Goal: Task Accomplishment & Management: Manage account settings

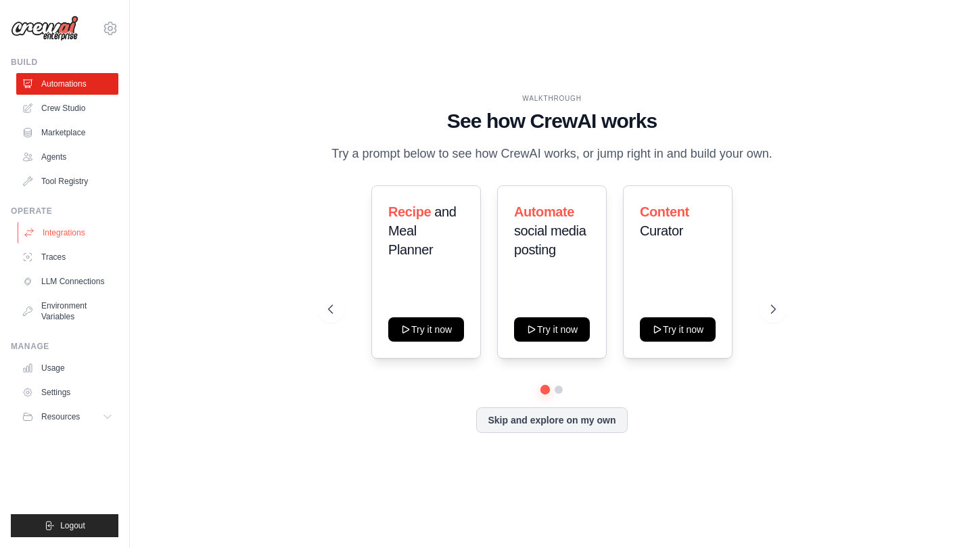
click at [62, 228] on link "Integrations" at bounding box center [69, 233] width 102 height 22
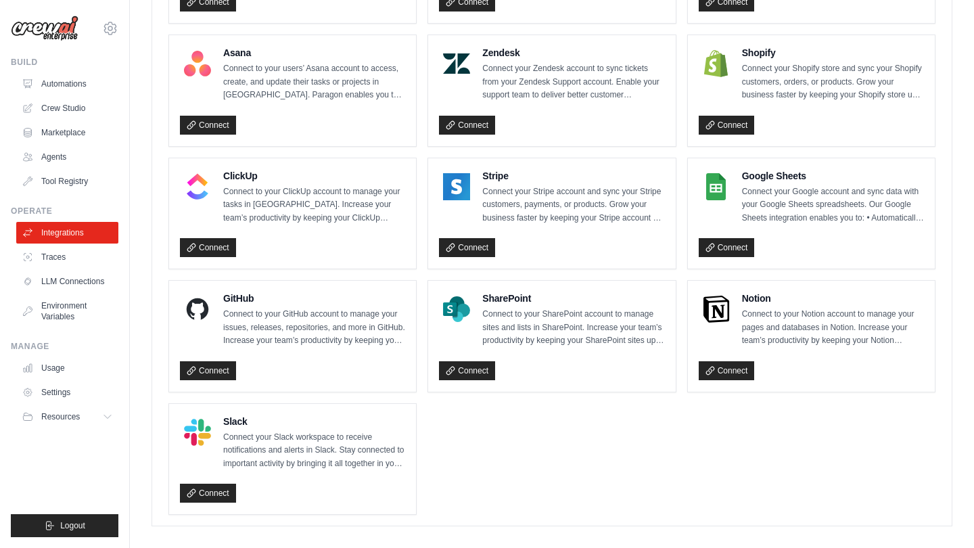
scroll to position [871, 0]
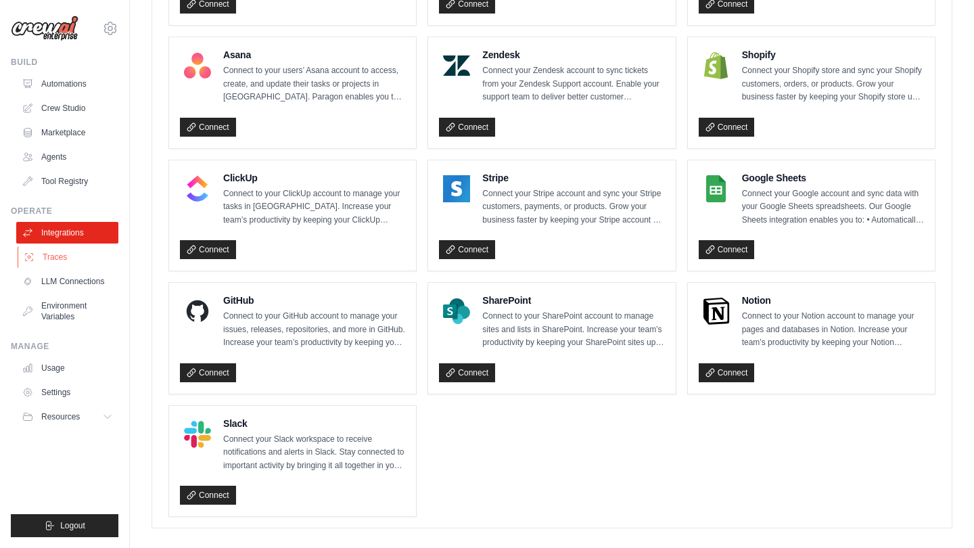
click at [77, 260] on link "Traces" at bounding box center [69, 257] width 102 height 22
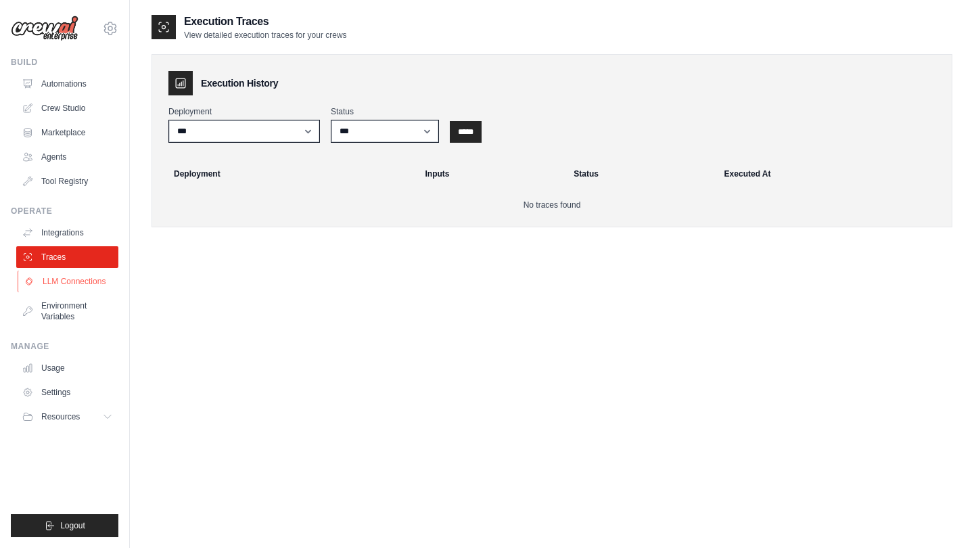
click at [78, 281] on link "LLM Connections" at bounding box center [69, 281] width 102 height 22
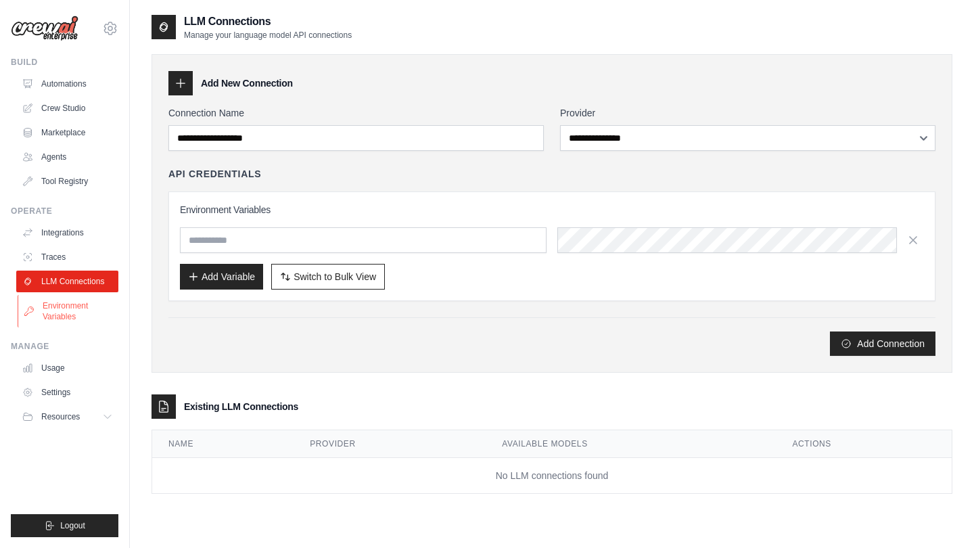
click at [44, 311] on link "Environment Variables" at bounding box center [69, 311] width 102 height 32
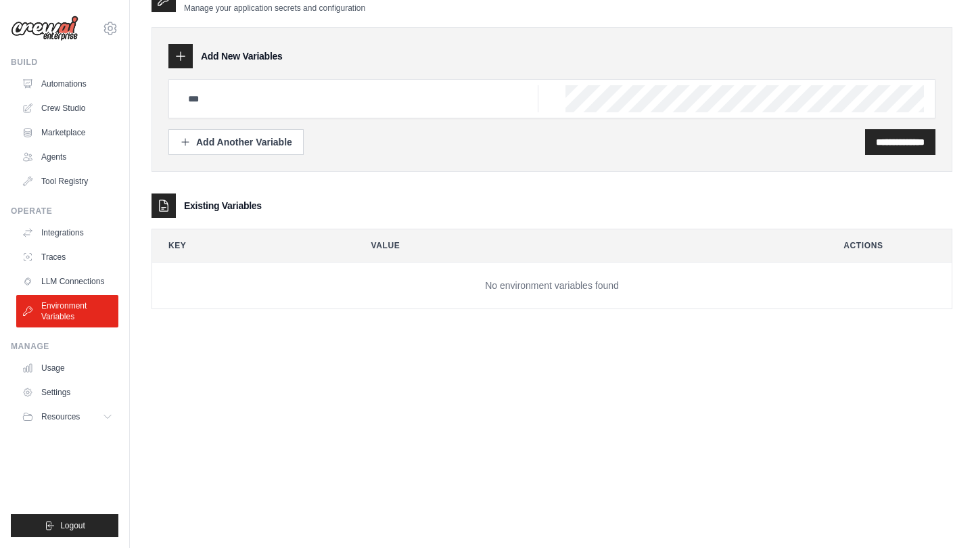
scroll to position [27, 0]
click at [59, 147] on link "Agents" at bounding box center [69, 157] width 102 height 22
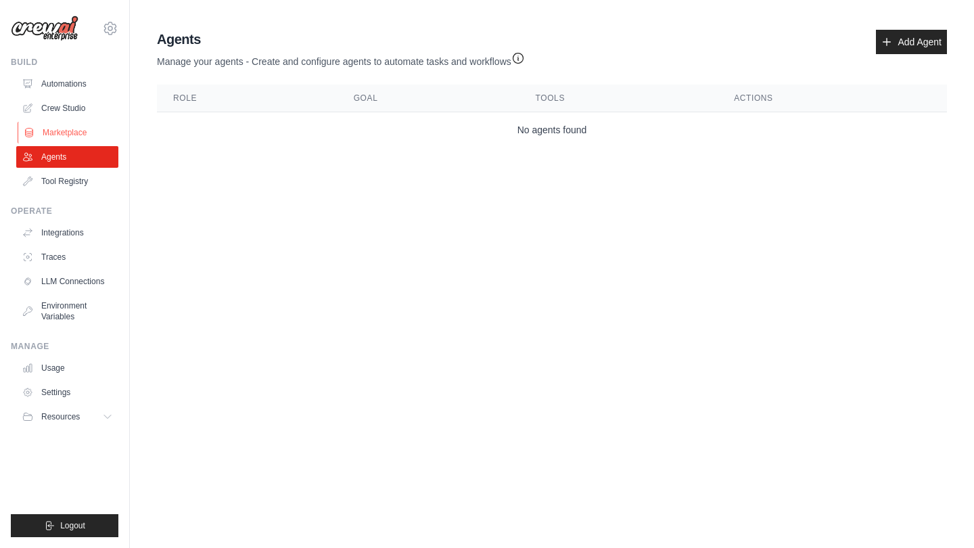
click at [61, 134] on link "Marketplace" at bounding box center [69, 133] width 102 height 22
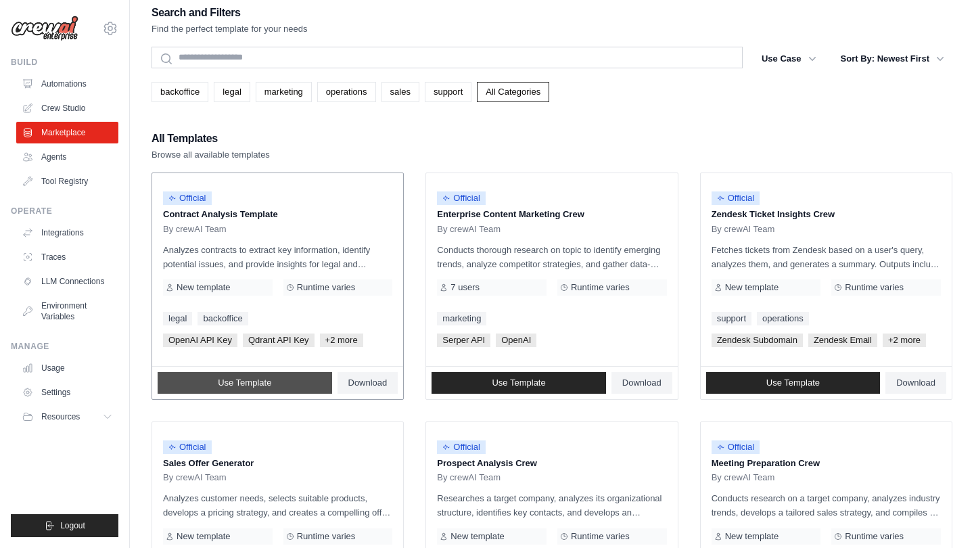
scroll to position [15, 0]
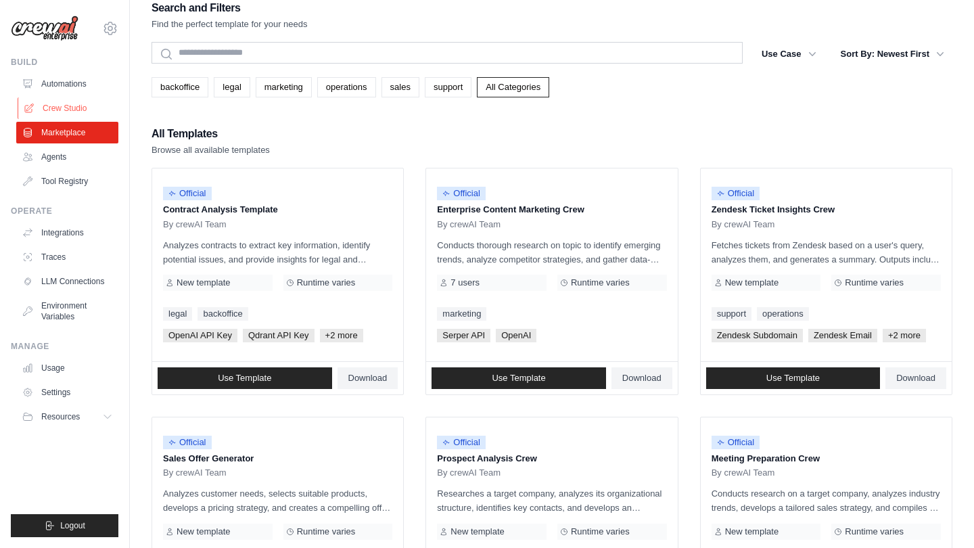
click at [73, 113] on link "Crew Studio" at bounding box center [69, 108] width 102 height 22
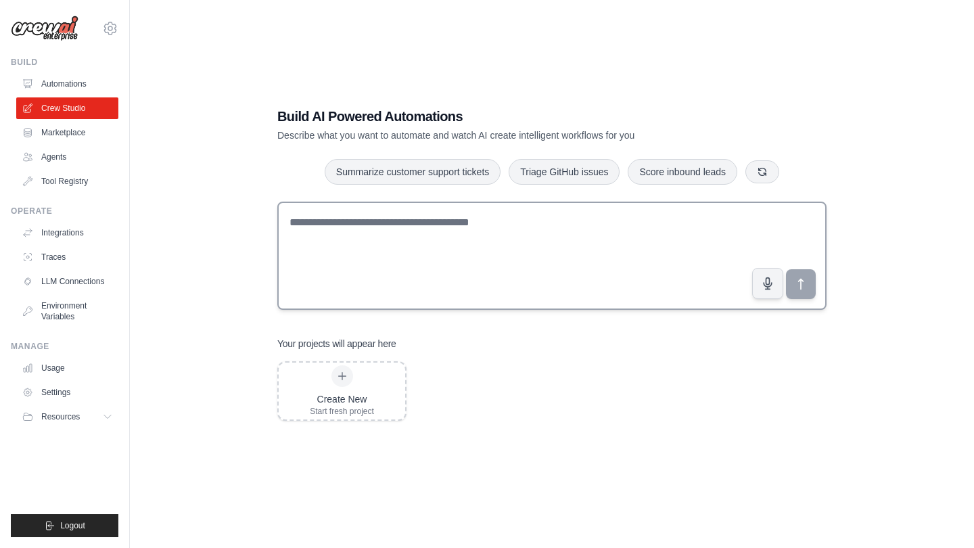
scroll to position [24, 0]
click at [80, 86] on link "Automations" at bounding box center [69, 84] width 102 height 22
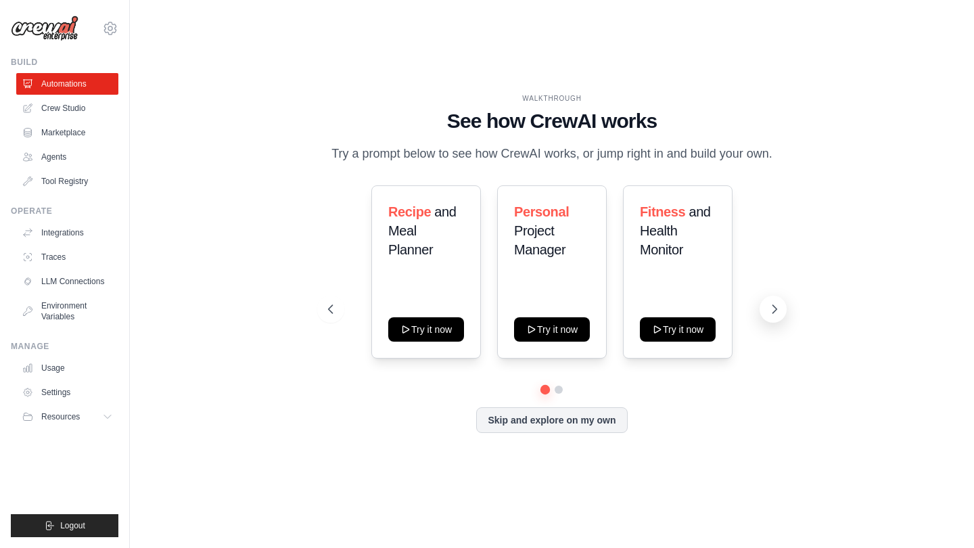
click at [771, 308] on icon at bounding box center [774, 309] width 14 height 14
click at [778, 309] on icon at bounding box center [774, 309] width 14 height 14
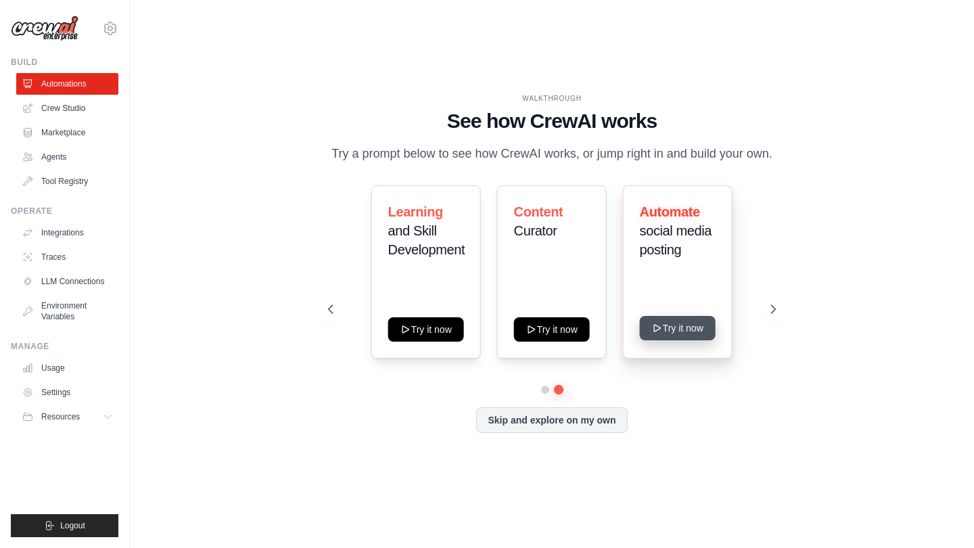
drag, startPoint x: 778, startPoint y: 309, endPoint x: 692, endPoint y: 333, distance: 89.9
click at [696, 333] on div "Recipe and Meal Planner Try it now Personal Project Manager Try it now Fitness …" at bounding box center [552, 308] width 448 height 247
click at [692, 333] on button "Try it now" at bounding box center [678, 328] width 76 height 24
click at [779, 310] on icon at bounding box center [774, 309] width 14 height 14
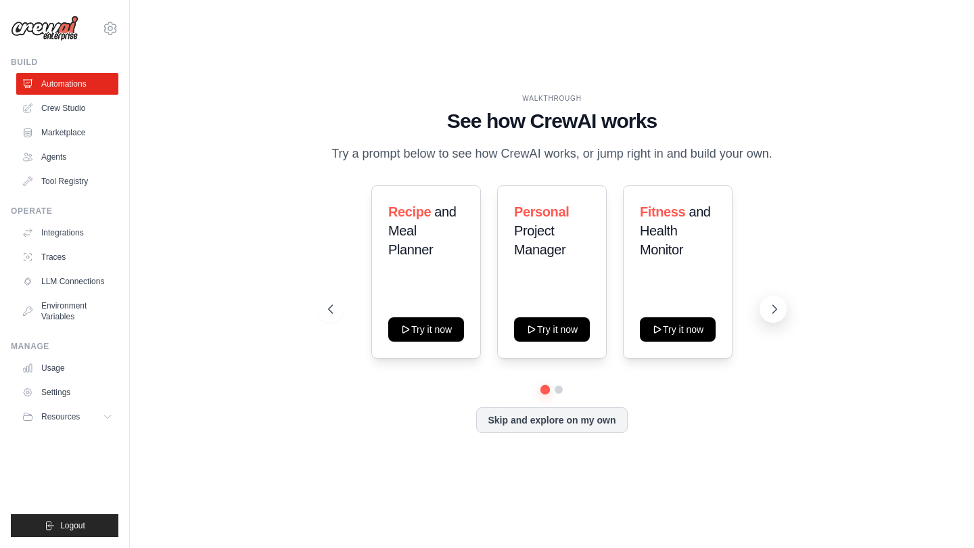
click at [779, 310] on icon at bounding box center [774, 309] width 14 height 14
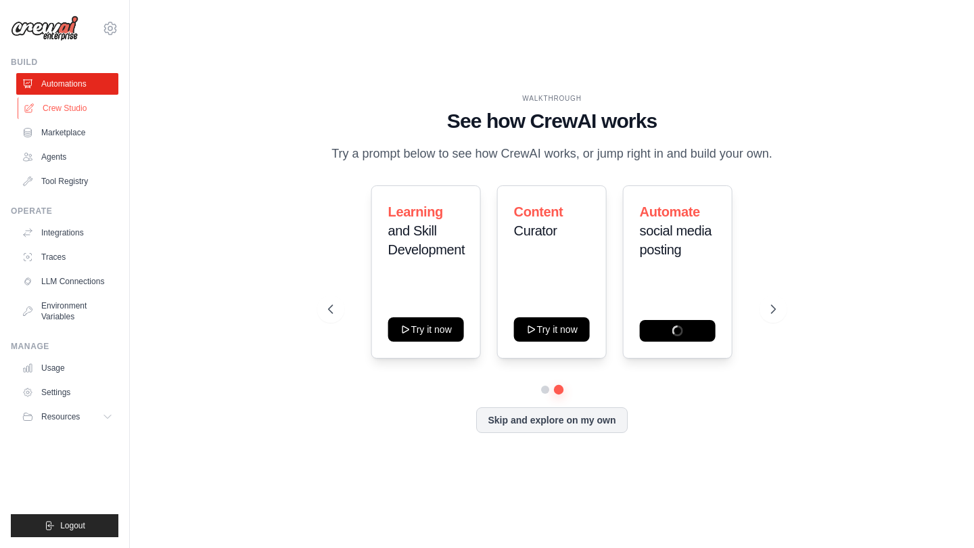
click at [62, 112] on link "Crew Studio" at bounding box center [69, 108] width 102 height 22
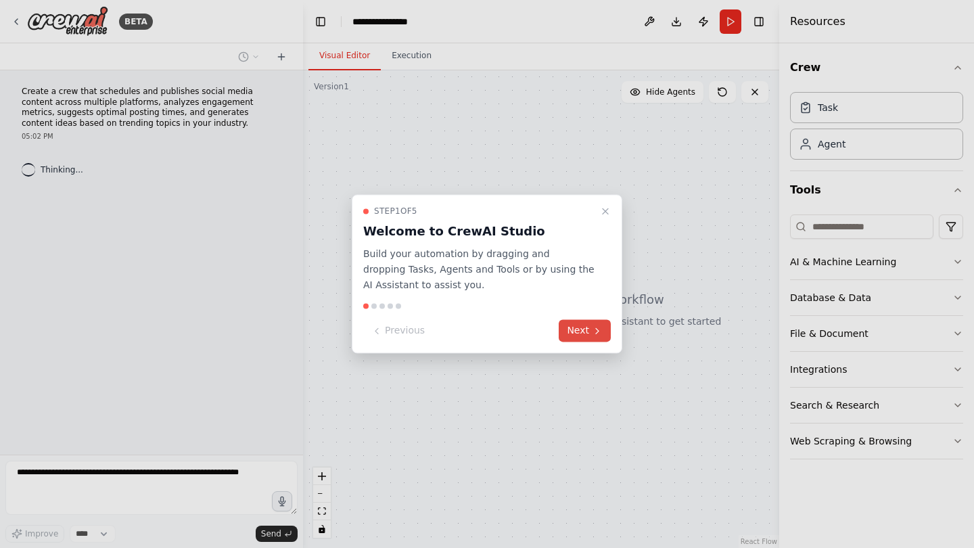
click at [582, 333] on button "Next" at bounding box center [585, 331] width 52 height 22
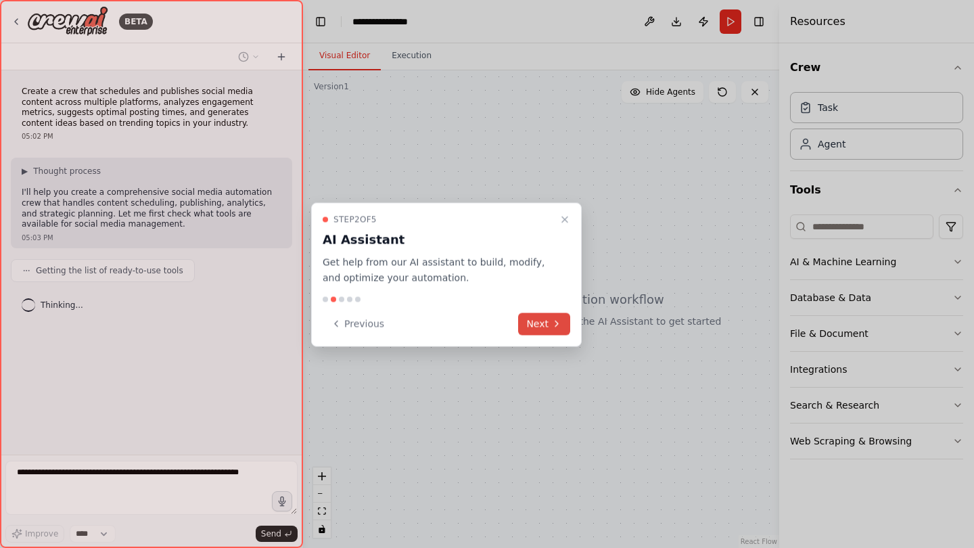
click at [540, 320] on button "Next" at bounding box center [544, 323] width 52 height 22
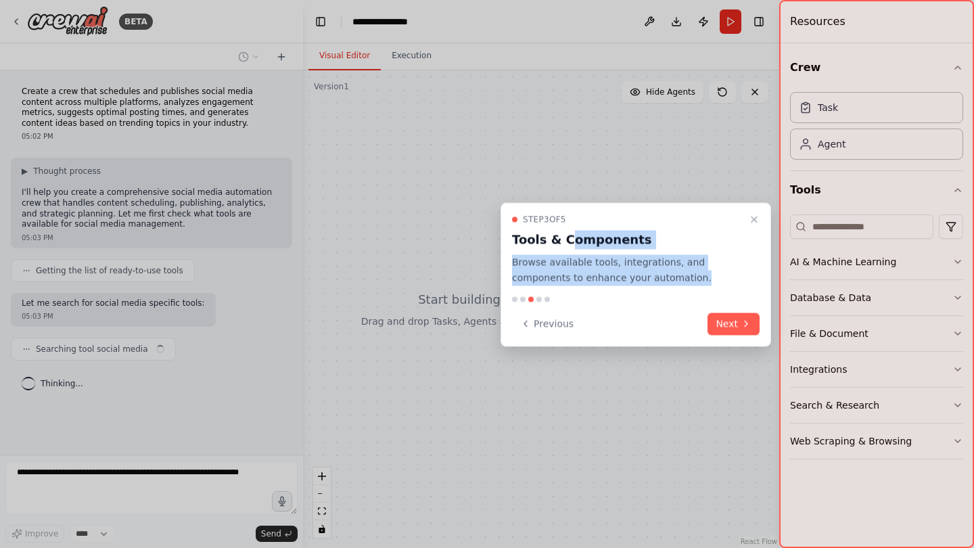
drag, startPoint x: 564, startPoint y: 243, endPoint x: 675, endPoint y: 287, distance: 119.0
click at [675, 287] on div "Step 3 of 5 Tools & Components Browse available tools, integrations, and compon…" at bounding box center [635, 275] width 270 height 144
click at [734, 325] on button "Next" at bounding box center [733, 323] width 52 height 22
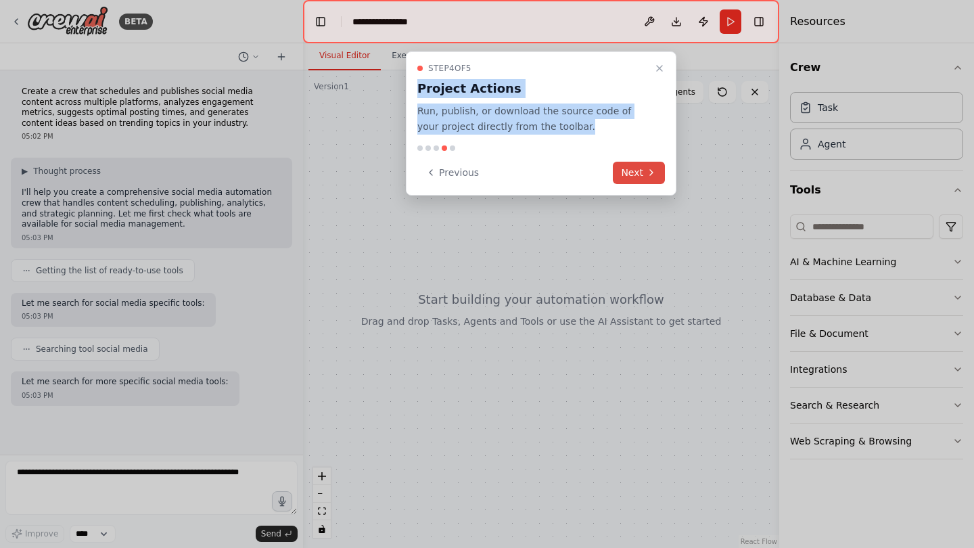
scroll to position [26, 0]
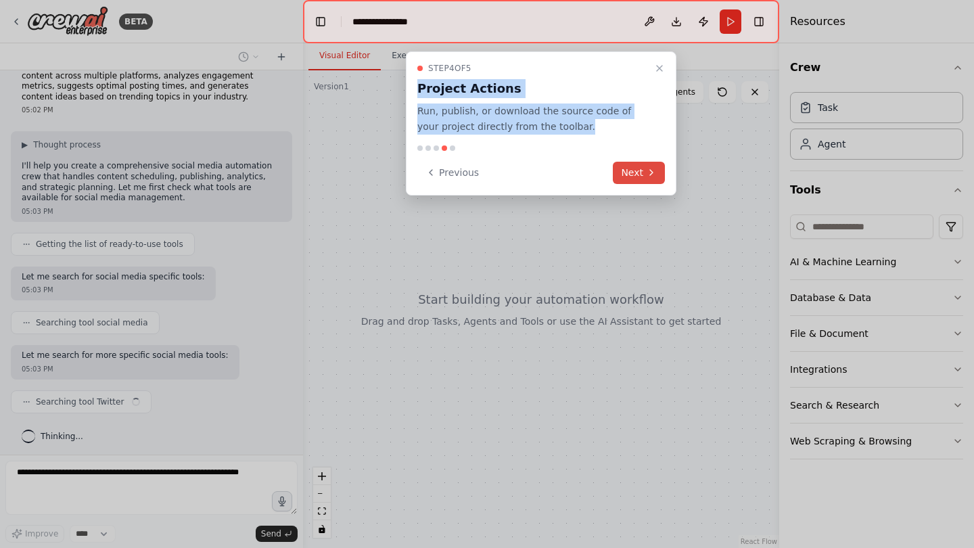
click at [648, 168] on icon at bounding box center [651, 172] width 11 height 11
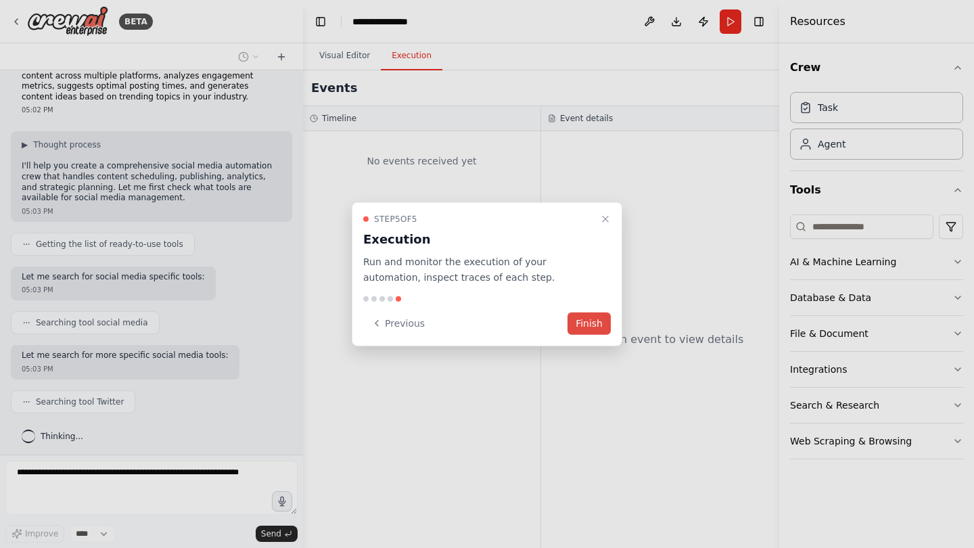
click at [592, 322] on button "Finish" at bounding box center [588, 323] width 43 height 22
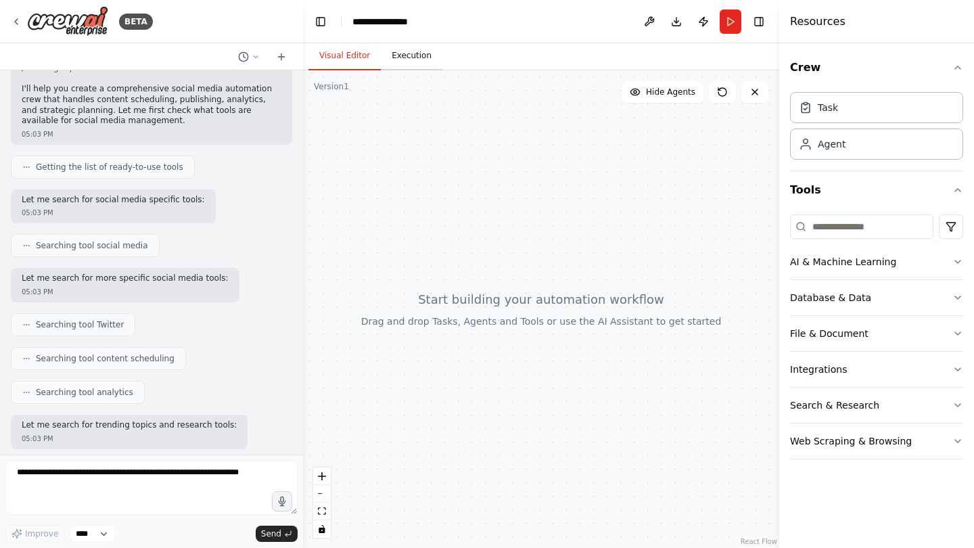
scroll to position [172, 0]
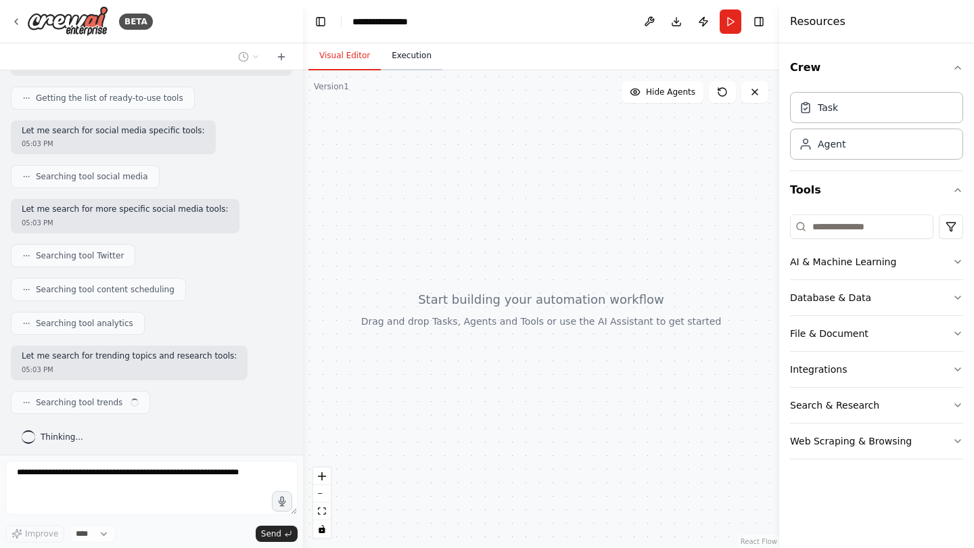
click at [407, 62] on button "Execution" at bounding box center [412, 56] width 62 height 28
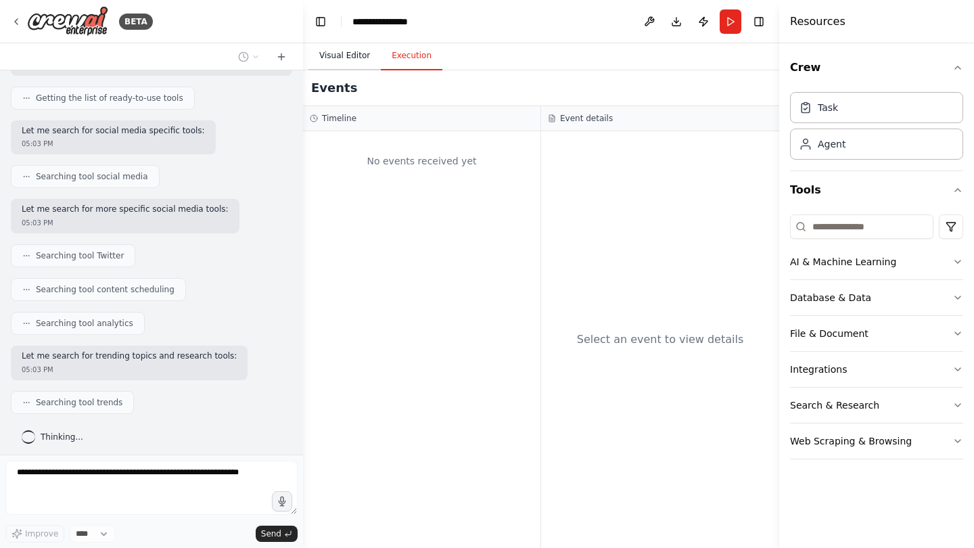
click at [360, 62] on button "Visual Editor" at bounding box center [344, 56] width 72 height 28
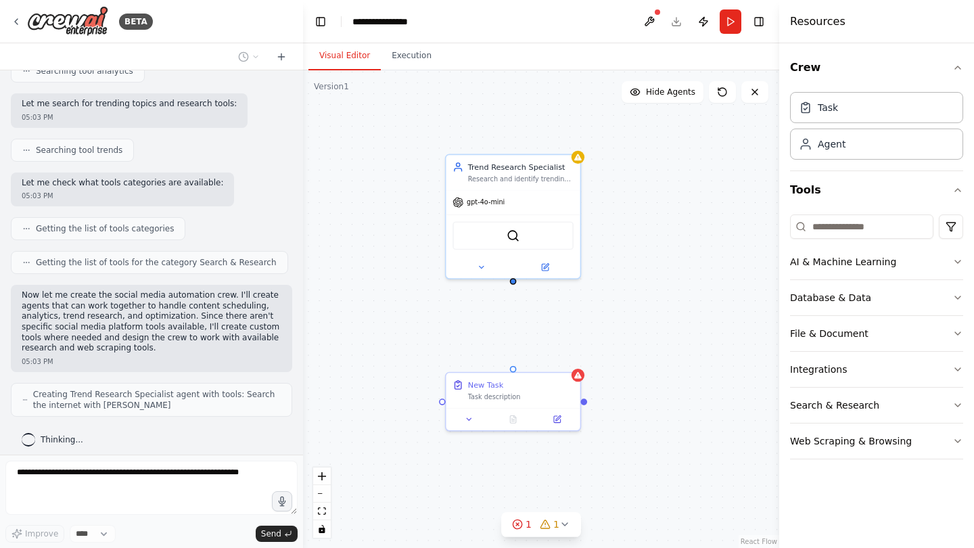
scroll to position [469, 0]
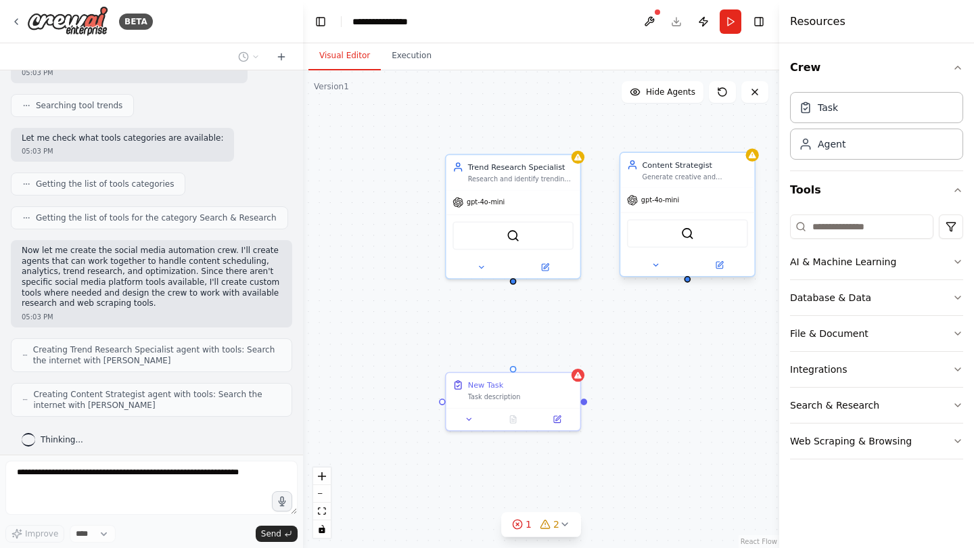
click at [730, 174] on div "Generate creative and engaging content ideas for {industry} based on trending t…" at bounding box center [694, 176] width 105 height 9
click at [744, 139] on icon at bounding box center [743, 138] width 5 height 7
click at [717, 138] on button "Confirm" at bounding box center [706, 139] width 48 height 16
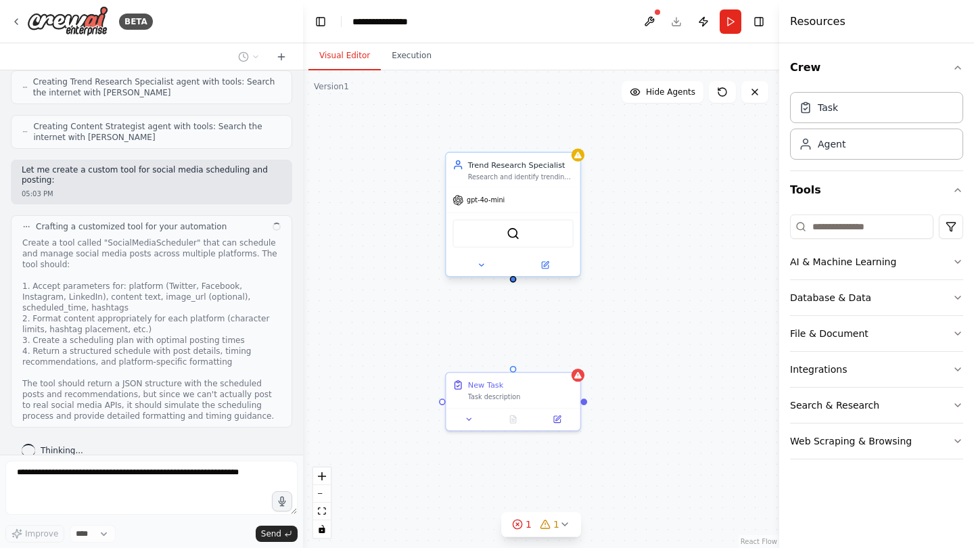
scroll to position [747, 0]
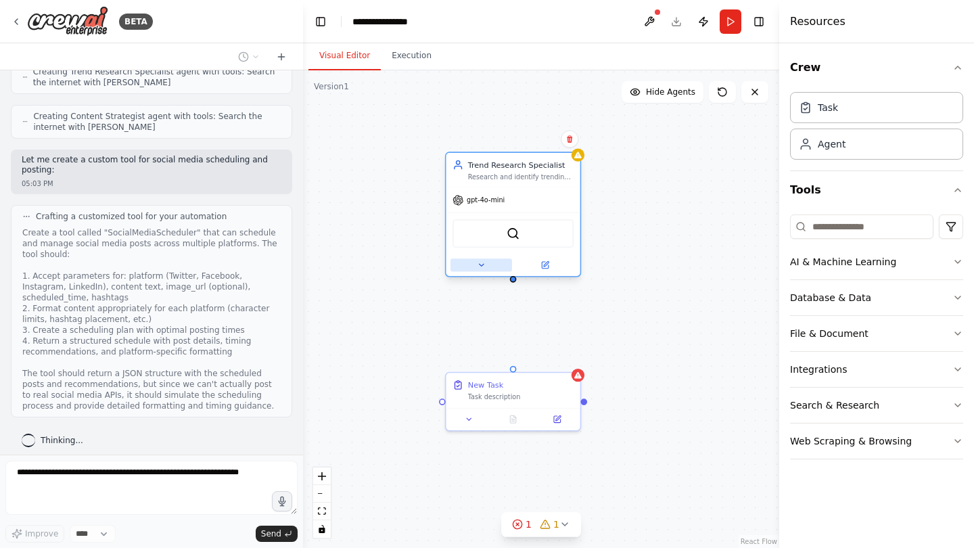
click at [481, 263] on icon at bounding box center [481, 264] width 9 height 9
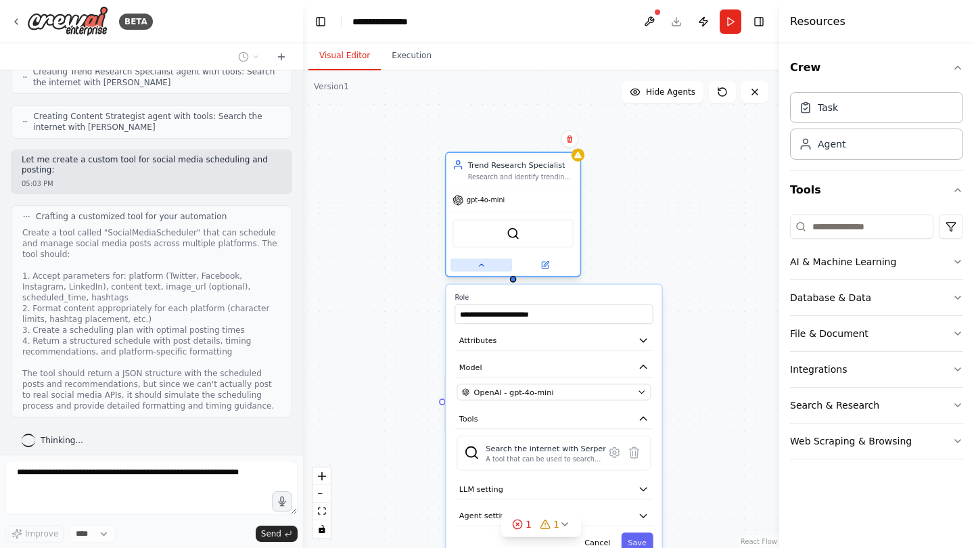
click at [481, 263] on icon at bounding box center [481, 264] width 9 height 9
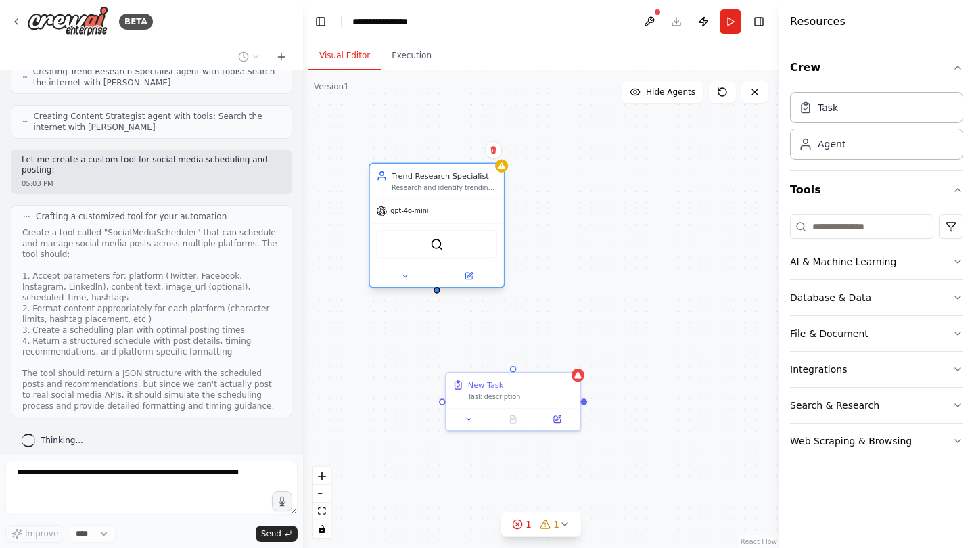
drag, startPoint x: 566, startPoint y: 215, endPoint x: 489, endPoint y: 228, distance: 78.1
click at [489, 228] on div "SerperDevTool" at bounding box center [437, 244] width 134 height 42
click at [452, 190] on div "Research and identify trending topics, hashtags, and content themes in {industr…" at bounding box center [443, 187] width 105 height 9
click at [527, 387] on div "New Task" at bounding box center [520, 382] width 105 height 11
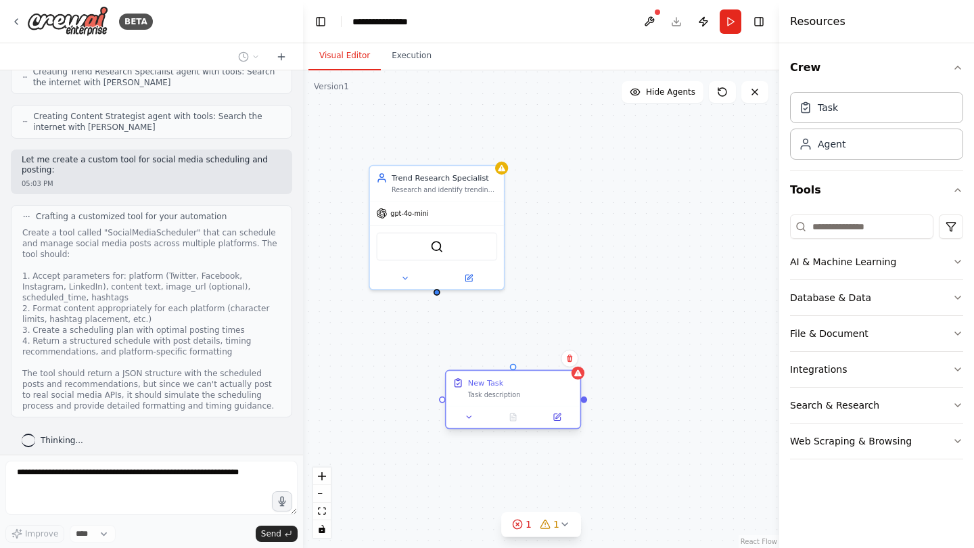
click at [527, 387] on div "New Task" at bounding box center [520, 382] width 105 height 11
click at [468, 418] on icon at bounding box center [469, 416] width 9 height 9
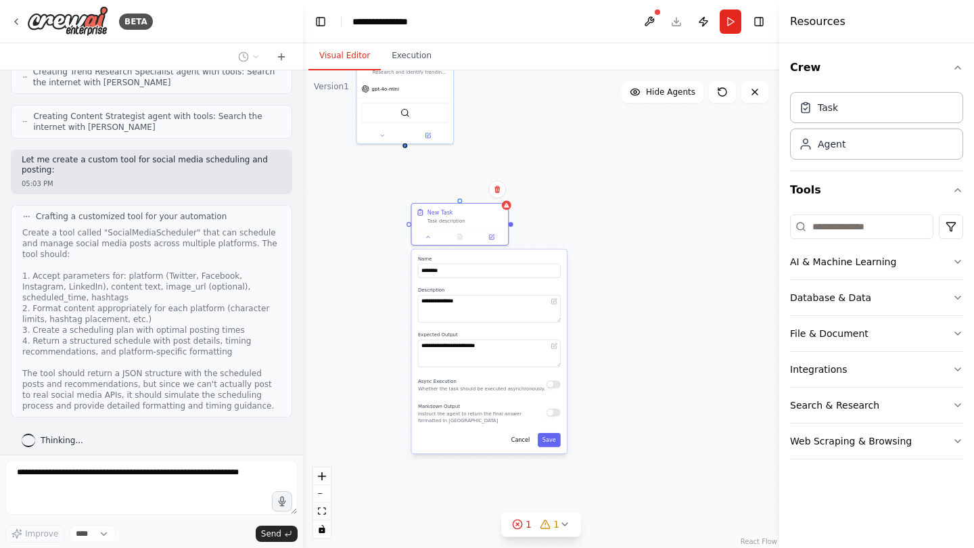
drag, startPoint x: 653, startPoint y: 383, endPoint x: 613, endPoint y: 201, distance: 186.4
click at [613, 201] on div "**********" at bounding box center [541, 308] width 476 height 477
click at [452, 348] on textarea "**********" at bounding box center [489, 353] width 143 height 28
drag, startPoint x: 452, startPoint y: 348, endPoint x: 494, endPoint y: 348, distance: 41.9
click at [494, 348] on textarea "**********" at bounding box center [489, 353] width 143 height 28
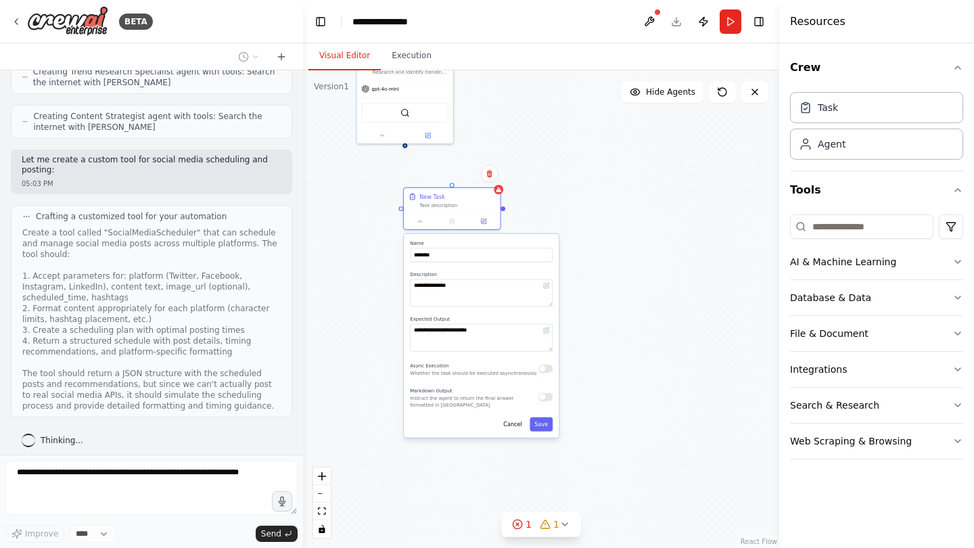
drag, startPoint x: 555, startPoint y: 385, endPoint x: 548, endPoint y: 369, distance: 17.2
click at [548, 369] on button "button" at bounding box center [545, 368] width 14 height 8
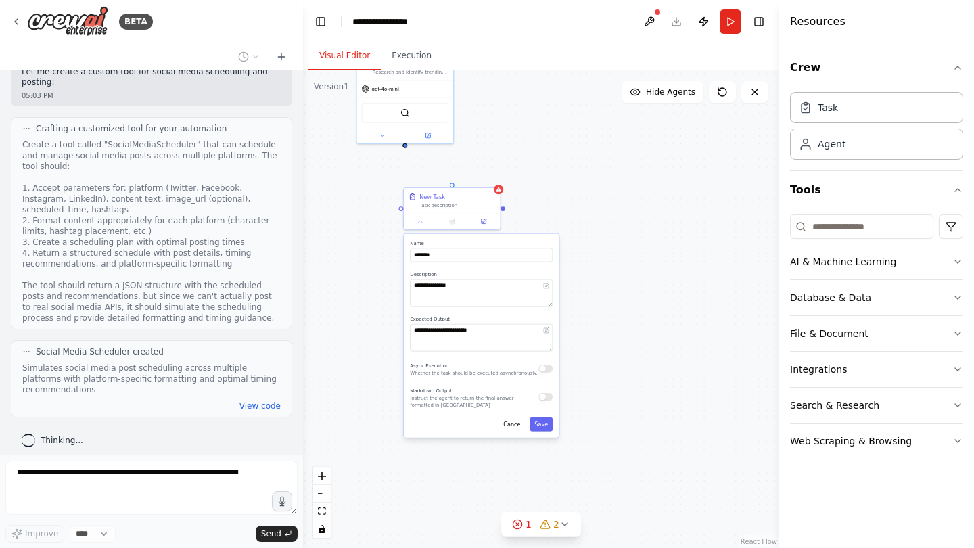
scroll to position [1092, 0]
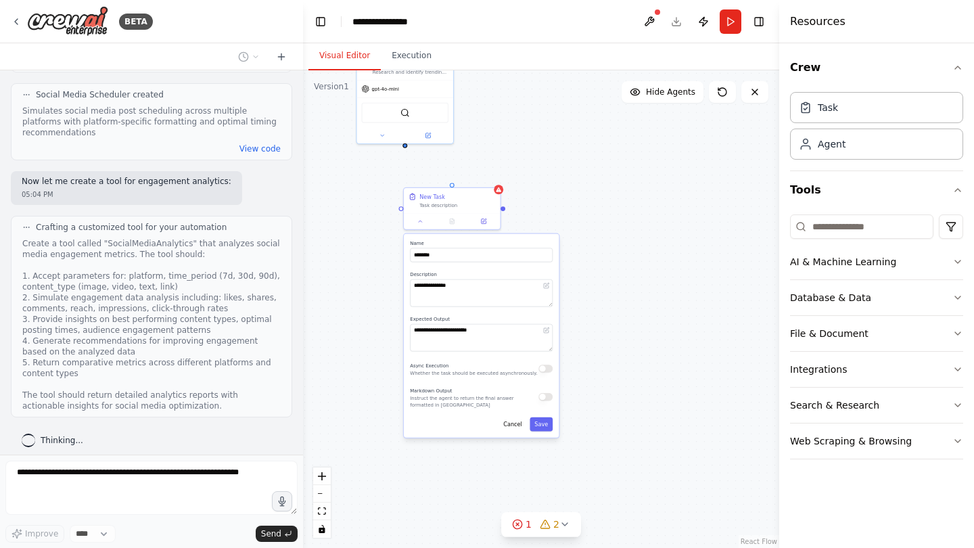
click at [547, 367] on button "button" at bounding box center [545, 368] width 14 height 8
click at [548, 398] on button "button" at bounding box center [545, 397] width 14 height 8
click at [546, 398] on button "button" at bounding box center [545, 397] width 14 height 8
click at [546, 397] on button "button" at bounding box center [545, 397] width 14 height 8
click at [484, 224] on button at bounding box center [483, 219] width 27 height 9
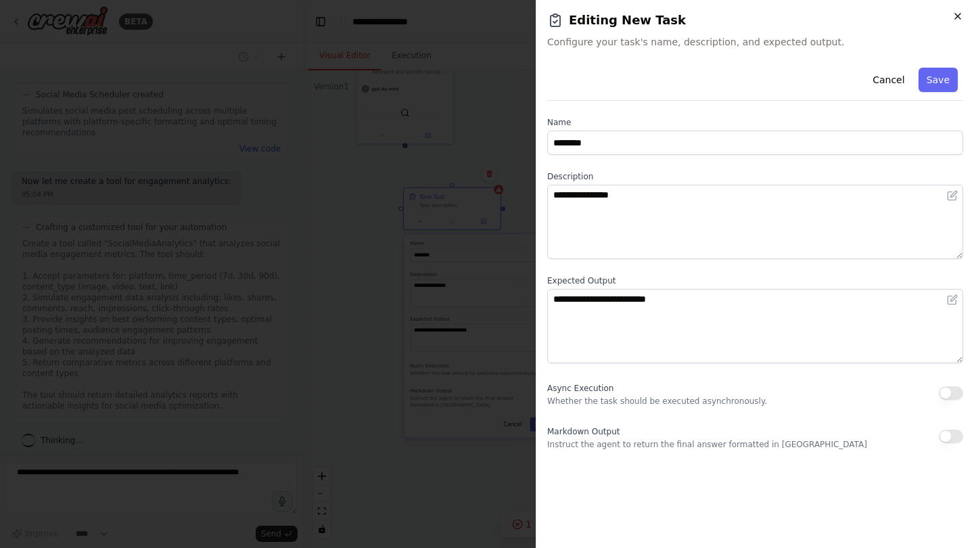
click at [961, 11] on icon "button" at bounding box center [957, 16] width 11 height 11
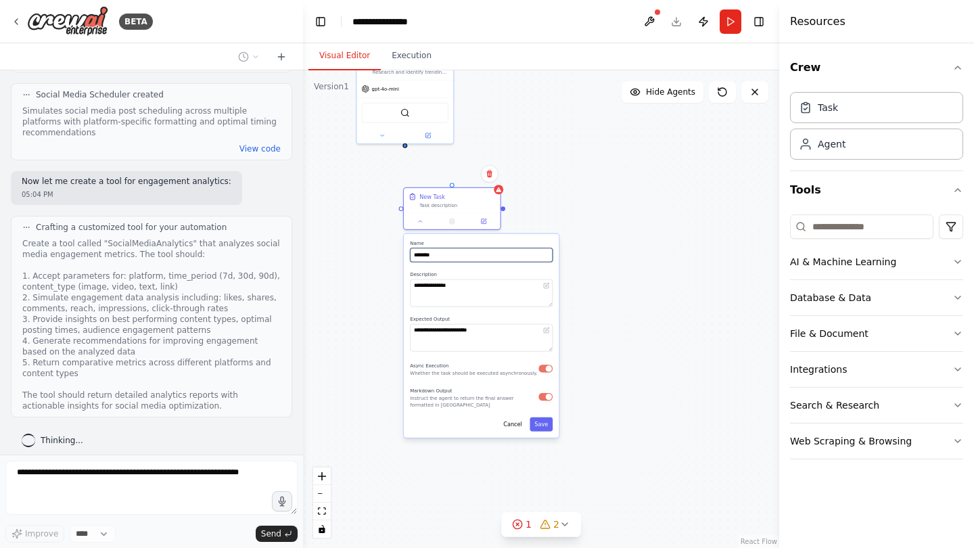
drag, startPoint x: 503, startPoint y: 251, endPoint x: 542, endPoint y: 357, distance: 113.2
click at [543, 356] on div "**********" at bounding box center [481, 336] width 155 height 204
click at [524, 341] on textarea "**********" at bounding box center [481, 338] width 143 height 28
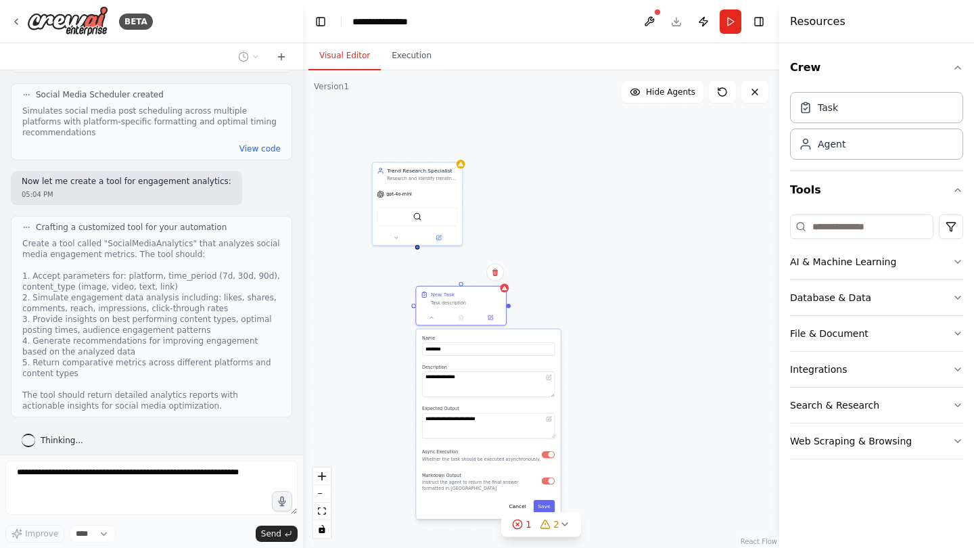
drag, startPoint x: 601, startPoint y: 178, endPoint x: 604, endPoint y: 263, distance: 85.3
click at [605, 264] on div "**********" at bounding box center [541, 308] width 476 height 477
click at [863, 268] on button "AI & Machine Learning" at bounding box center [876, 261] width 173 height 35
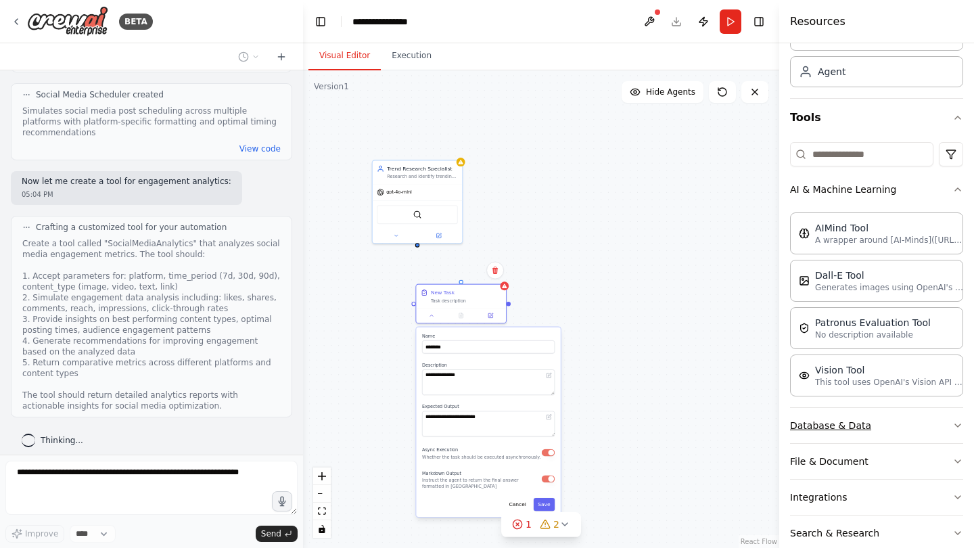
scroll to position [71, 0]
click at [845, 228] on div "AIMind Tool" at bounding box center [889, 229] width 149 height 14
click at [418, 245] on div at bounding box center [417, 243] width 4 height 4
click at [422, 218] on div "SerperDevTool" at bounding box center [417, 213] width 81 height 19
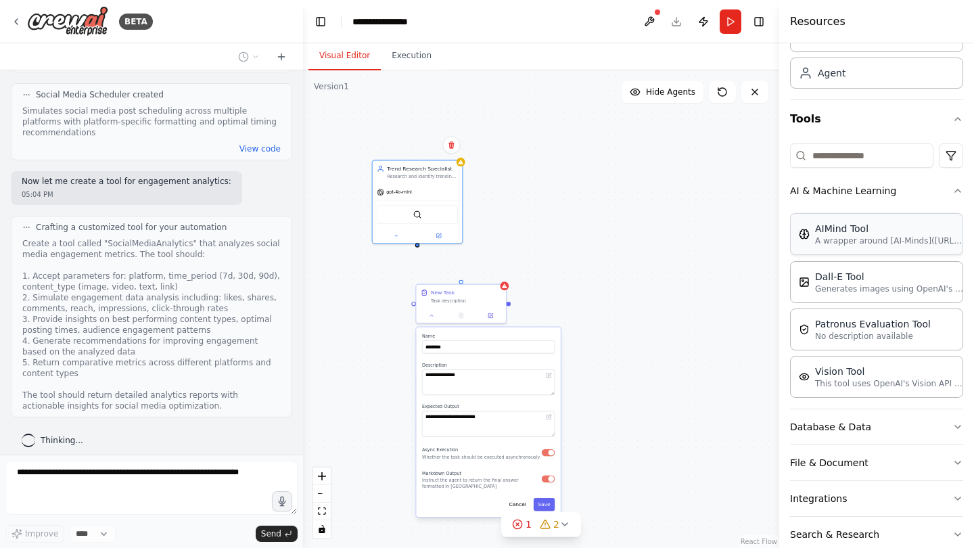
click at [853, 238] on p "A wrapper around [AI-Minds](https://mindsdb.com/minds). Useful for when you nee…" at bounding box center [889, 240] width 149 height 11
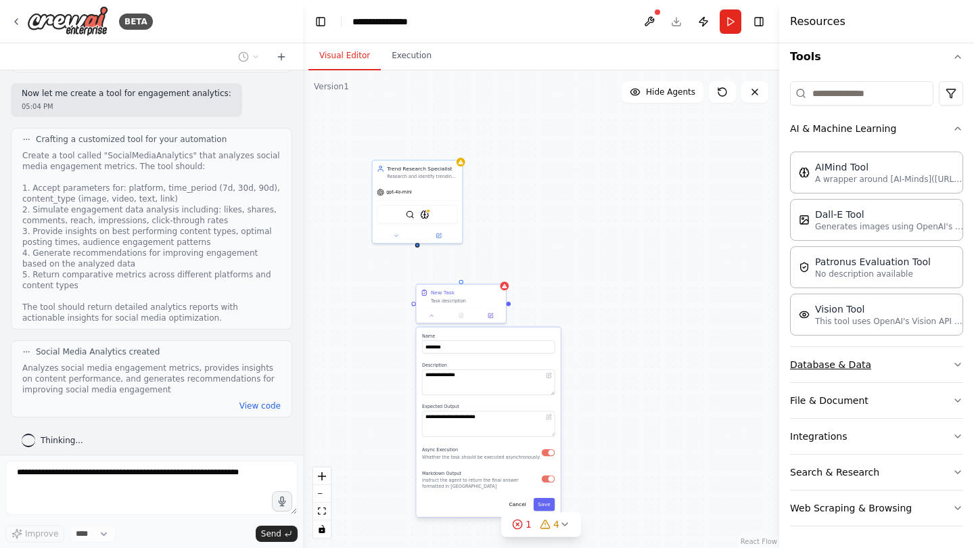
scroll to position [0, 0]
click at [922, 375] on button "Database & Data" at bounding box center [876, 364] width 173 height 35
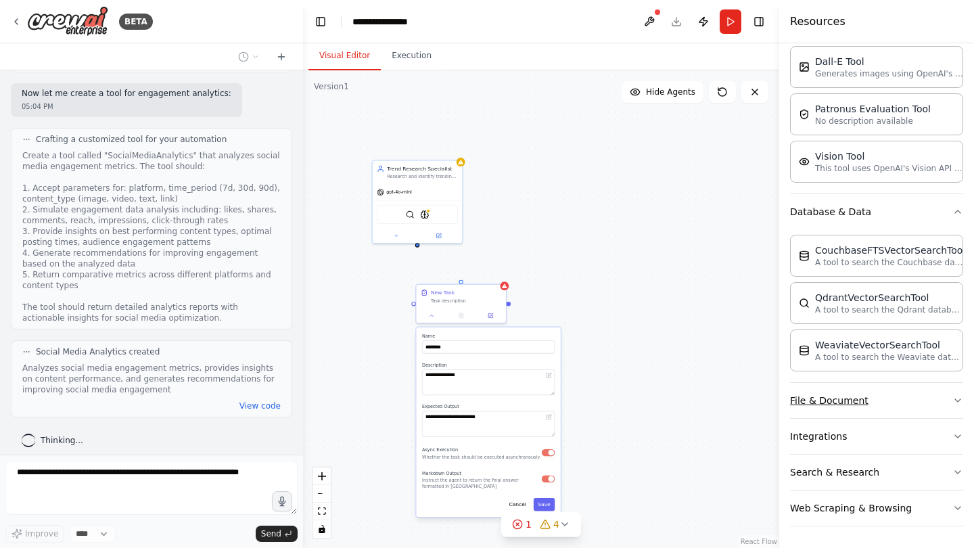
scroll to position [5, 0]
click at [901, 384] on button "File & Document" at bounding box center [876, 400] width 173 height 35
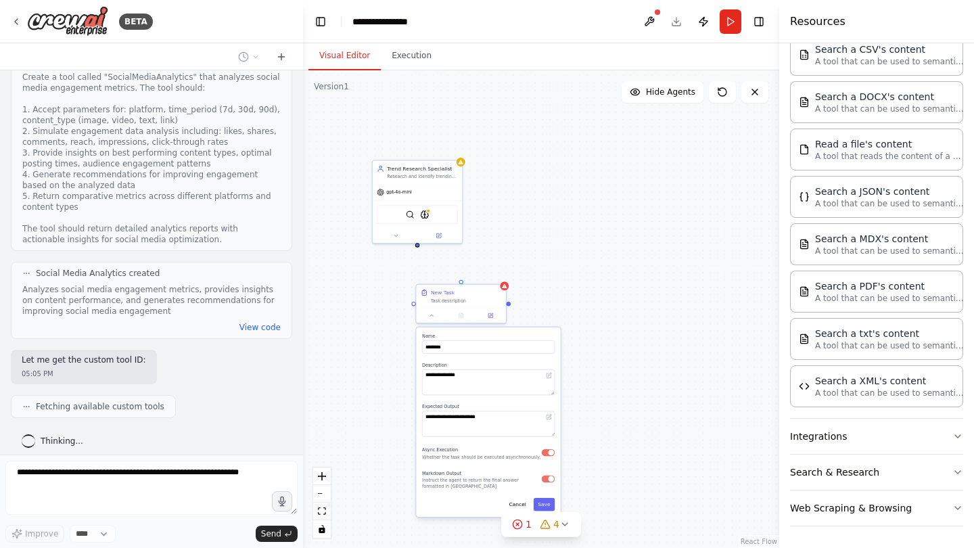
scroll to position [675, 0]
click at [893, 429] on button "Integrations" at bounding box center [876, 436] width 173 height 35
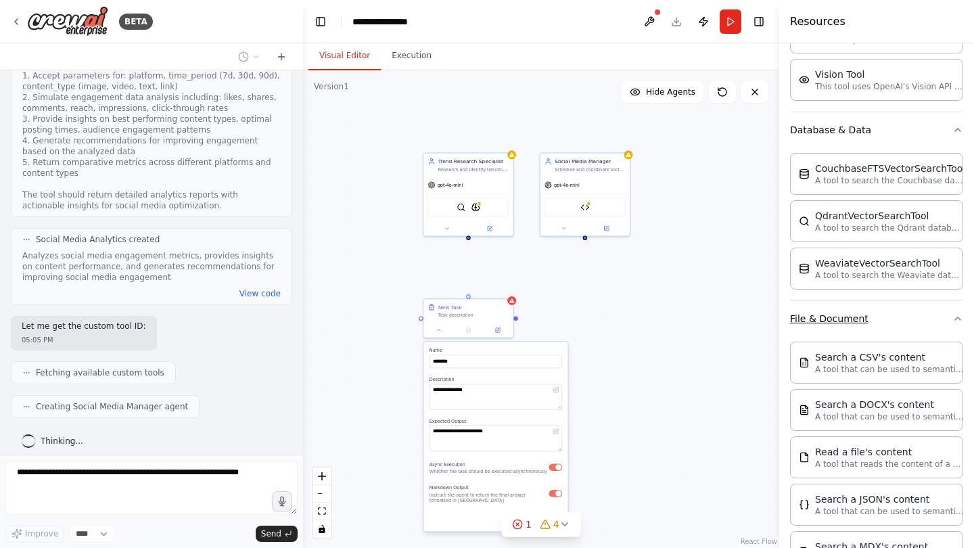
scroll to position [339, 0]
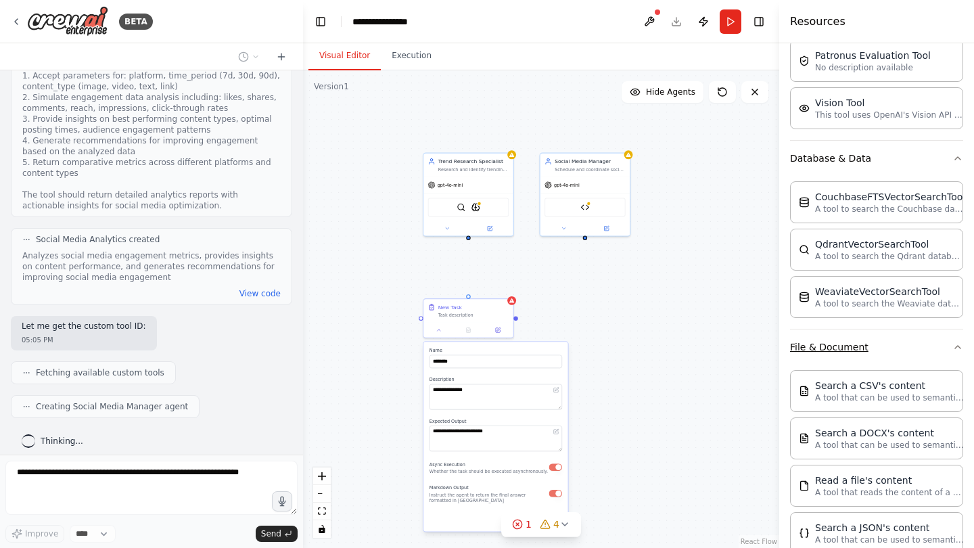
click at [957, 337] on button "File & Document" at bounding box center [876, 346] width 173 height 35
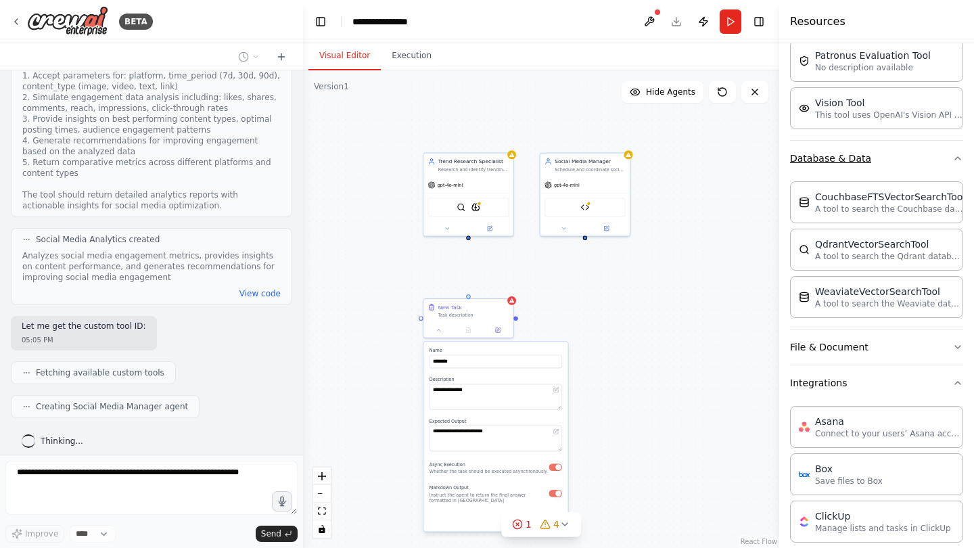
click at [945, 158] on button "Database & Data" at bounding box center [876, 158] width 173 height 35
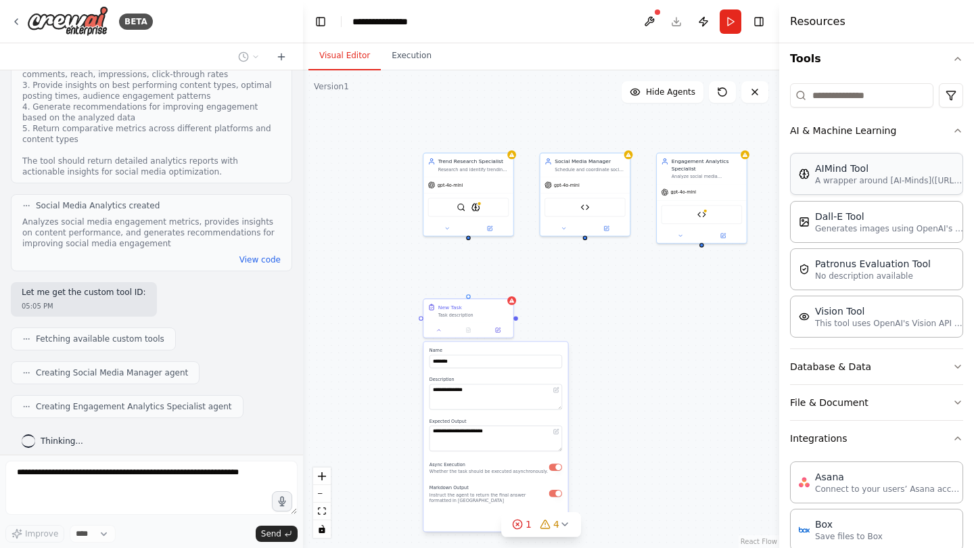
scroll to position [130, 0]
click at [959, 120] on button "AI & Machine Learning" at bounding box center [876, 131] width 173 height 35
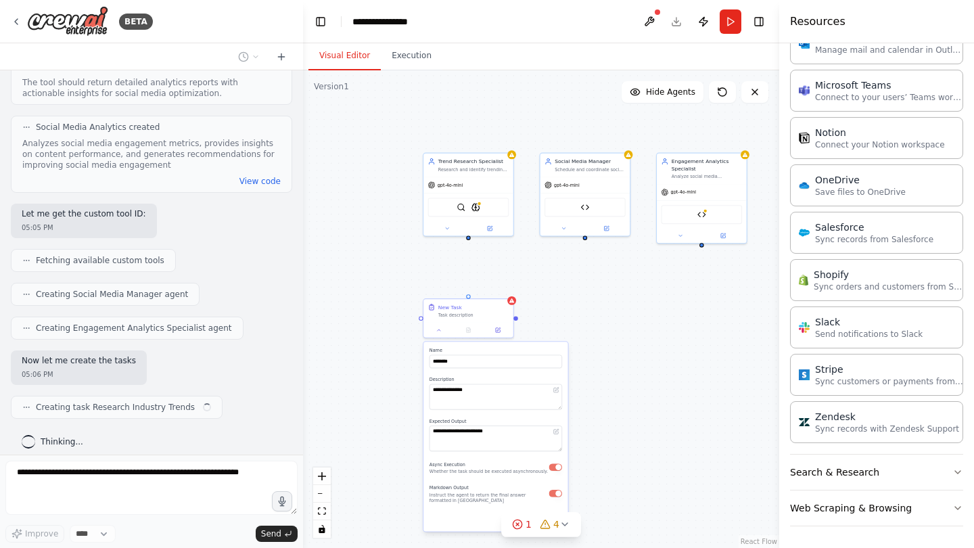
scroll to position [938, 0]
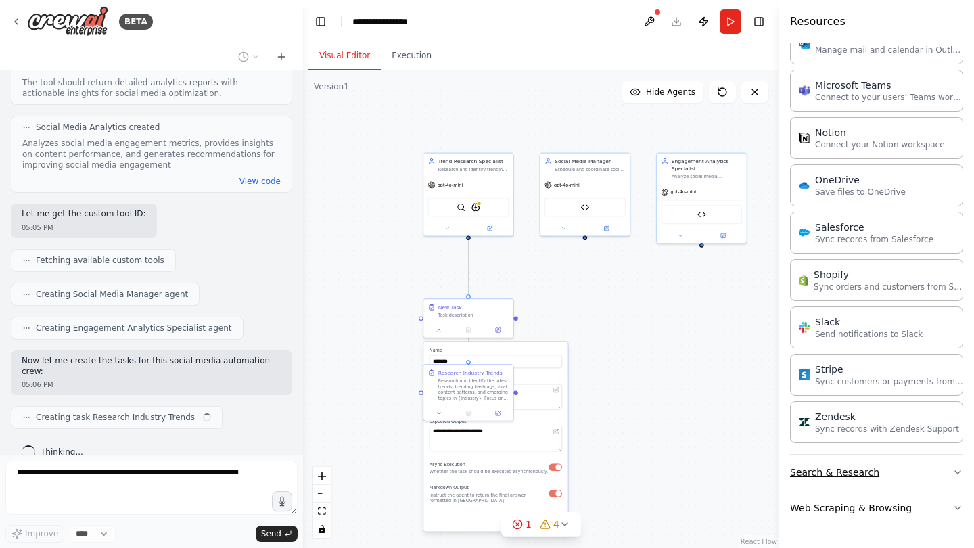
click at [900, 470] on button "Search & Research" at bounding box center [876, 471] width 173 height 35
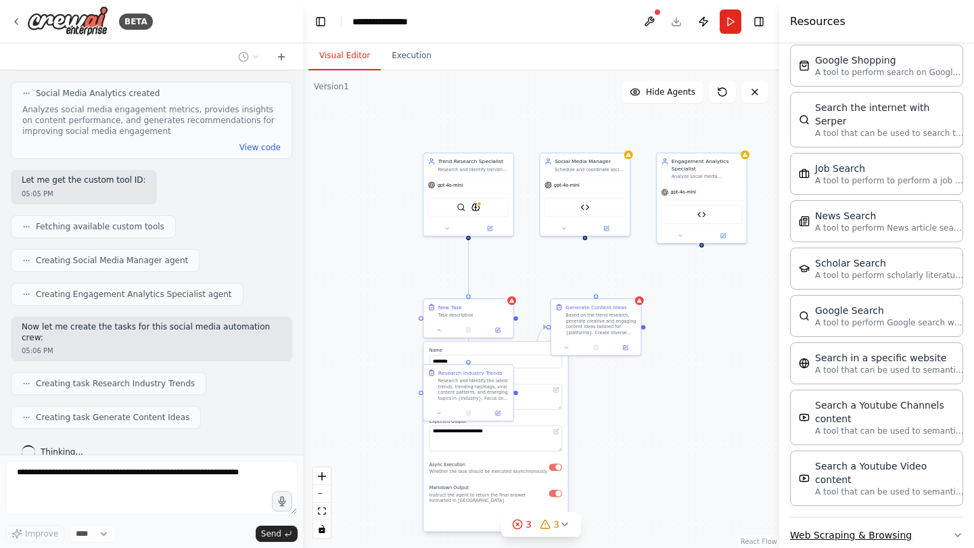
scroll to position [0, 0]
click at [885, 517] on button "Web Scraping & Browsing" at bounding box center [876, 534] width 173 height 35
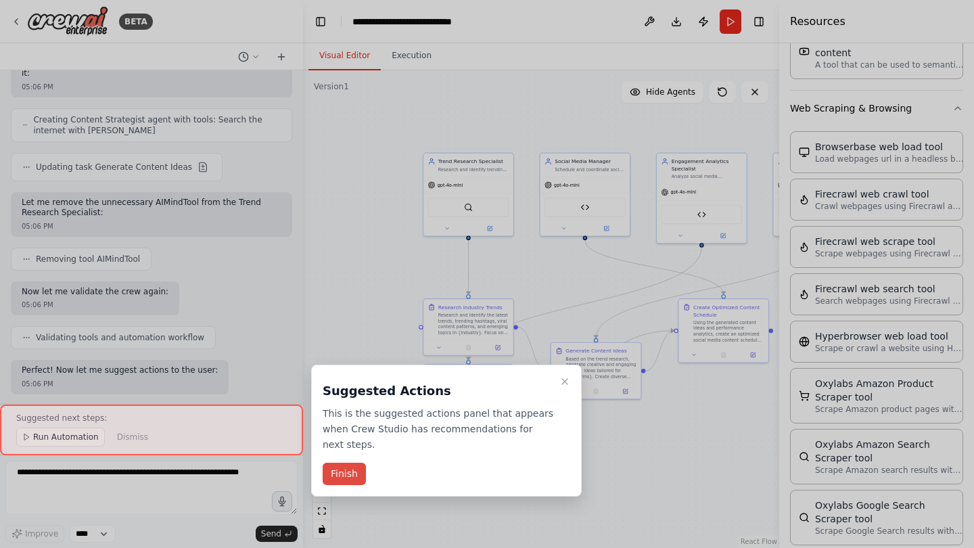
click at [346, 468] on button "Finish" at bounding box center [344, 473] width 43 height 22
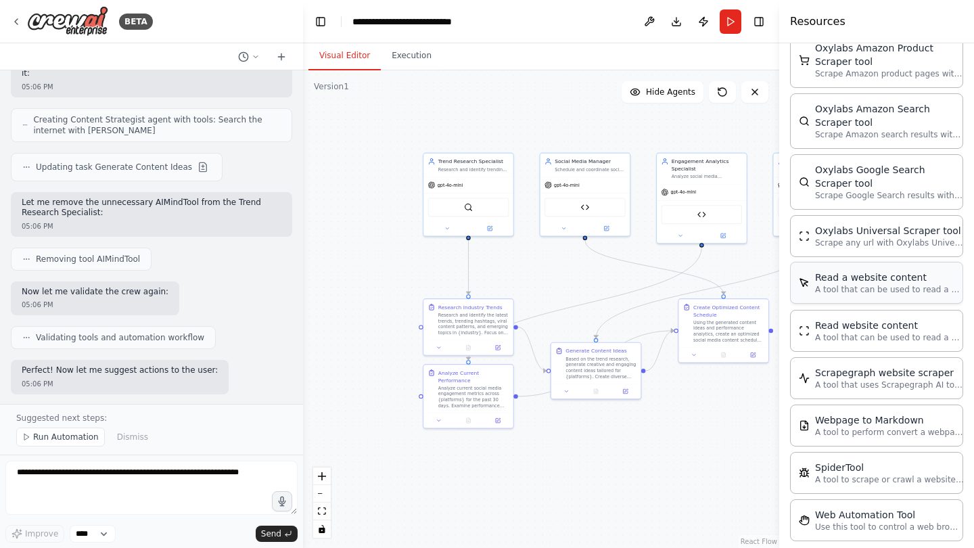
scroll to position [2386, 0]
click at [717, 176] on div "Analyze social media engagement metrics across {platforms}, identify high-perfo…" at bounding box center [706, 175] width 71 height 6
click at [694, 213] on img at bounding box center [694, 213] width 9 height 9
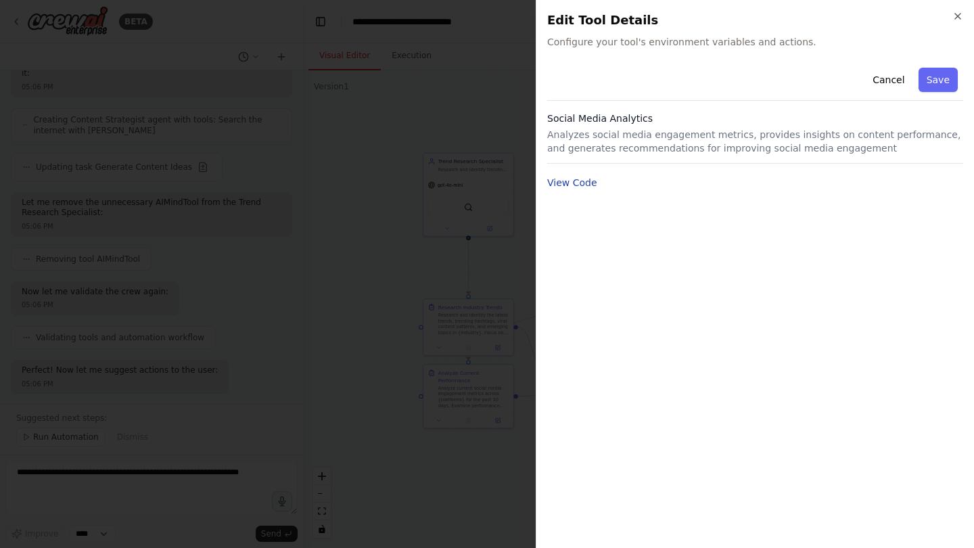
click at [592, 181] on button "View Code" at bounding box center [572, 183] width 50 height 14
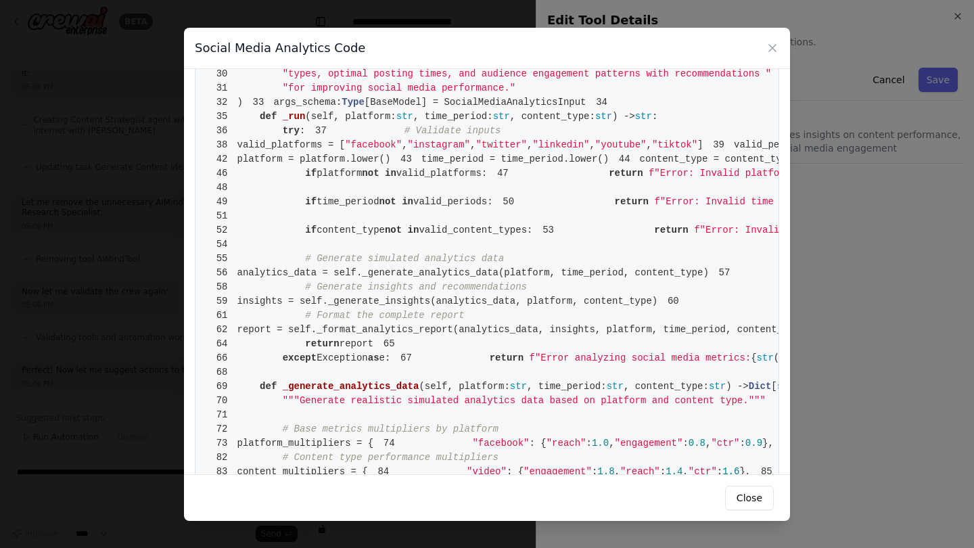
scroll to position [117, 0]
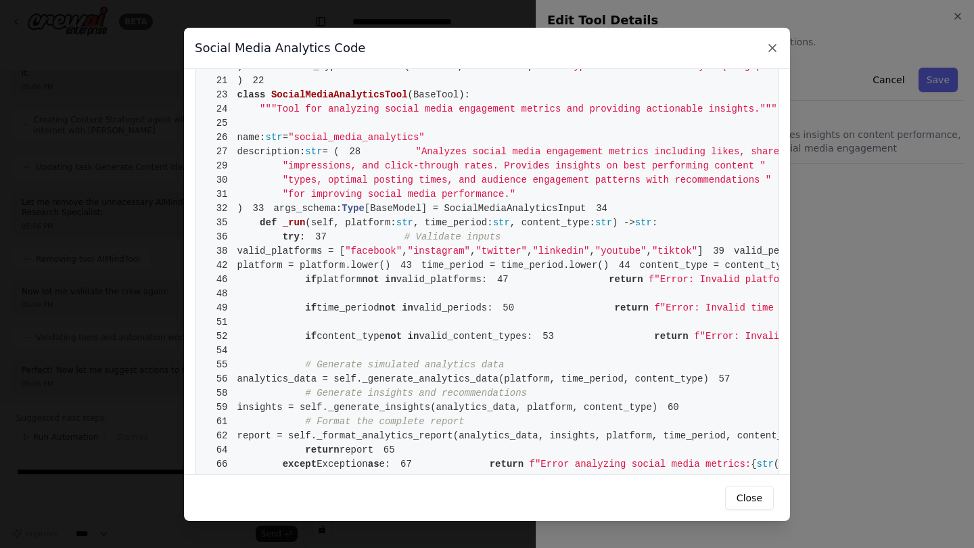
click at [774, 47] on icon at bounding box center [772, 48] width 7 height 7
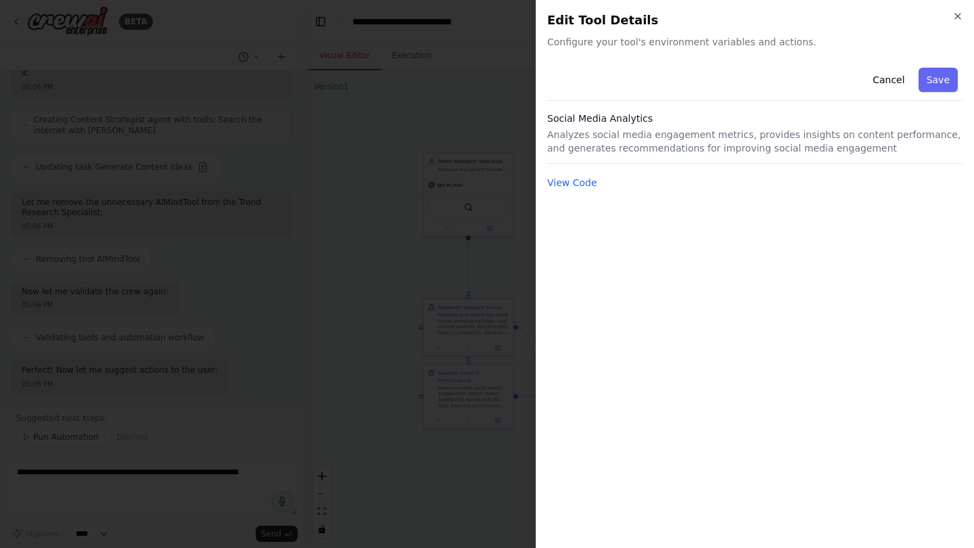
click at [901, 93] on div "Cancel Save" at bounding box center [755, 81] width 416 height 39
click at [900, 91] on button "Cancel" at bounding box center [888, 80] width 48 height 24
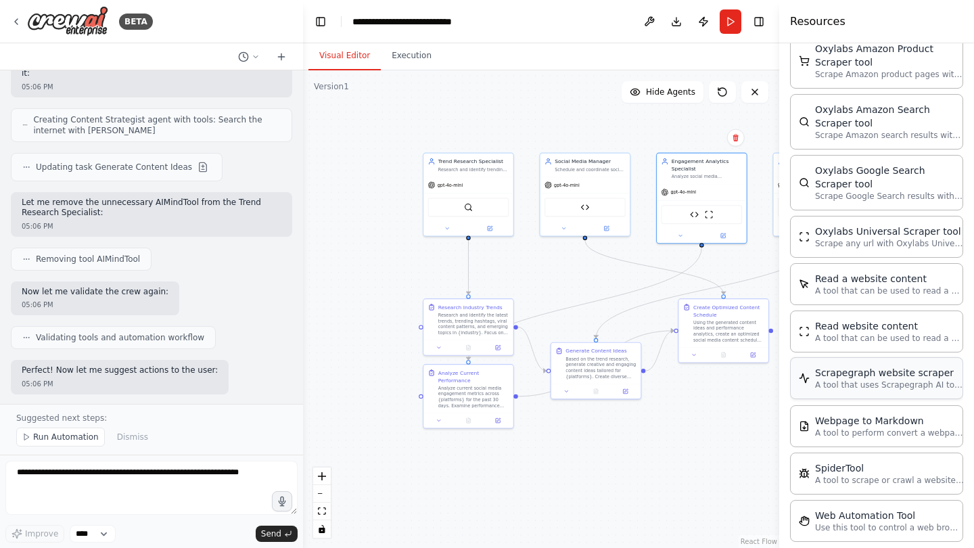
scroll to position [0, 0]
click at [596, 170] on div "Schedule and coordinate social media posts across {platforms}, ensuring optimal…" at bounding box center [589, 168] width 71 height 6
click at [575, 206] on img at bounding box center [577, 205] width 9 height 9
click at [579, 207] on img at bounding box center [577, 205] width 9 height 9
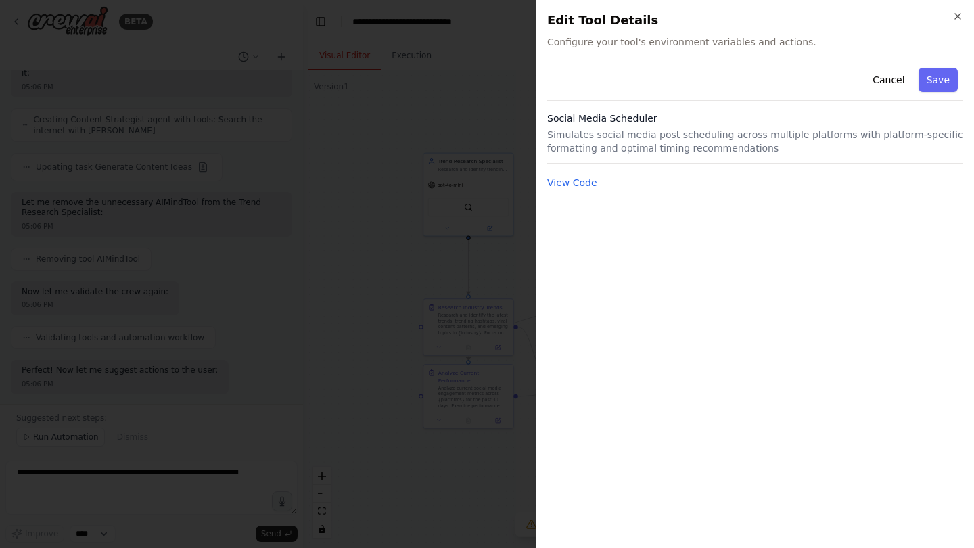
click at [582, 153] on p "Simulates social media post scheduling across multiple platforms with platform-…" at bounding box center [755, 141] width 416 height 27
drag, startPoint x: 582, startPoint y: 153, endPoint x: 694, endPoint y: 156, distance: 112.3
click at [694, 157] on div "Social Media Scheduler Simulates social media post scheduling across multiple p…" at bounding box center [755, 138] width 416 height 52
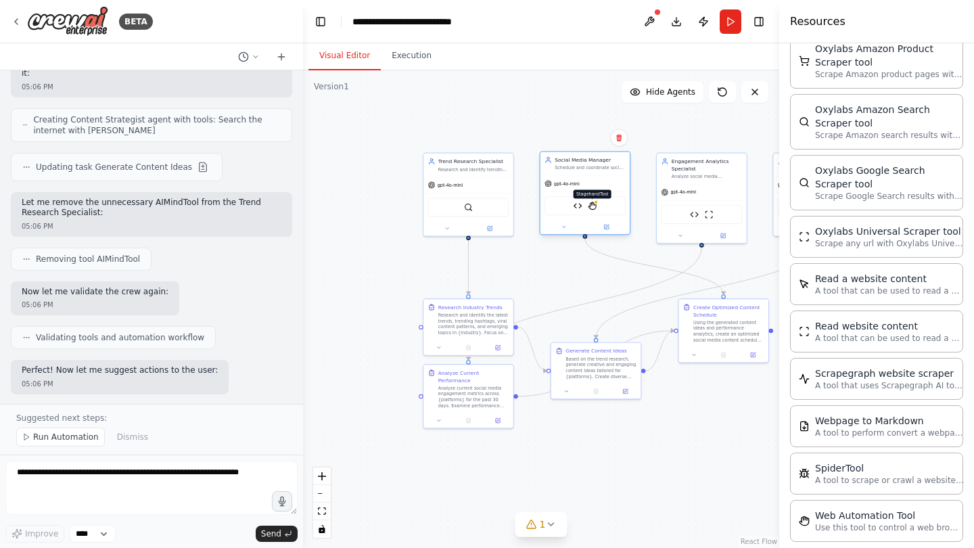
click at [592, 207] on img at bounding box center [592, 205] width 9 height 9
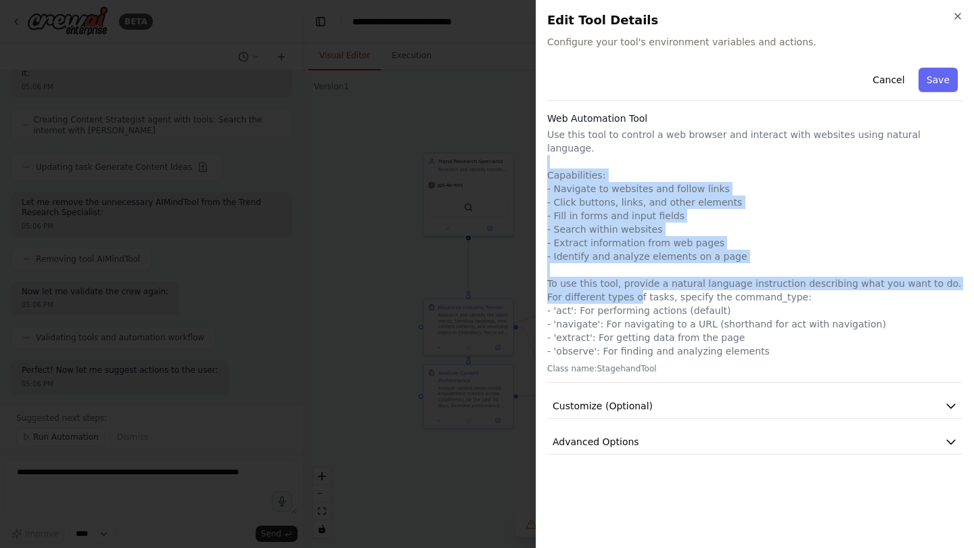
drag, startPoint x: 573, startPoint y: 144, endPoint x: 640, endPoint y: 285, distance: 156.1
click at [640, 285] on p "Use this tool to control a web browser and interact with websites using natural…" at bounding box center [755, 243] width 416 height 230
click at [633, 394] on button "Customize (Optional)" at bounding box center [755, 406] width 416 height 25
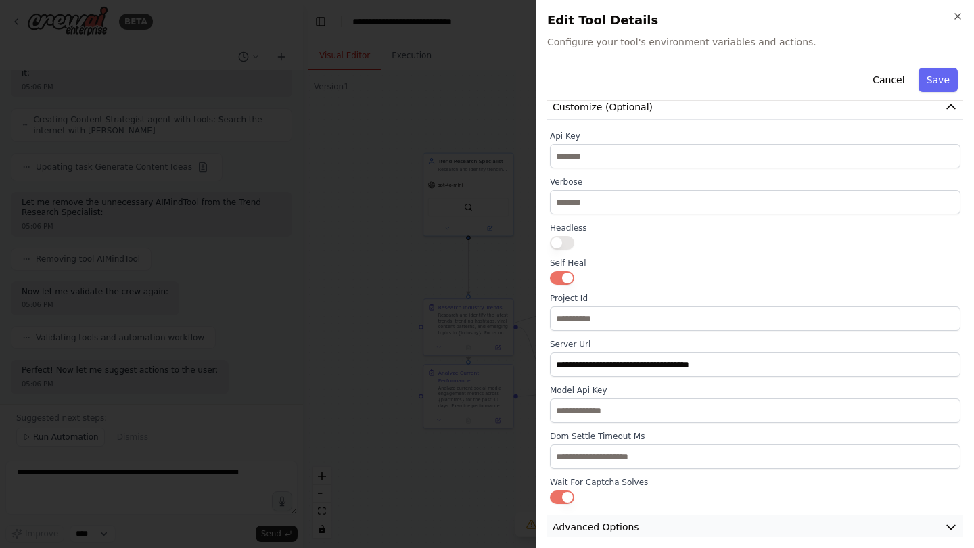
click at [638, 515] on button "Advanced Options" at bounding box center [755, 527] width 416 height 25
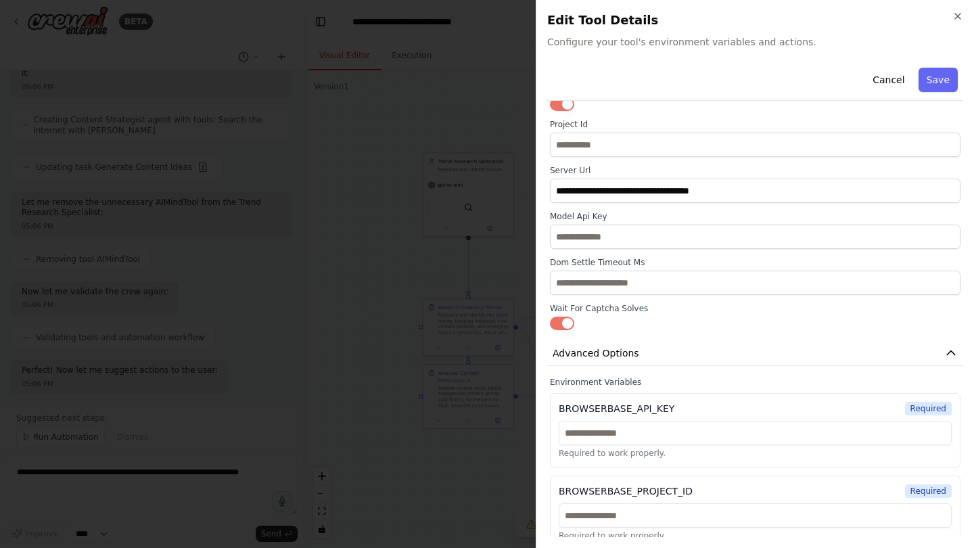
scroll to position [472, 0]
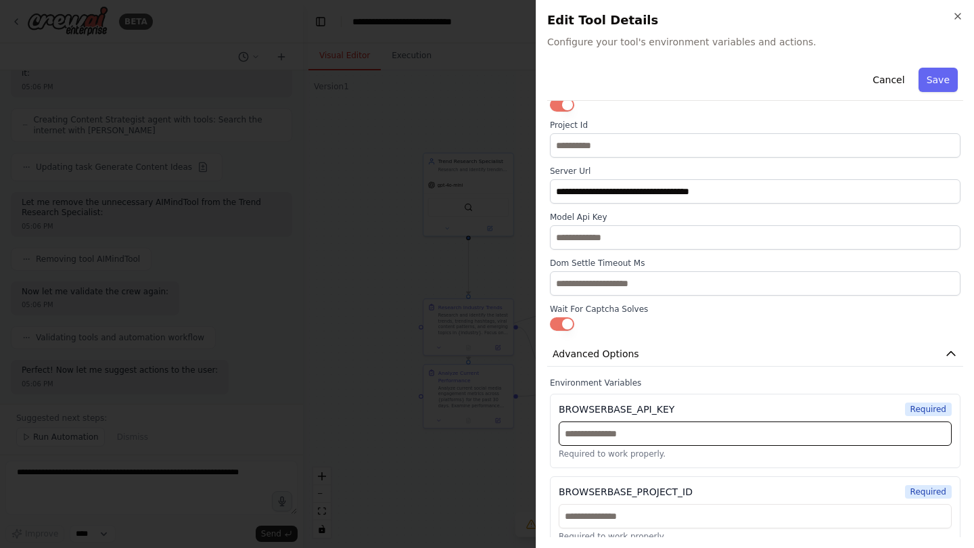
click at [636, 422] on input "text" at bounding box center [755, 433] width 393 height 24
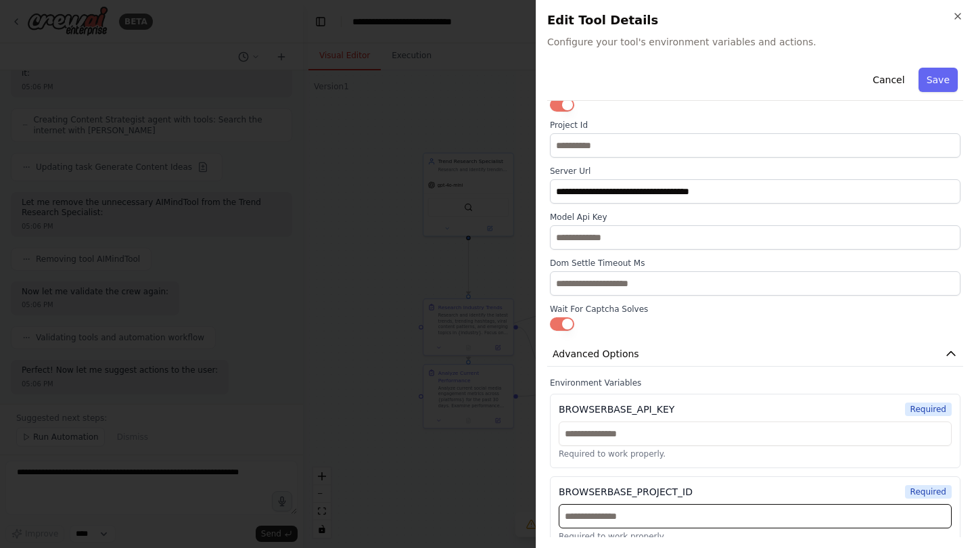
click at [638, 504] on input "text" at bounding box center [755, 516] width 393 height 24
click at [957, 12] on icon "button" at bounding box center [957, 16] width 11 height 11
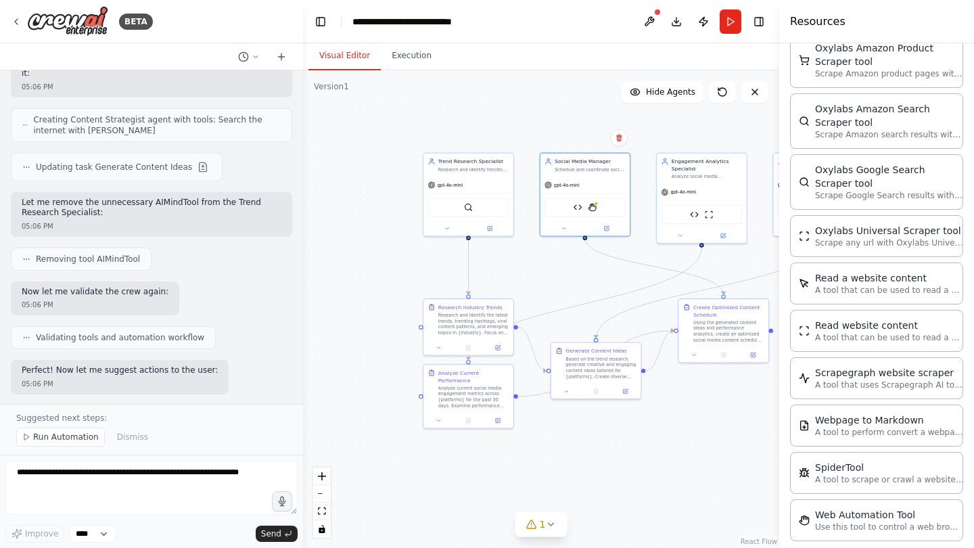
scroll to position [2386, 0]
click at [414, 53] on button "Execution" at bounding box center [412, 56] width 62 height 28
click at [352, 58] on button "Visual Editor" at bounding box center [344, 56] width 72 height 28
click at [103, 521] on div "Improve **** Send" at bounding box center [151, 501] width 292 height 82
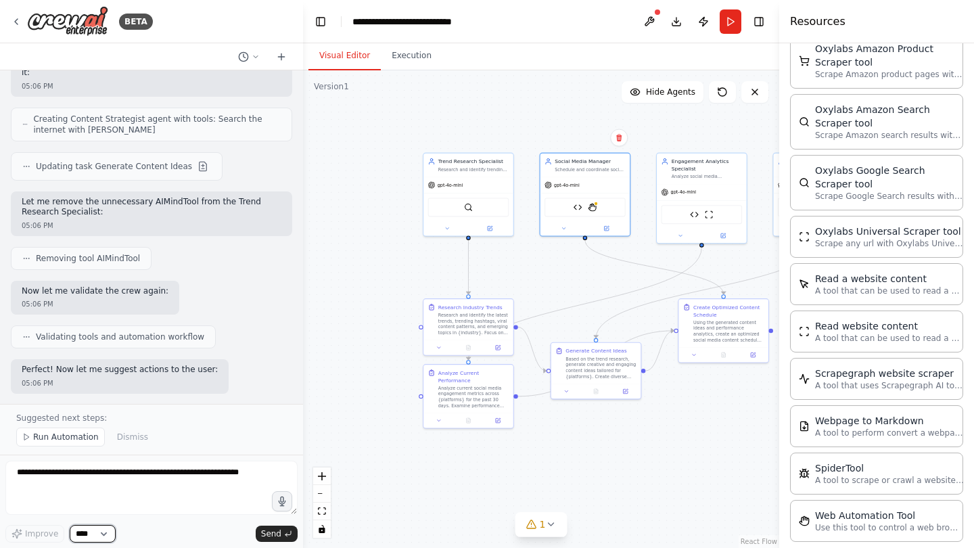
scroll to position [2353, 0]
click at [650, 20] on button at bounding box center [649, 21] width 22 height 24
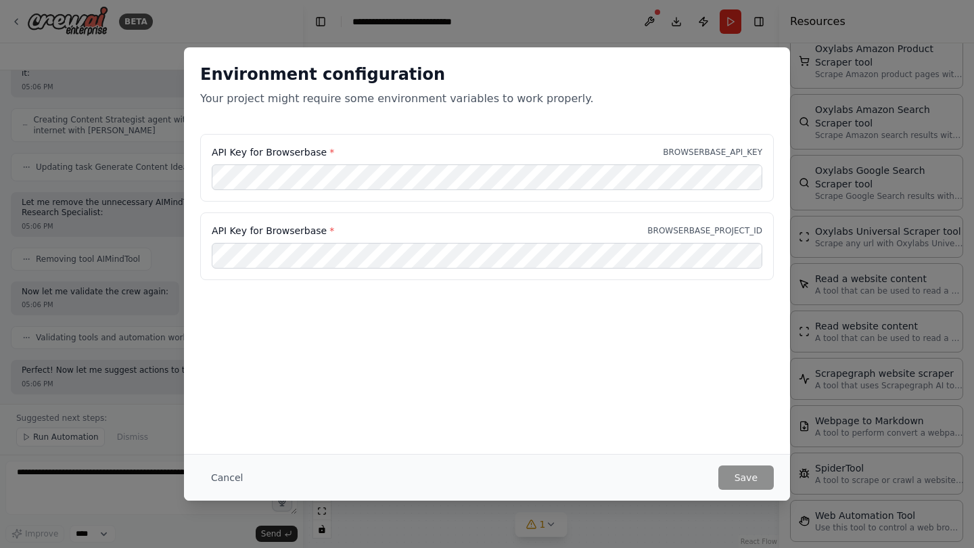
click at [646, 324] on div "Environment configuration Your project might require some environment variables…" at bounding box center [487, 250] width 606 height 406
click at [311, 99] on p "Your project might require some environment variables to work properly." at bounding box center [486, 99] width 573 height 16
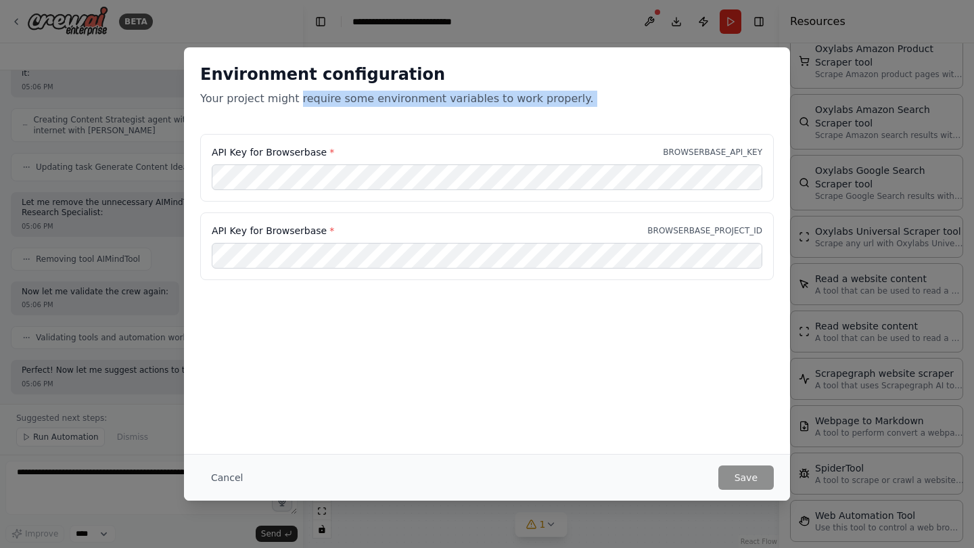
drag, startPoint x: 311, startPoint y: 99, endPoint x: 412, endPoint y: 106, distance: 101.7
click at [412, 106] on p "Your project might require some environment variables to work properly." at bounding box center [486, 99] width 573 height 16
click at [217, 475] on button "Cancel" at bounding box center [226, 477] width 53 height 24
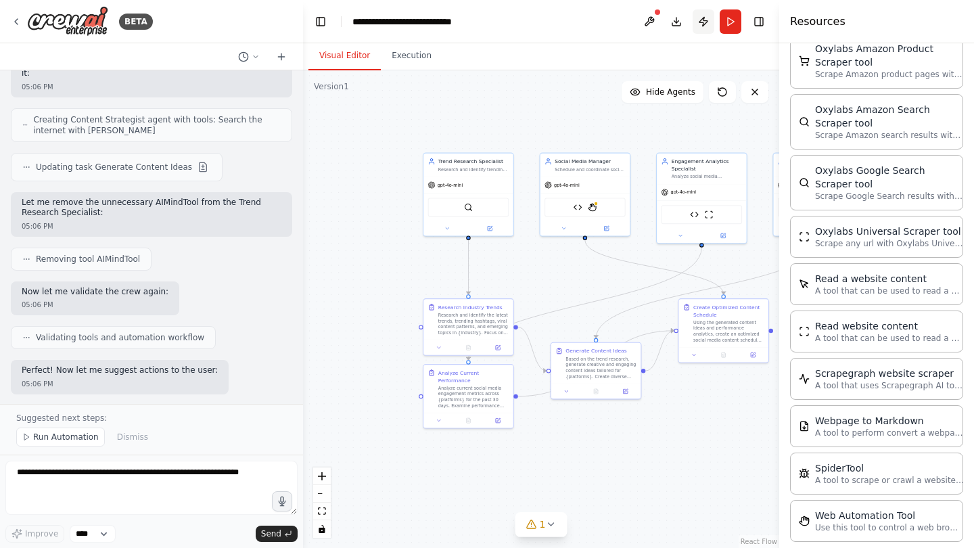
click at [706, 20] on button "Publish" at bounding box center [703, 21] width 22 height 24
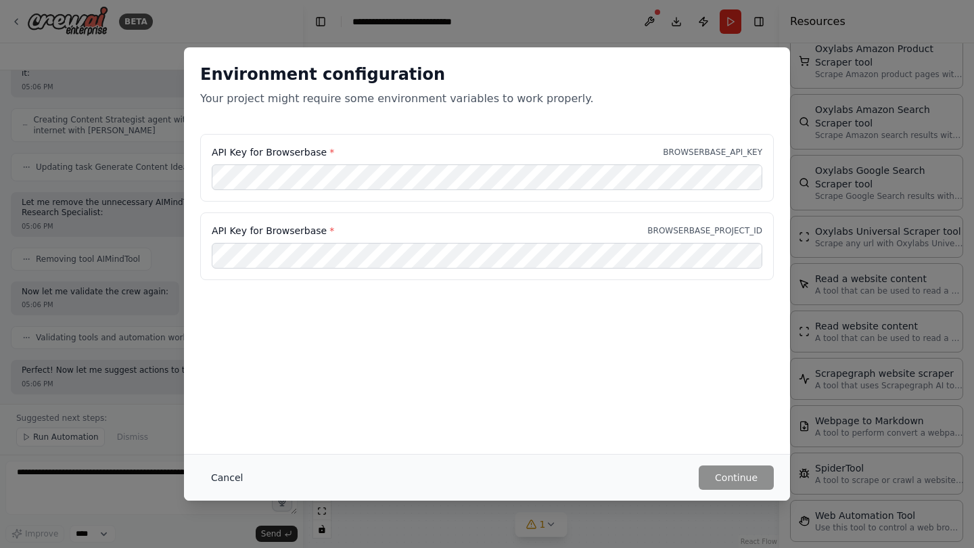
click at [233, 473] on button "Cancel" at bounding box center [226, 477] width 53 height 24
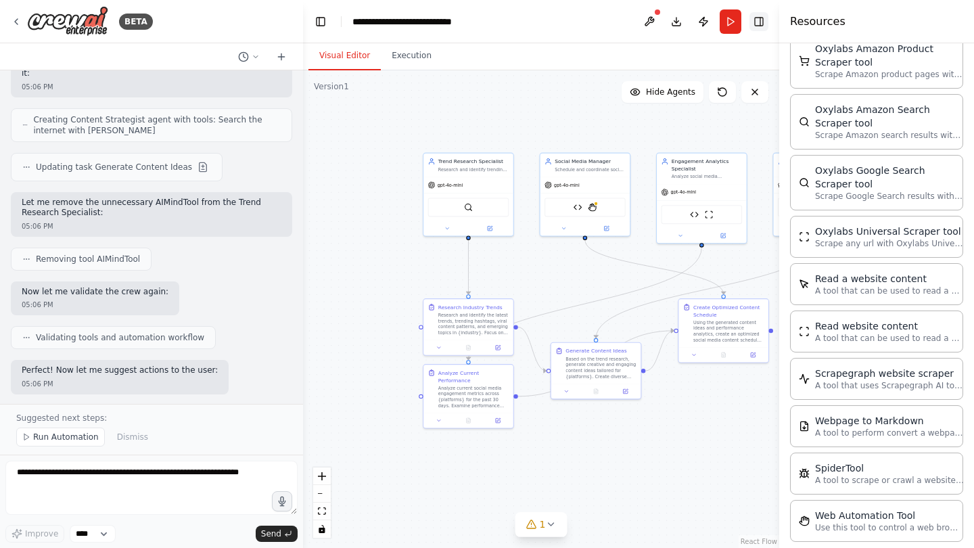
click at [760, 24] on button "Toggle Right Sidebar" at bounding box center [758, 21] width 19 height 19
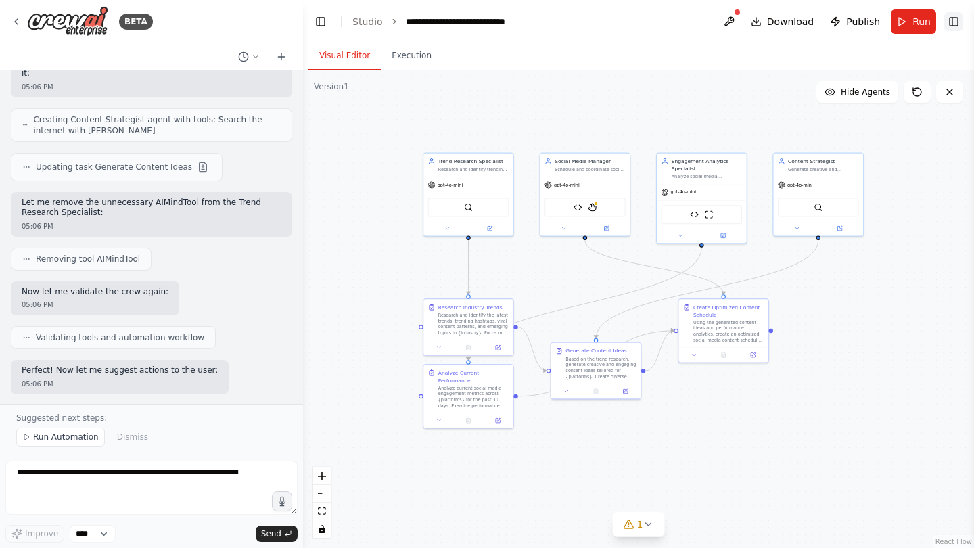
click at [959, 20] on button "Toggle Right Sidebar" at bounding box center [953, 21] width 19 height 19
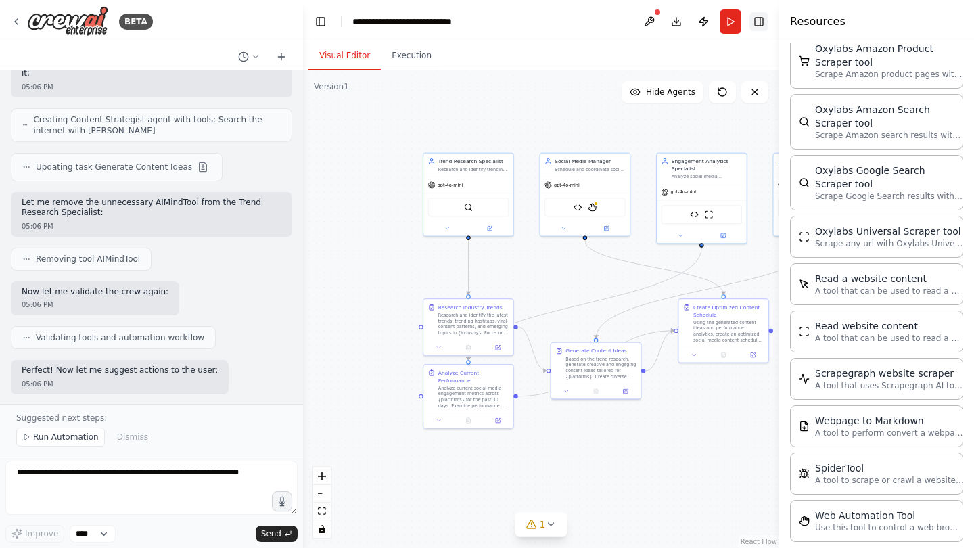
click at [763, 24] on button "Toggle Right Sidebar" at bounding box center [758, 21] width 19 height 19
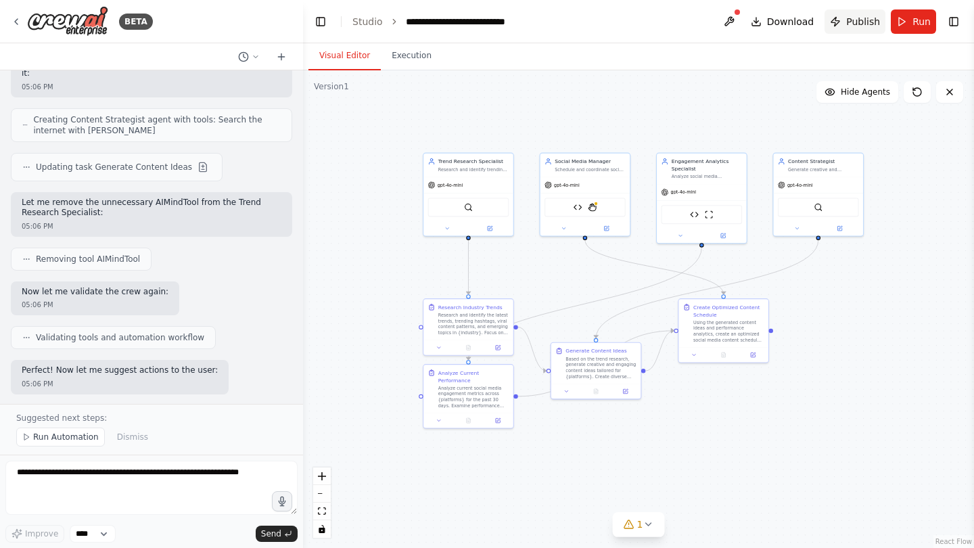
click at [845, 16] on button "Publish" at bounding box center [854, 21] width 61 height 24
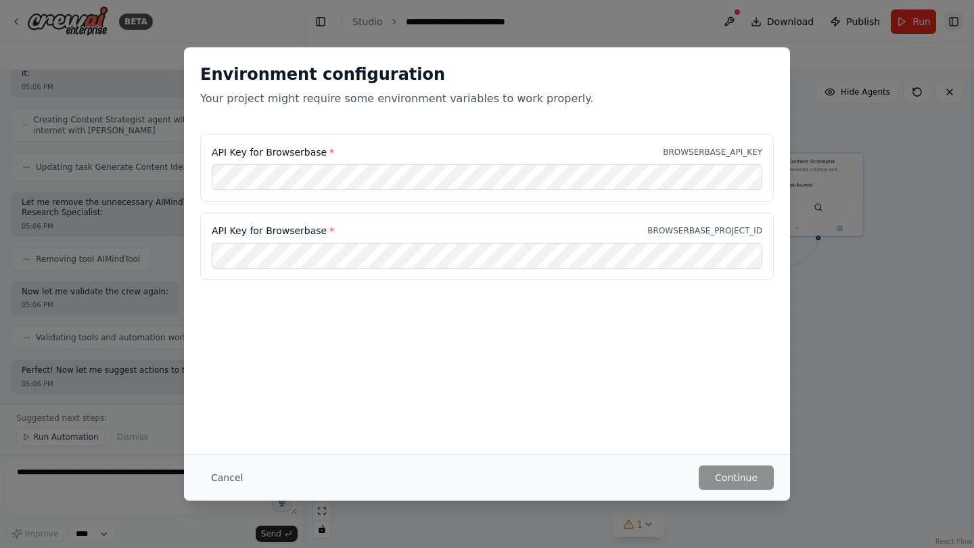
click at [955, 21] on header "**********" at bounding box center [638, 21] width 671 height 43
click at [222, 477] on button "Cancel" at bounding box center [226, 477] width 53 height 24
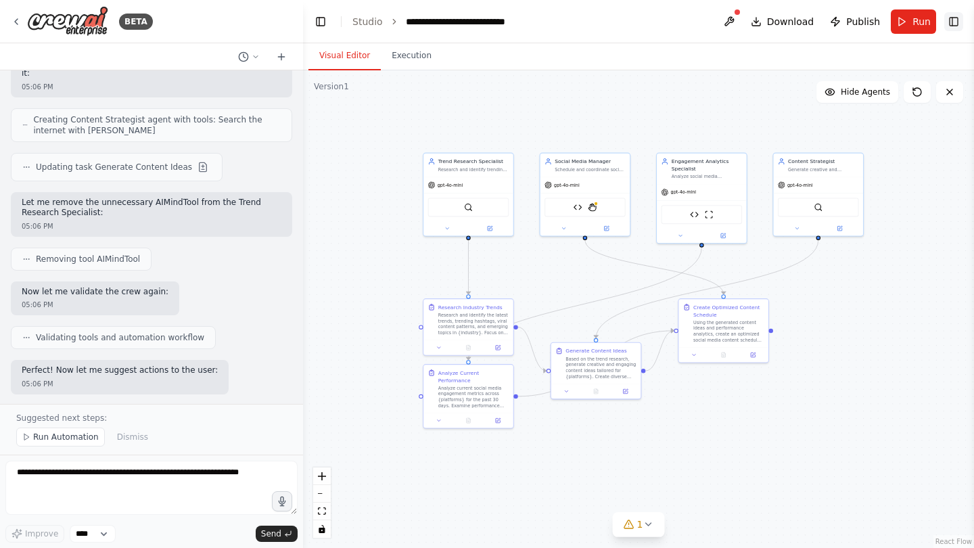
click at [959, 18] on button "Toggle Right Sidebar" at bounding box center [953, 21] width 19 height 19
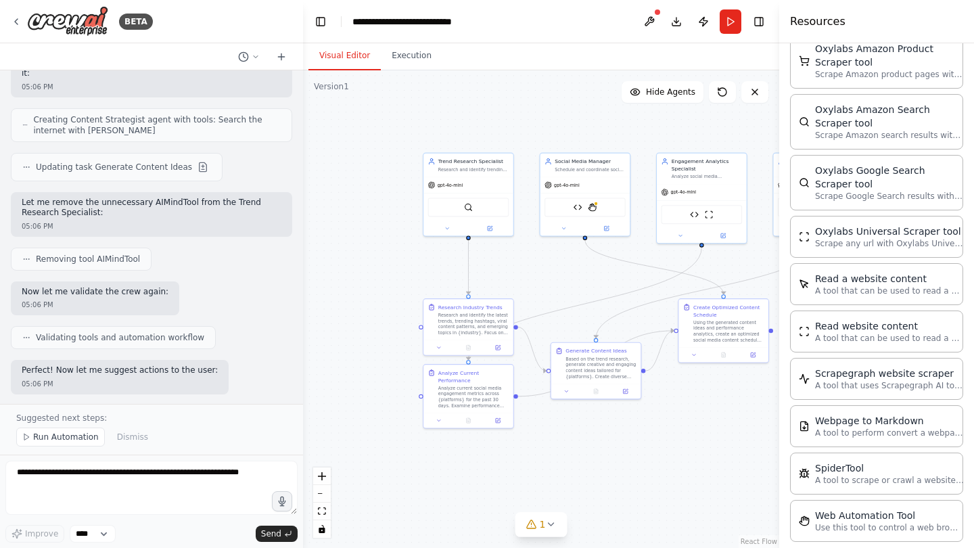
scroll to position [0, 0]
click at [262, 57] on button at bounding box center [249, 57] width 32 height 16
click at [257, 57] on div at bounding box center [151, 274] width 303 height 548
click at [283, 55] on icon at bounding box center [281, 56] width 11 height 11
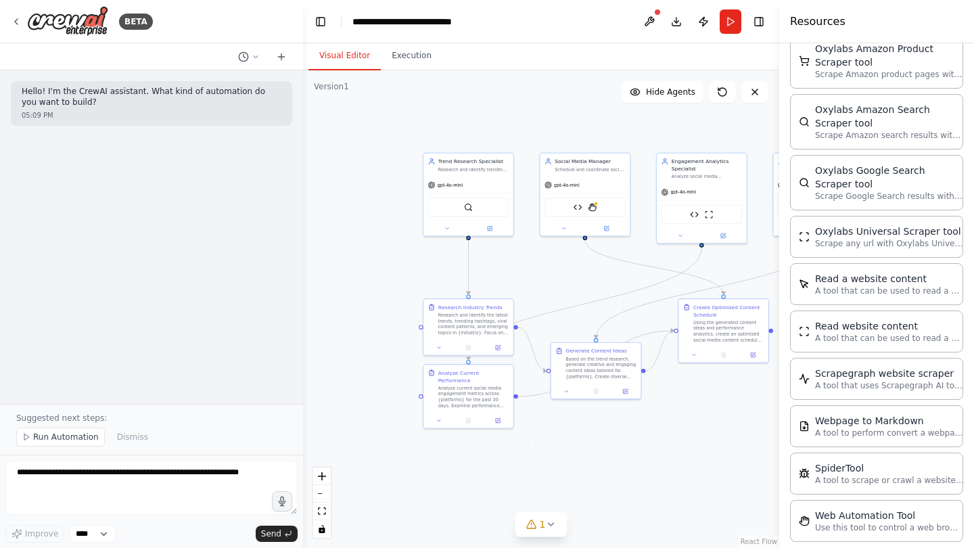
click at [135, 91] on p "Hello! I'm the CrewAI assistant. What kind of automation do you want to build?" at bounding box center [152, 97] width 260 height 21
drag, startPoint x: 135, startPoint y: 91, endPoint x: 200, endPoint y: 102, distance: 65.8
click at [200, 102] on p "Hello! I'm the CrewAI assistant. What kind of automation do you want to build?" at bounding box center [152, 97] width 260 height 21
click at [91, 440] on span "Run Automation" at bounding box center [66, 436] width 66 height 11
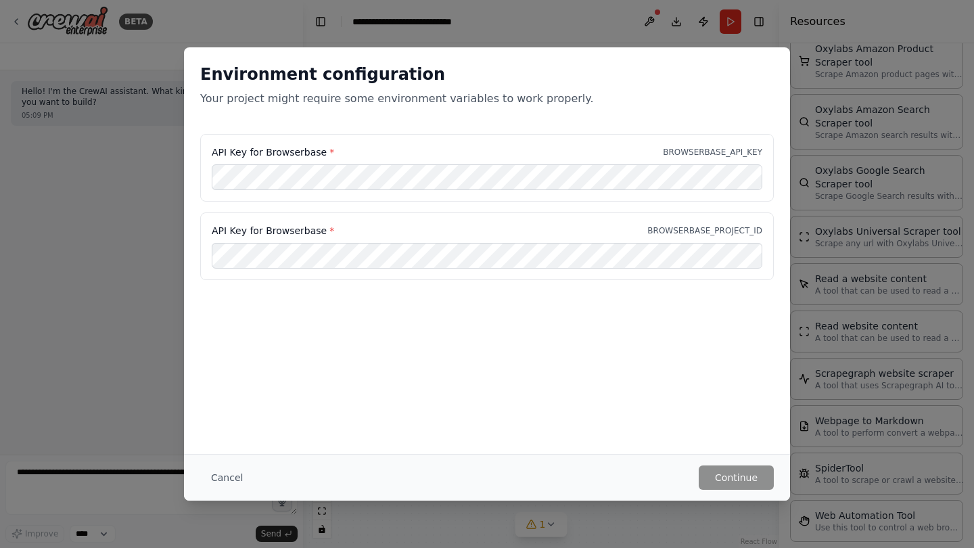
click at [175, 102] on div "Environment configuration Your project might require some environment variables…" at bounding box center [487, 274] width 974 height 548
click at [220, 475] on button "Cancel" at bounding box center [226, 477] width 53 height 24
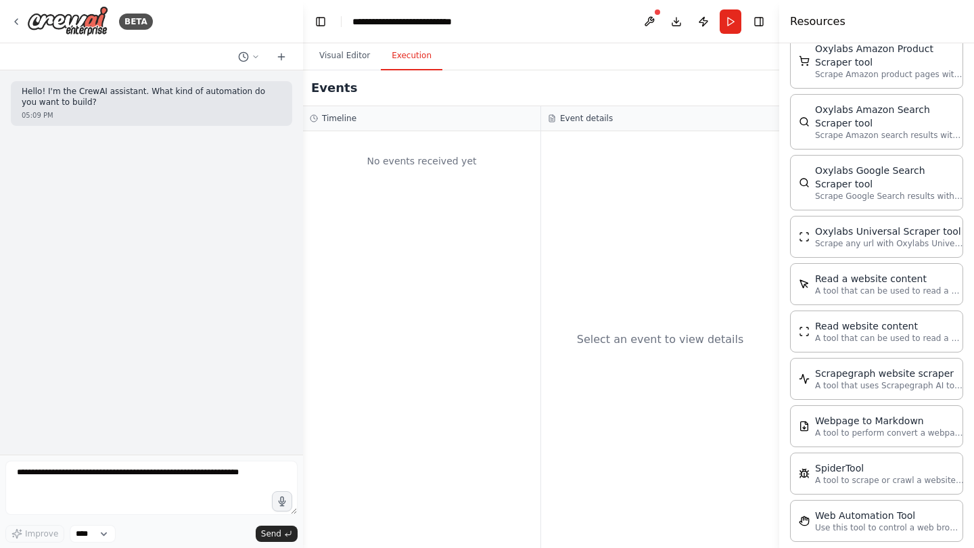
click at [414, 53] on button "Execution" at bounding box center [412, 56] width 62 height 28
click at [251, 51] on button at bounding box center [249, 57] width 32 height 16
click at [251, 51] on div at bounding box center [151, 274] width 303 height 548
click at [24, 19] on div "BETA" at bounding box center [82, 21] width 142 height 30
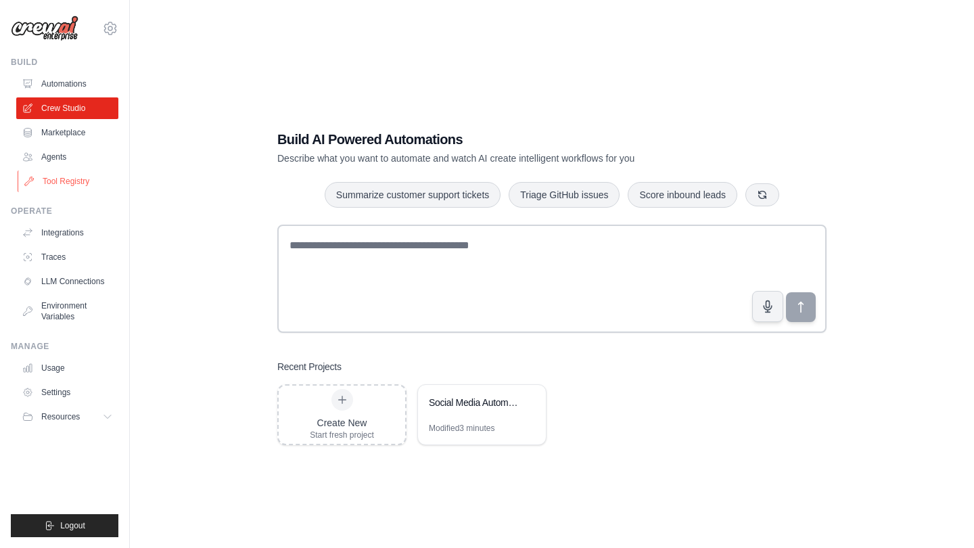
click at [81, 179] on link "Tool Registry" at bounding box center [69, 181] width 102 height 22
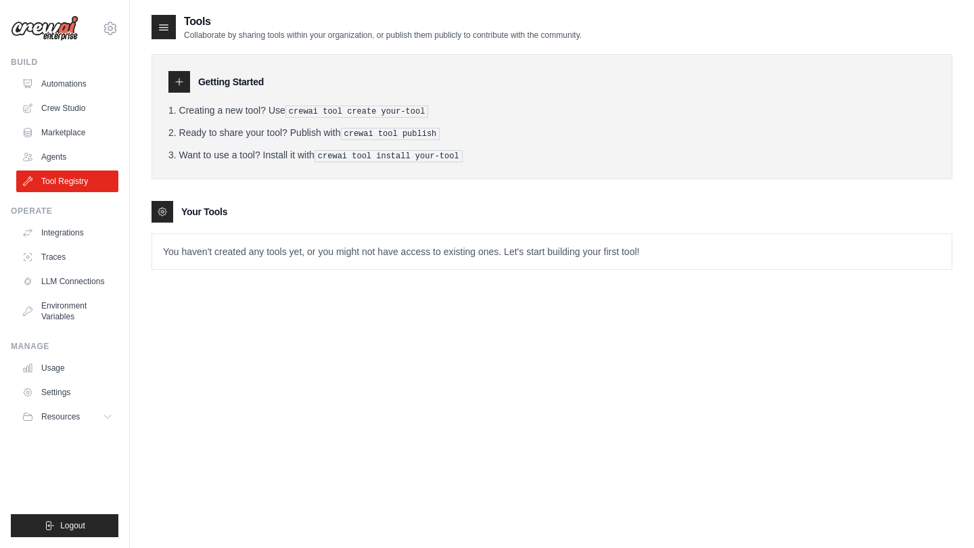
click at [204, 107] on li "Creating a new tool? Use crewai tool create your-tool" at bounding box center [551, 110] width 767 height 14
drag, startPoint x: 204, startPoint y: 107, endPoint x: 264, endPoint y: 109, distance: 60.2
click at [264, 109] on li "Creating a new tool? Use crewai tool create your-tool" at bounding box center [551, 110] width 767 height 14
click at [250, 129] on li "Ready to share your tool? Publish with crewai tool publish" at bounding box center [551, 133] width 767 height 14
drag, startPoint x: 250, startPoint y: 129, endPoint x: 312, endPoint y: 135, distance: 62.4
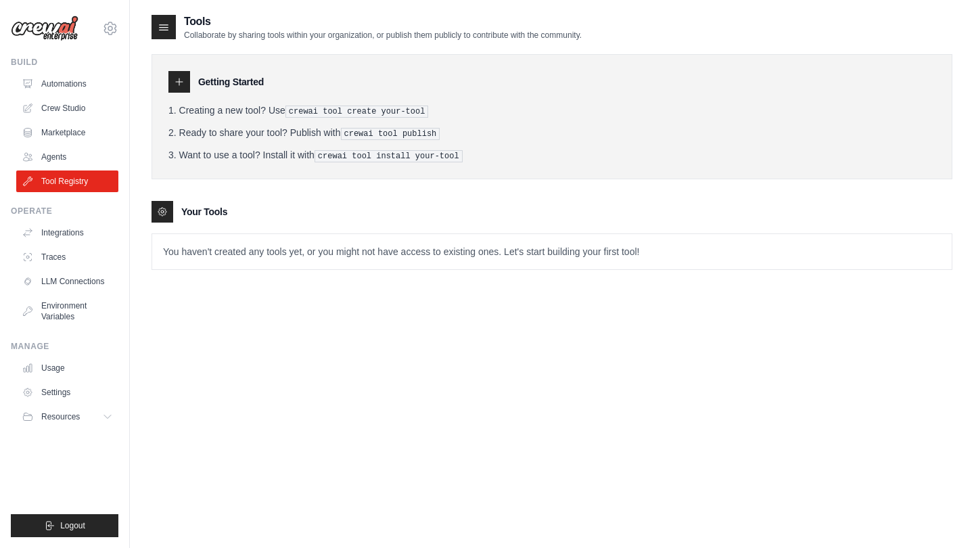
click at [312, 135] on li "Ready to share your tool? Publish with crewai tool publish" at bounding box center [551, 133] width 767 height 14
click at [226, 155] on li "Want to use a tool? Install it with crewai tool install your-tool" at bounding box center [551, 155] width 767 height 14
drag, startPoint x: 226, startPoint y: 155, endPoint x: 299, endPoint y: 155, distance: 73.0
click at [299, 155] on li "Want to use a tool? Install it with crewai tool install your-tool" at bounding box center [551, 155] width 767 height 14
click at [72, 233] on link "Integrations" at bounding box center [69, 233] width 102 height 22
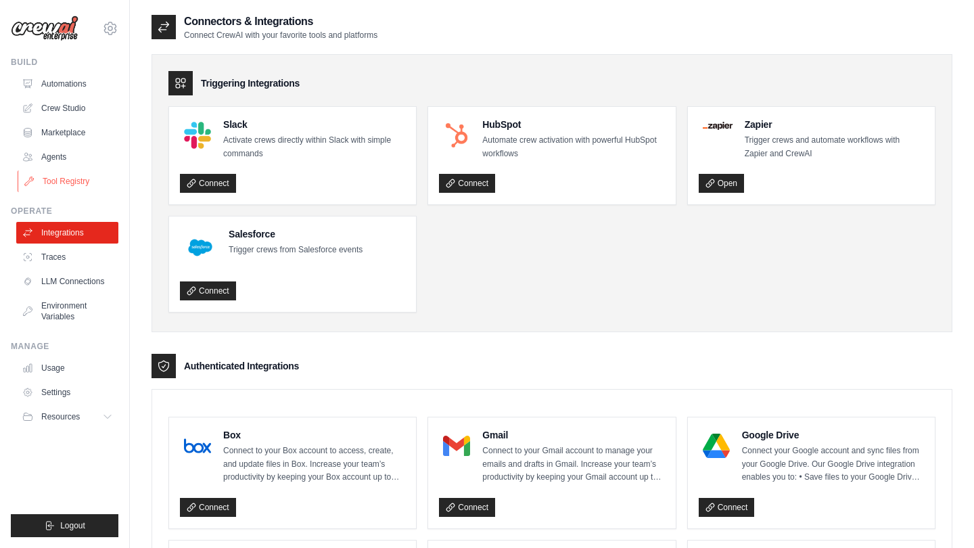
click at [76, 181] on link "Tool Registry" at bounding box center [69, 181] width 102 height 22
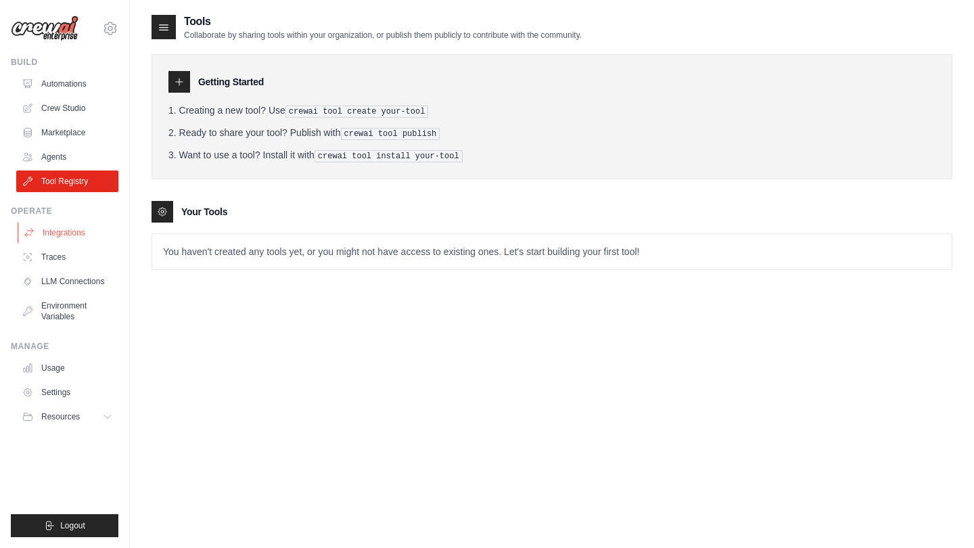
click at [69, 229] on link "Integrations" at bounding box center [69, 233] width 102 height 22
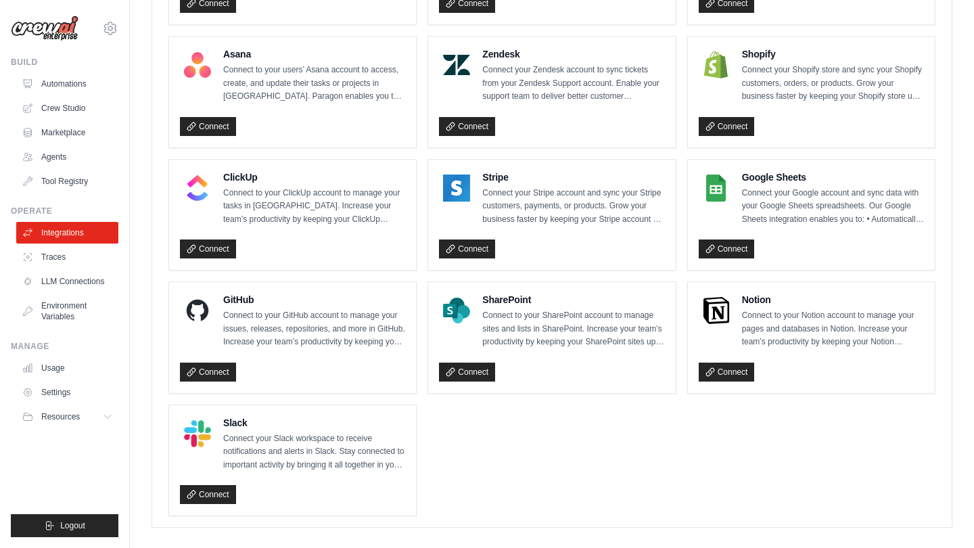
scroll to position [871, 0]
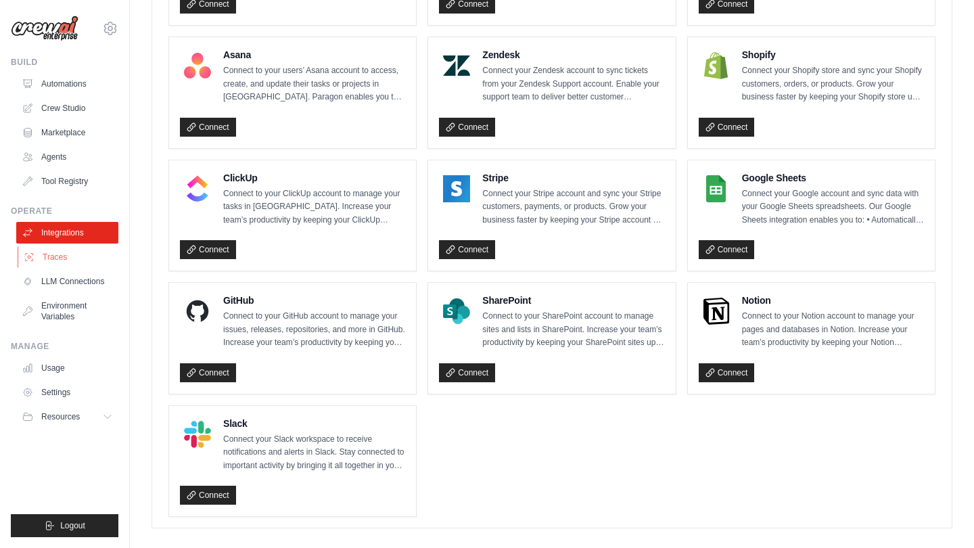
click at [79, 249] on link "Traces" at bounding box center [69, 257] width 102 height 22
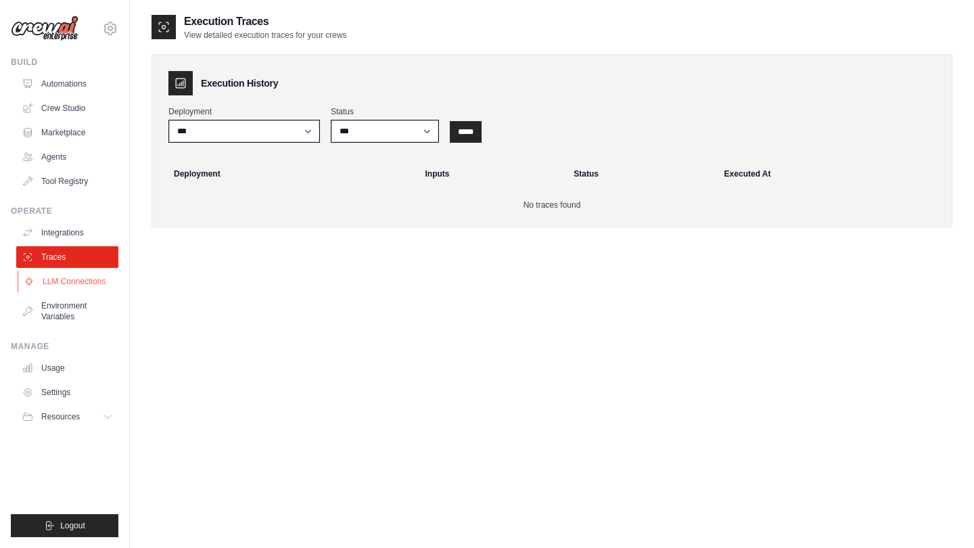
click at [73, 278] on link "LLM Connections" at bounding box center [69, 281] width 102 height 22
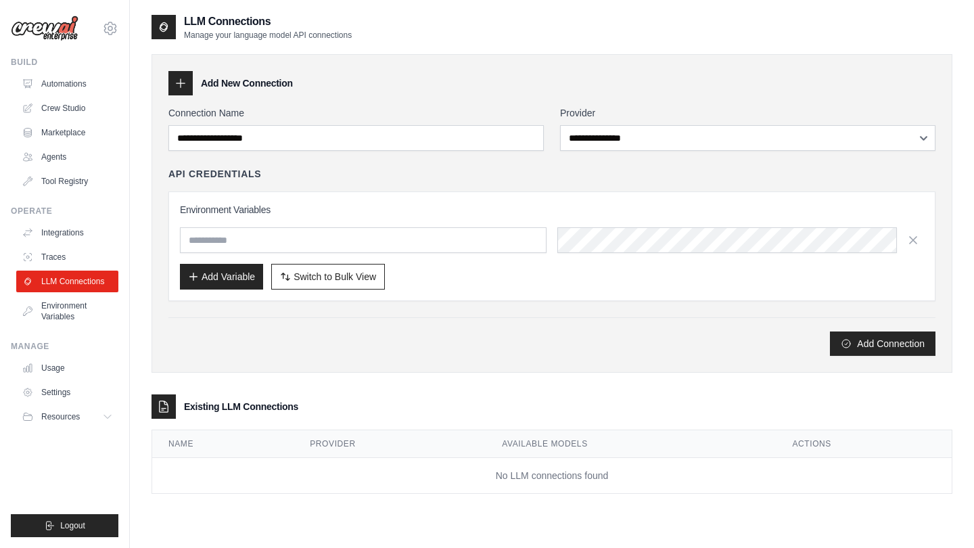
click at [430, 212] on h3 "Environment Variables" at bounding box center [552, 210] width 744 height 14
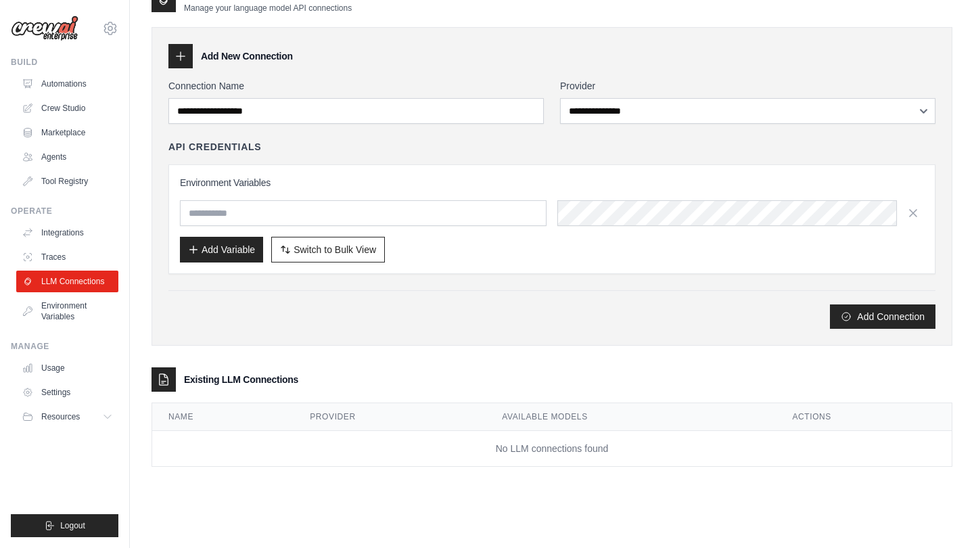
scroll to position [27, 0]
click at [530, 222] on input "text" at bounding box center [363, 213] width 366 height 26
click at [571, 325] on div "Add Connection" at bounding box center [551, 316] width 767 height 24
click at [338, 437] on td "No LLM connections found" at bounding box center [551, 449] width 799 height 36
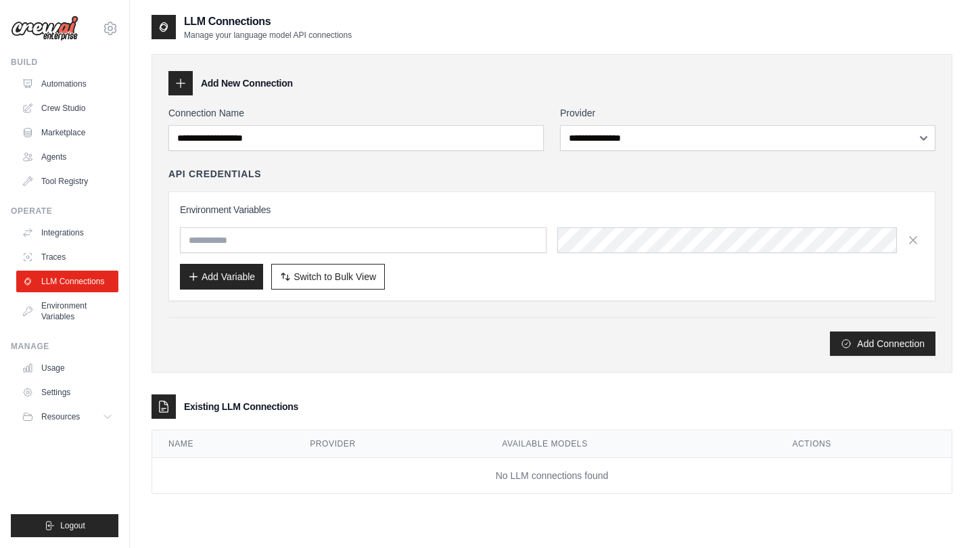
scroll to position [0, 0]
click at [183, 83] on icon at bounding box center [180, 83] width 9 height 9
click at [51, 252] on link "Traces" at bounding box center [69, 257] width 102 height 22
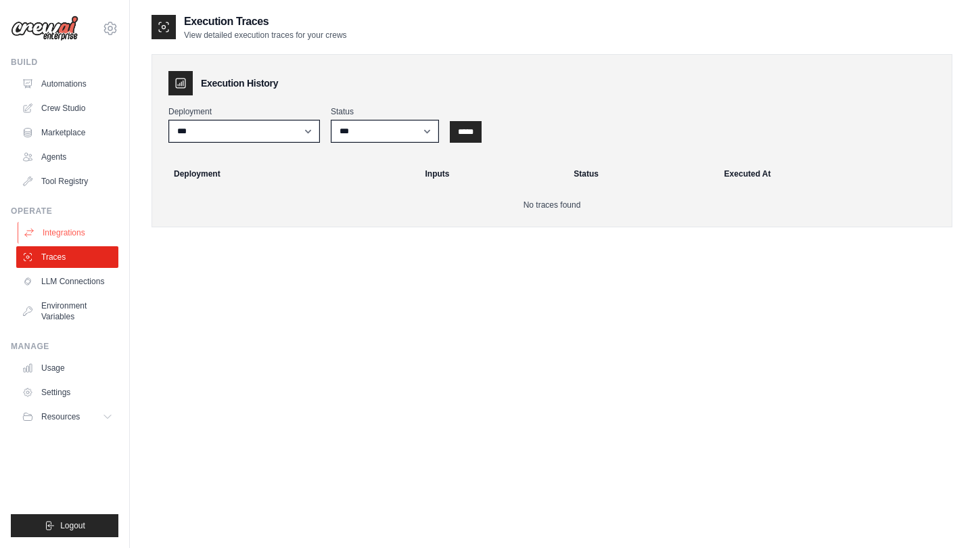
click at [64, 234] on link "Integrations" at bounding box center [69, 233] width 102 height 22
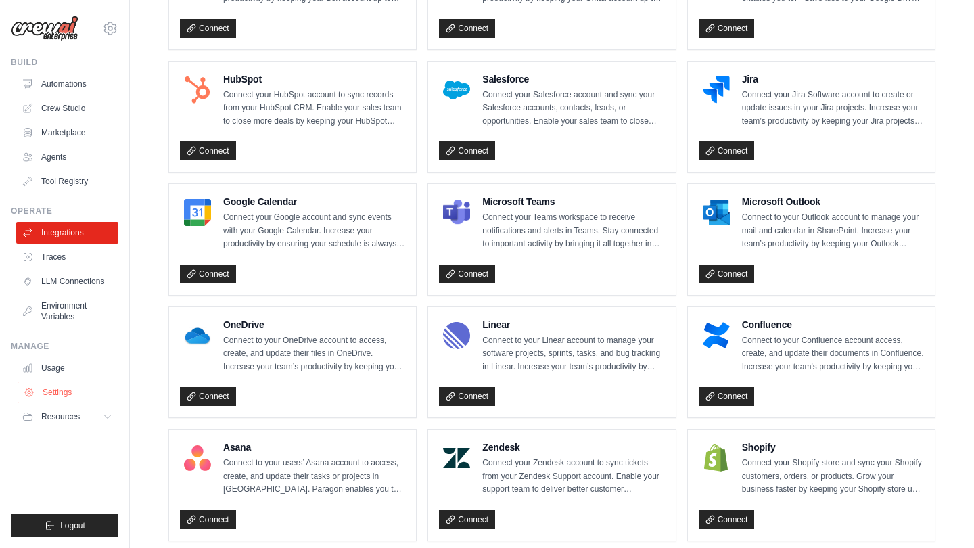
scroll to position [373, 0]
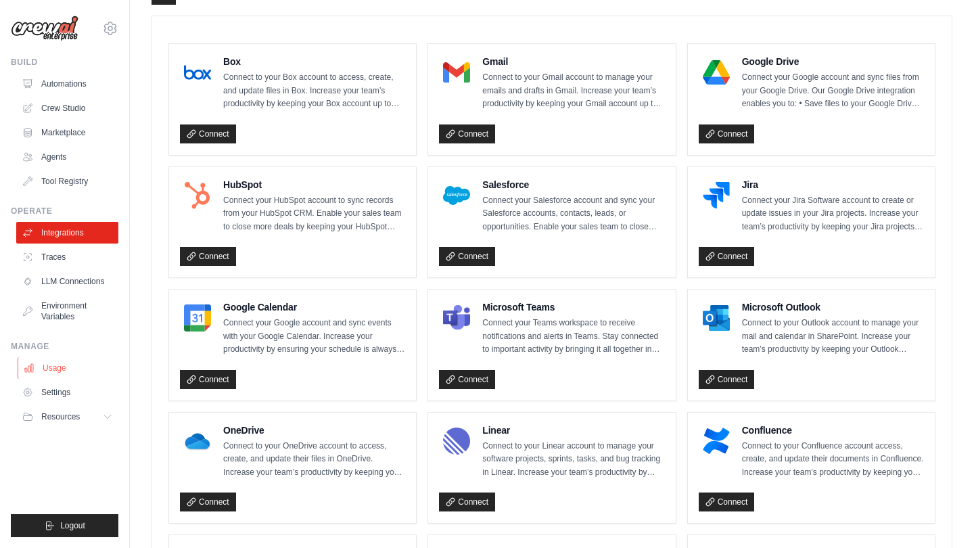
click at [64, 360] on link "Usage" at bounding box center [69, 368] width 102 height 22
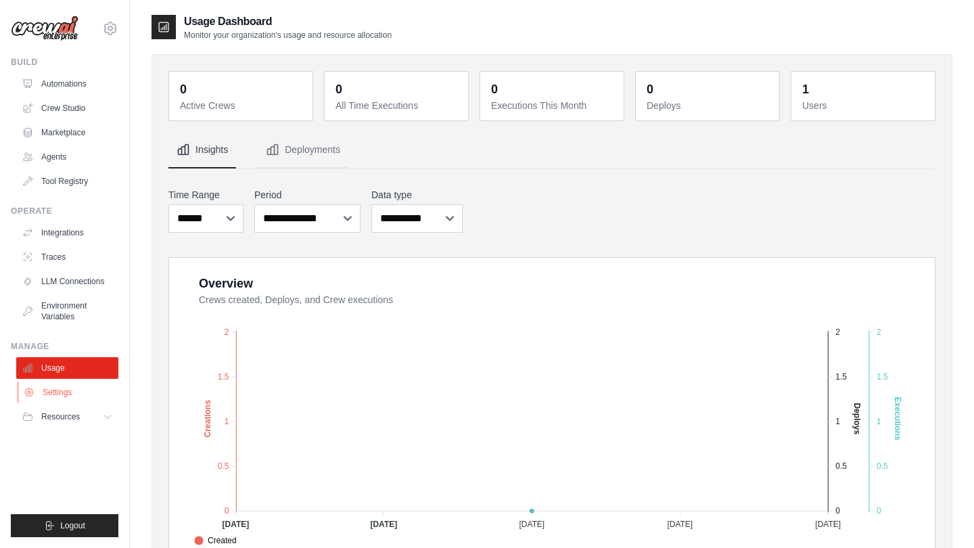
click at [62, 400] on link "Settings" at bounding box center [69, 392] width 102 height 22
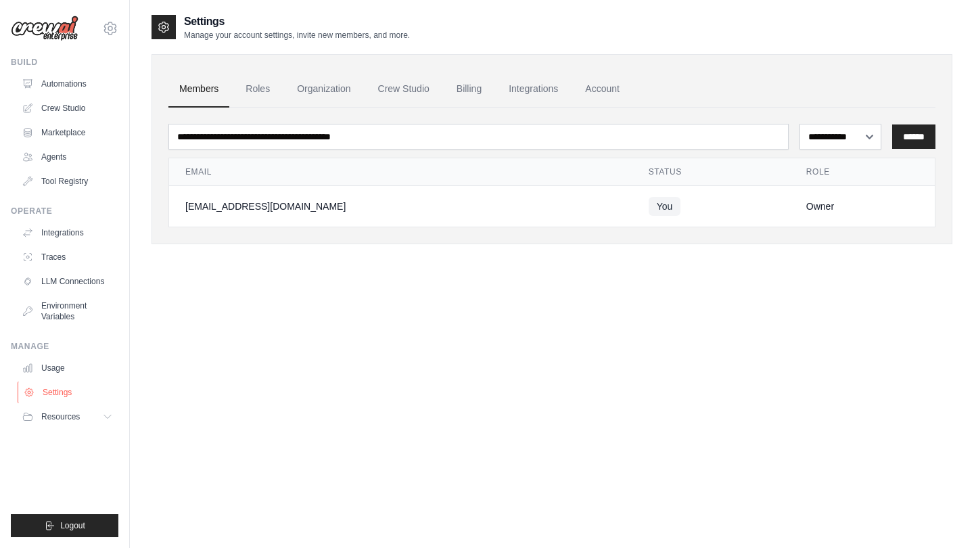
click at [69, 391] on link "Settings" at bounding box center [69, 392] width 102 height 22
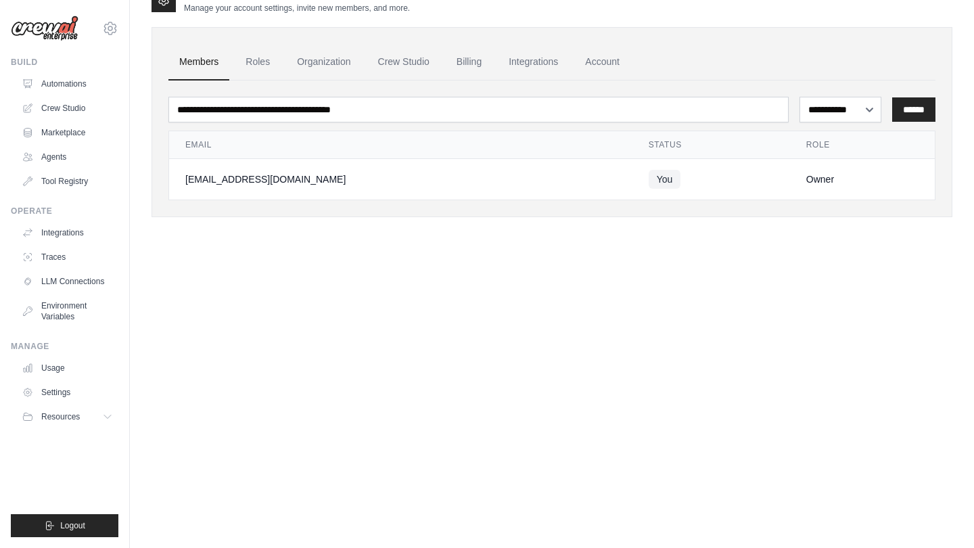
scroll to position [27, 0]
click at [542, 60] on link "Integrations" at bounding box center [533, 62] width 71 height 37
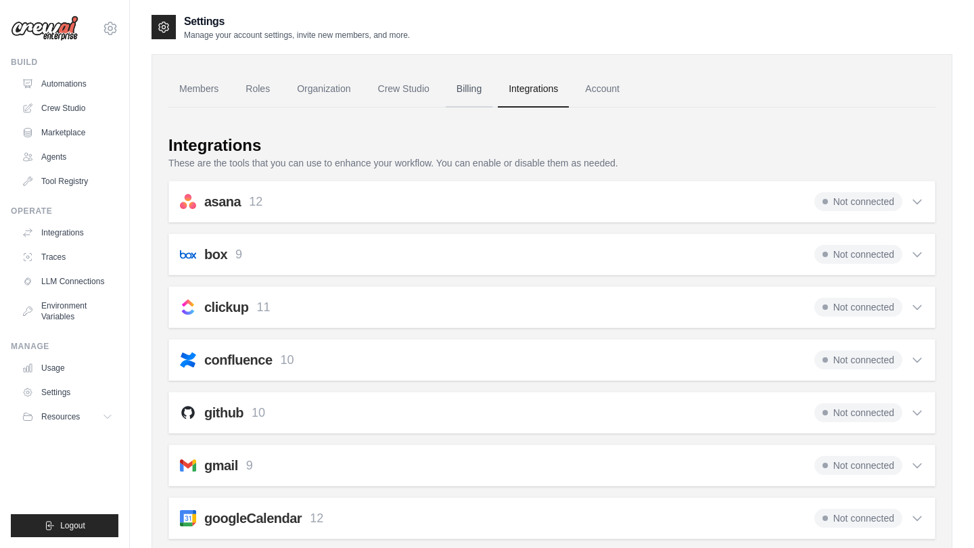
click at [468, 97] on link "Billing" at bounding box center [469, 89] width 47 height 37
click at [394, 92] on link "Crew Studio" at bounding box center [403, 89] width 73 height 37
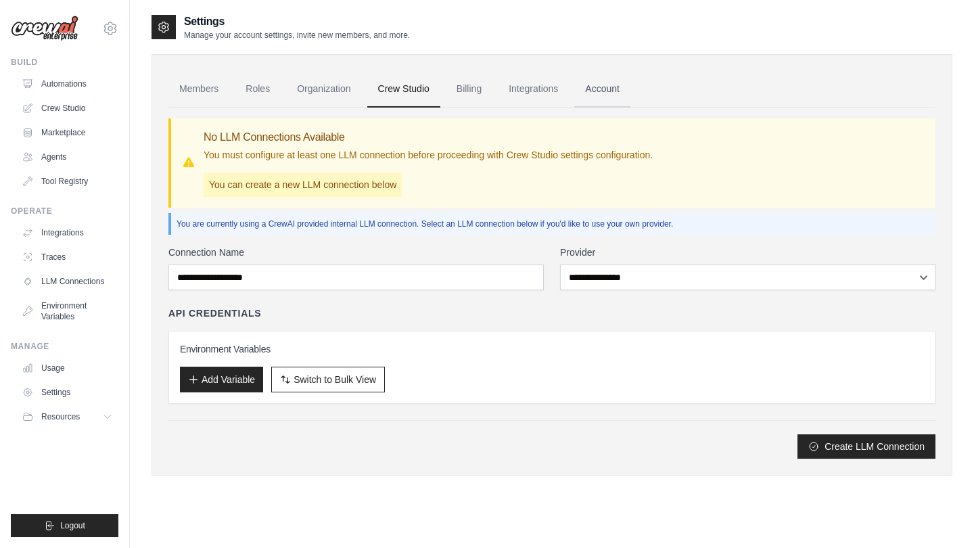
click at [588, 86] on link "Account" at bounding box center [602, 89] width 56 height 37
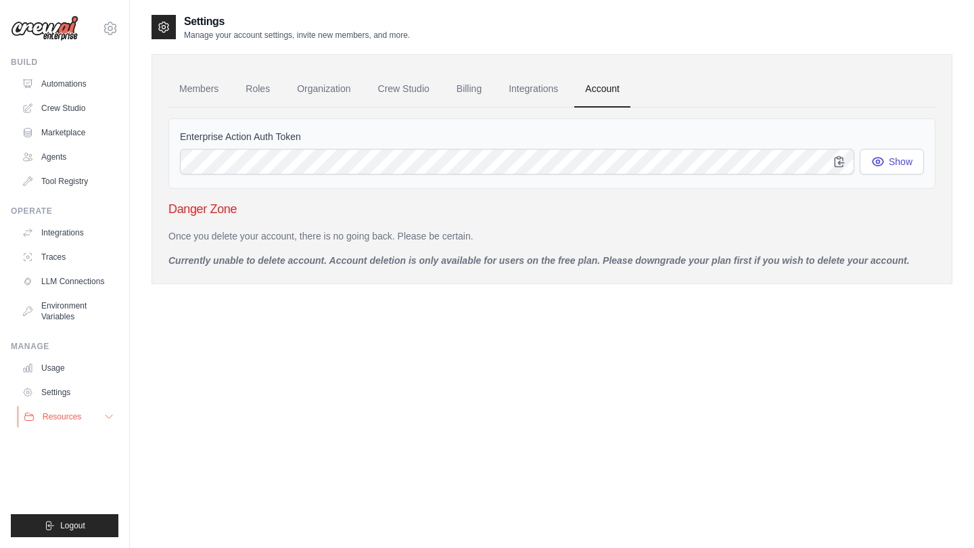
click at [101, 412] on button "Resources" at bounding box center [69, 417] width 102 height 22
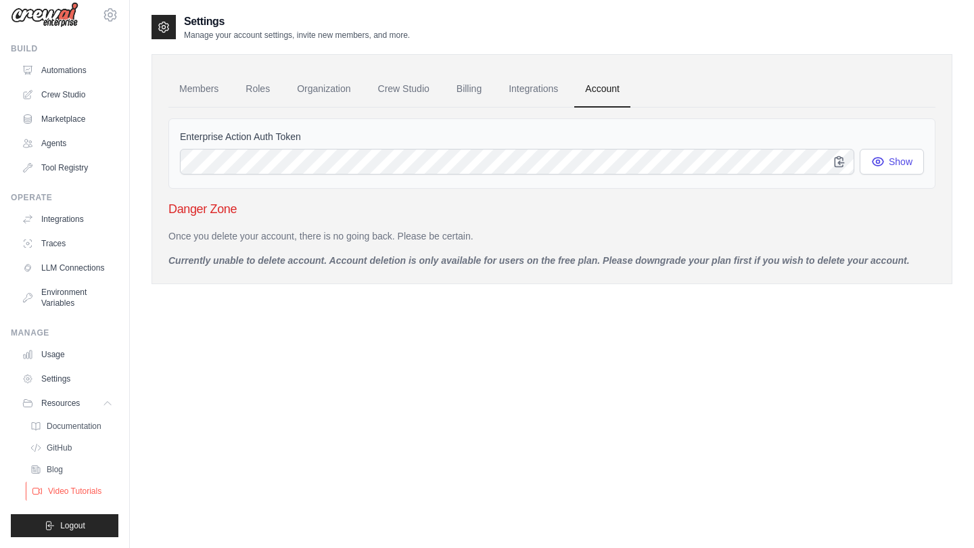
scroll to position [14, 0]
click at [80, 351] on link "Usage" at bounding box center [69, 354] width 102 height 22
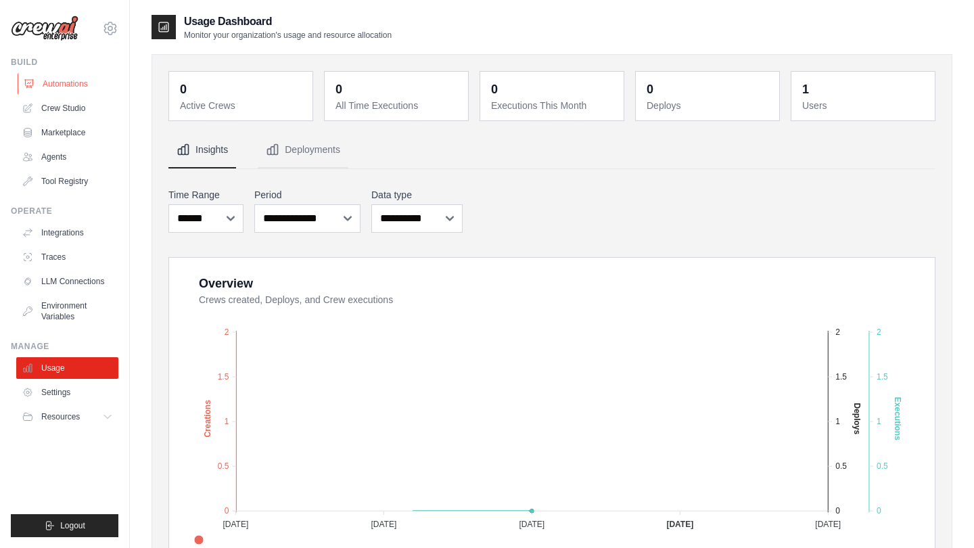
click at [98, 85] on link "Automations" at bounding box center [69, 84] width 102 height 22
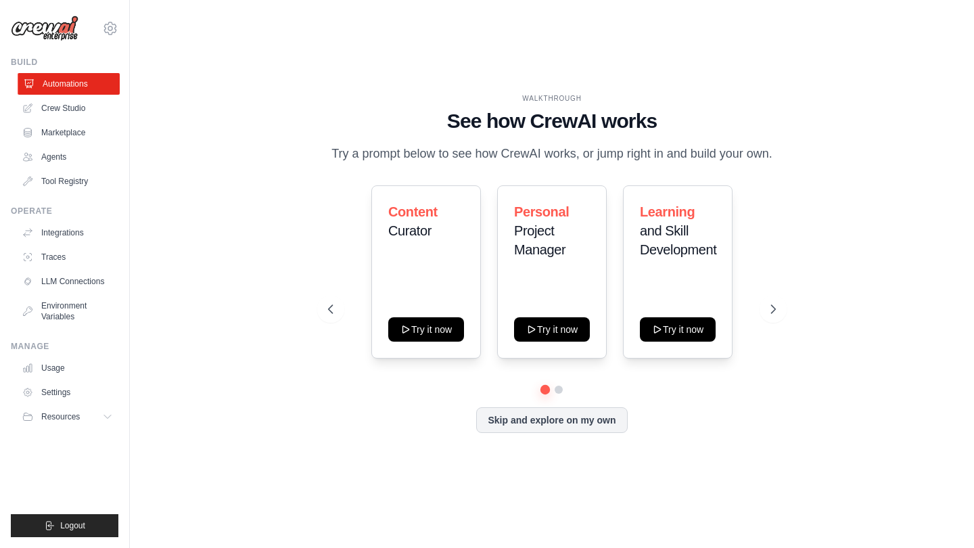
click at [78, 87] on link "Automations" at bounding box center [69, 84] width 102 height 22
click at [78, 122] on link "Marketplace" at bounding box center [69, 133] width 102 height 22
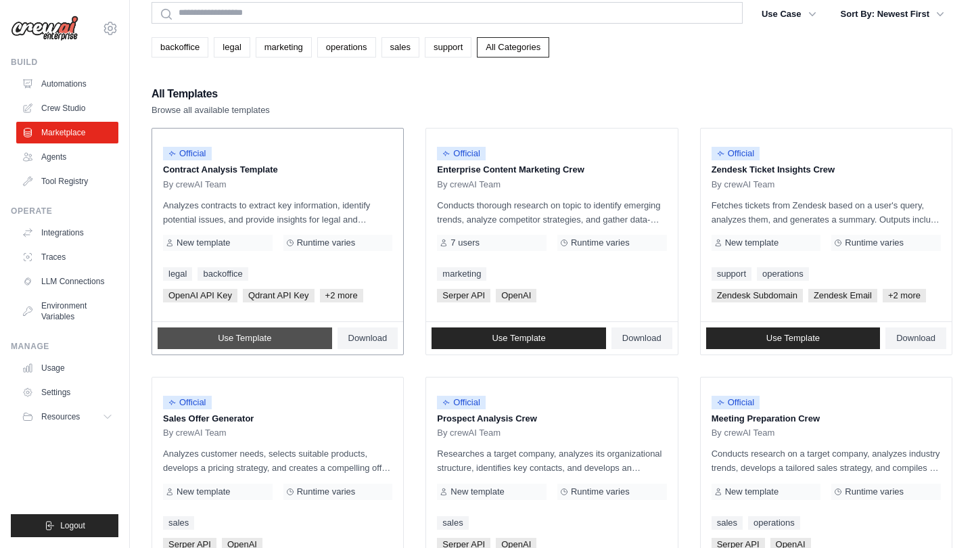
scroll to position [52, 0]
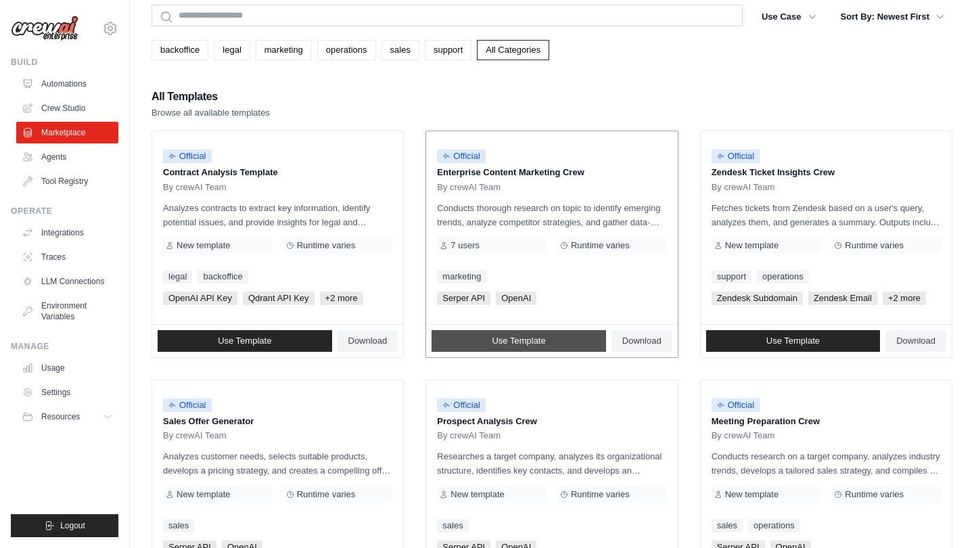
click at [540, 339] on span "Use Template" at bounding box center [518, 340] width 53 height 11
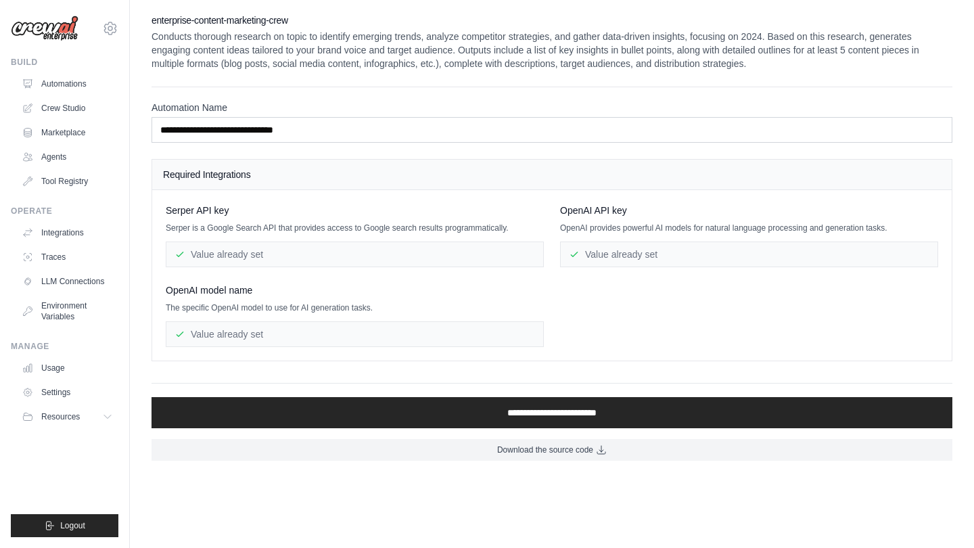
click at [372, 266] on div "Value already set" at bounding box center [355, 254] width 378 height 26
click at [373, 254] on div "Value already set" at bounding box center [355, 254] width 378 height 26
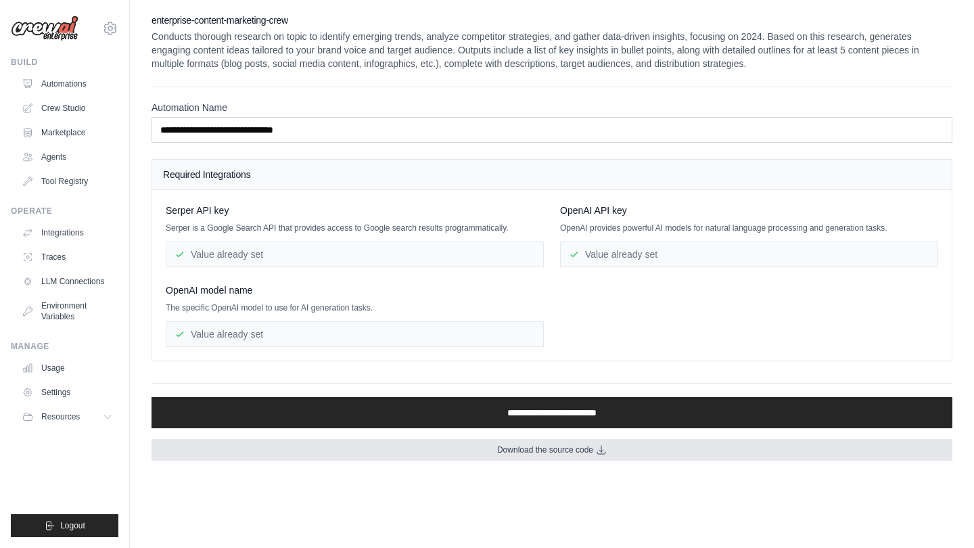
click at [509, 451] on span "Download the source code" at bounding box center [545, 449] width 96 height 11
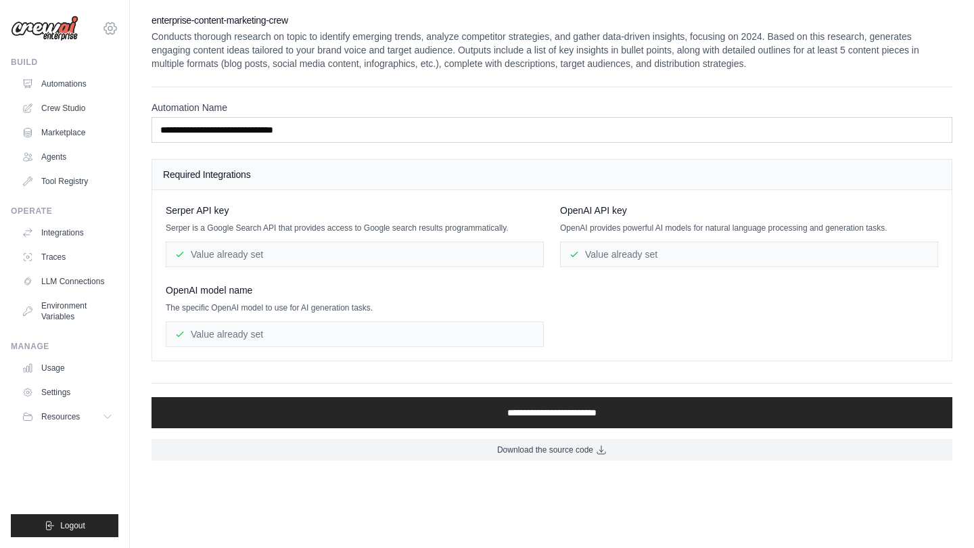
click at [113, 32] on icon at bounding box center [110, 28] width 16 height 16
click at [91, 95] on link "Settings" at bounding box center [110, 91] width 119 height 24
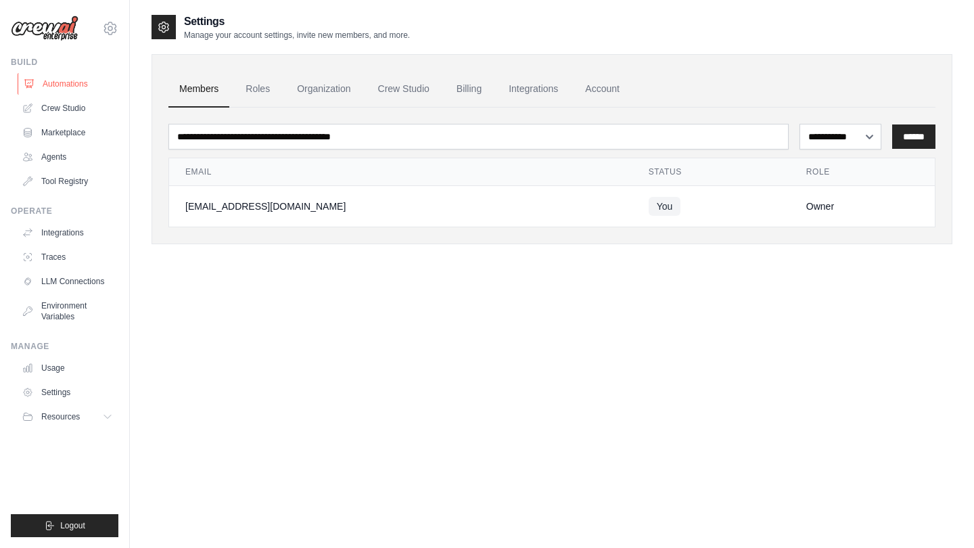
click at [72, 78] on link "Automations" at bounding box center [69, 84] width 102 height 22
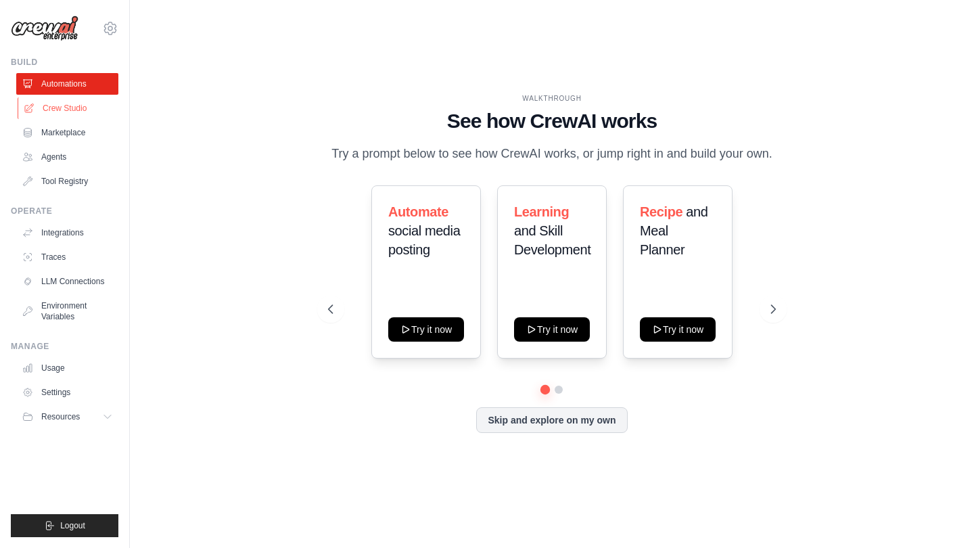
click at [82, 109] on link "Crew Studio" at bounding box center [69, 108] width 102 height 22
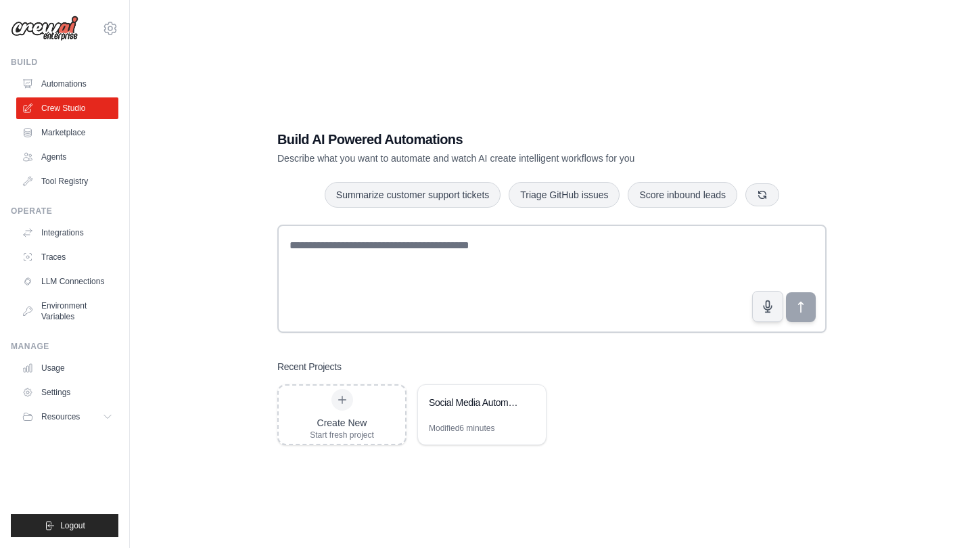
click at [80, 134] on link "Marketplace" at bounding box center [67, 133] width 102 height 22
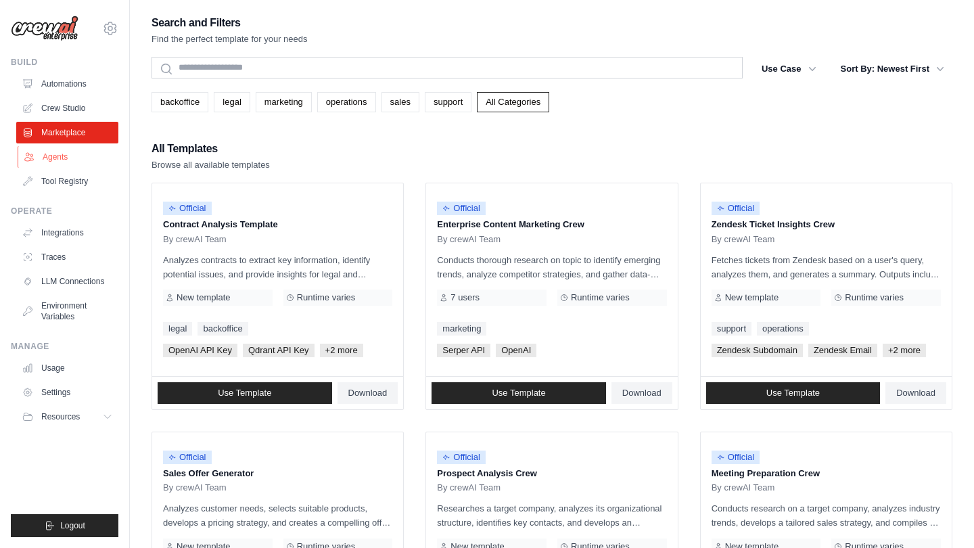
click at [68, 158] on link "Agents" at bounding box center [69, 157] width 102 height 22
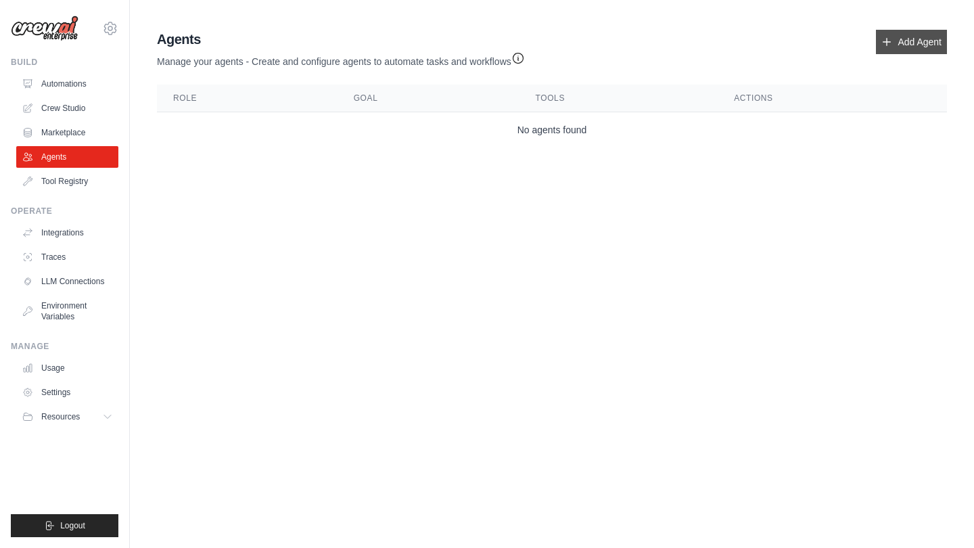
click at [913, 37] on link "Add Agent" at bounding box center [911, 42] width 71 height 24
click at [918, 30] on link "Add Agent" at bounding box center [911, 42] width 71 height 24
click at [903, 34] on link "Add Agent" at bounding box center [911, 42] width 71 height 24
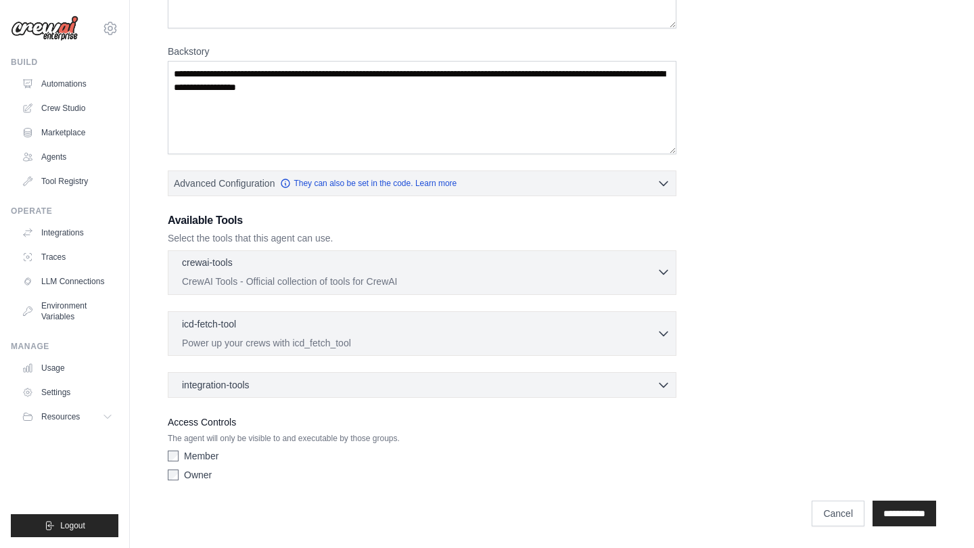
scroll to position [178, 0]
click at [224, 101] on textarea "Backstory" at bounding box center [422, 107] width 508 height 93
click at [227, 77] on textarea "Backstory" at bounding box center [422, 107] width 508 height 93
drag, startPoint x: 227, startPoint y: 77, endPoint x: 316, endPoint y: 77, distance: 89.3
click at [318, 77] on textarea "Backstory" at bounding box center [422, 107] width 508 height 93
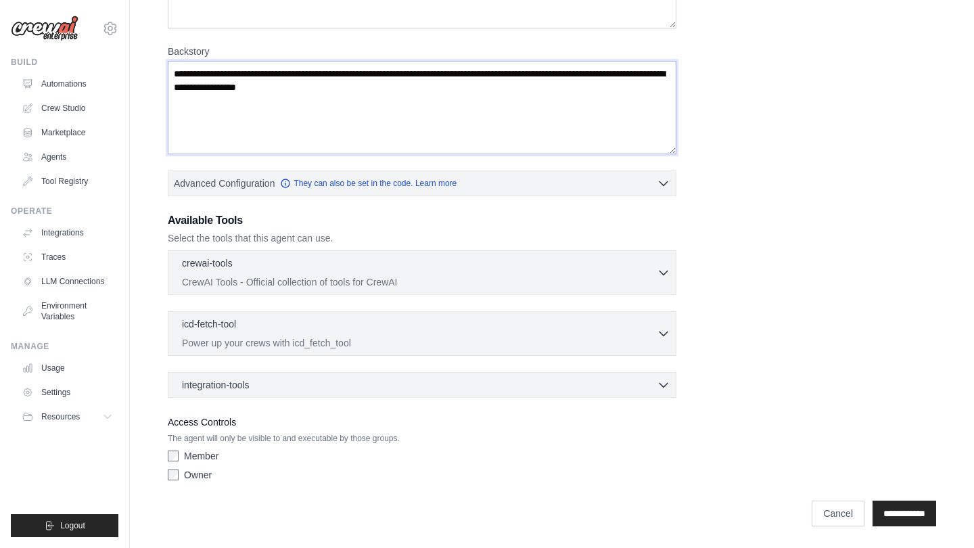
click at [316, 77] on textarea "Backstory" at bounding box center [422, 107] width 508 height 93
drag, startPoint x: 350, startPoint y: 86, endPoint x: 391, endPoint y: 125, distance: 56.9
click at [391, 125] on textarea "Backstory" at bounding box center [422, 107] width 508 height 93
drag, startPoint x: 391, startPoint y: 125, endPoint x: 252, endPoint y: 203, distance: 159.5
click at [252, 197] on div "Role Goal Backstory Advanced Configuration They can also be set in the code. Le…" at bounding box center [552, 187] width 768 height 599
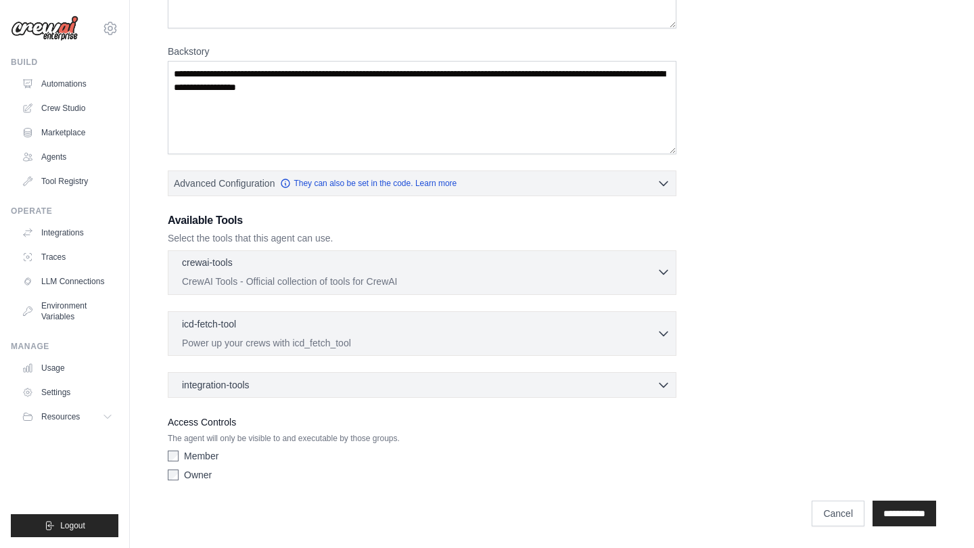
click at [227, 260] on p "crewai-tools" at bounding box center [207, 263] width 51 height 14
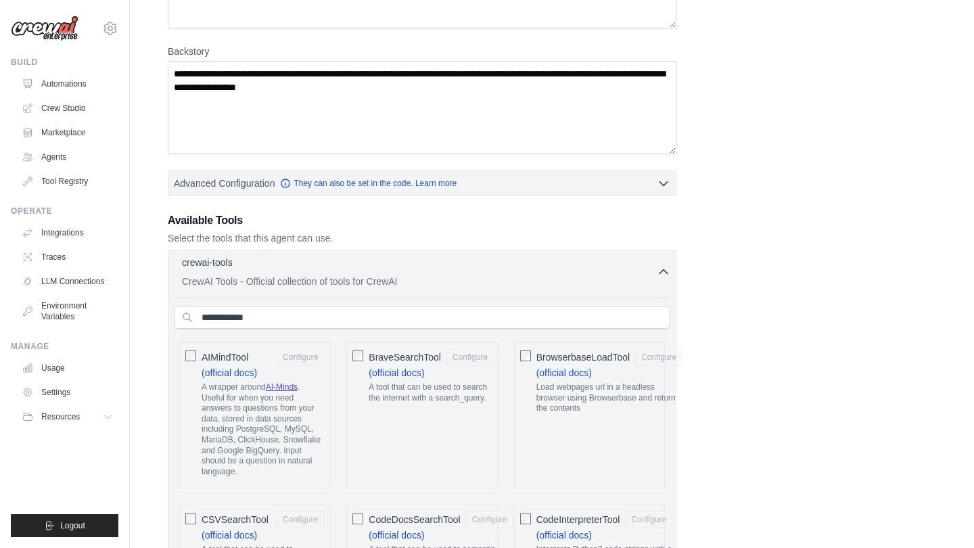
click at [227, 260] on p "crewai-tools" at bounding box center [207, 263] width 51 height 14
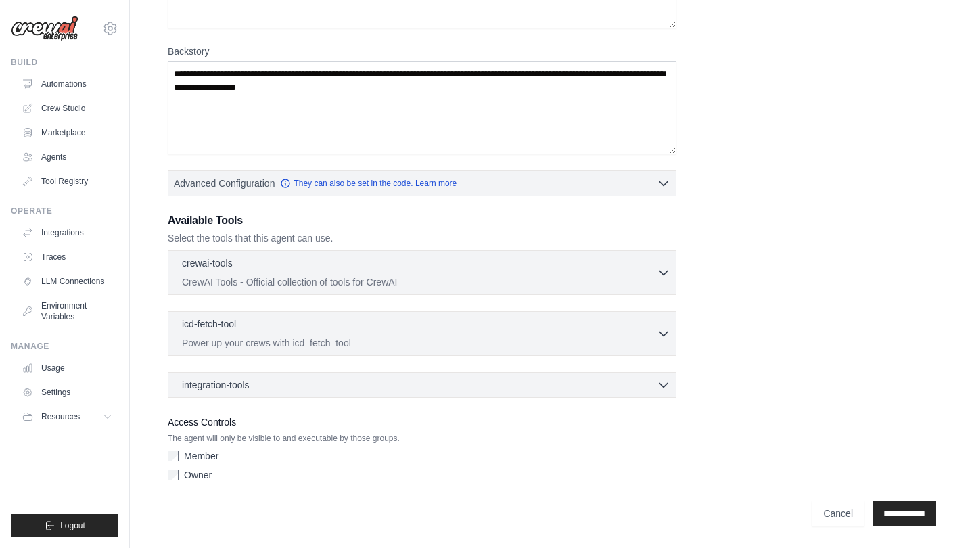
drag, startPoint x: 201, startPoint y: 283, endPoint x: 685, endPoint y: 275, distance: 484.2
click at [685, 275] on div "Role Goal Backstory Advanced Configuration They can also be set in the code. Le…" at bounding box center [552, 187] width 768 height 599
click at [637, 333] on div "icd-fetch-tool 0 selected Power up your crews with icd_fetch_tool" at bounding box center [419, 332] width 475 height 32
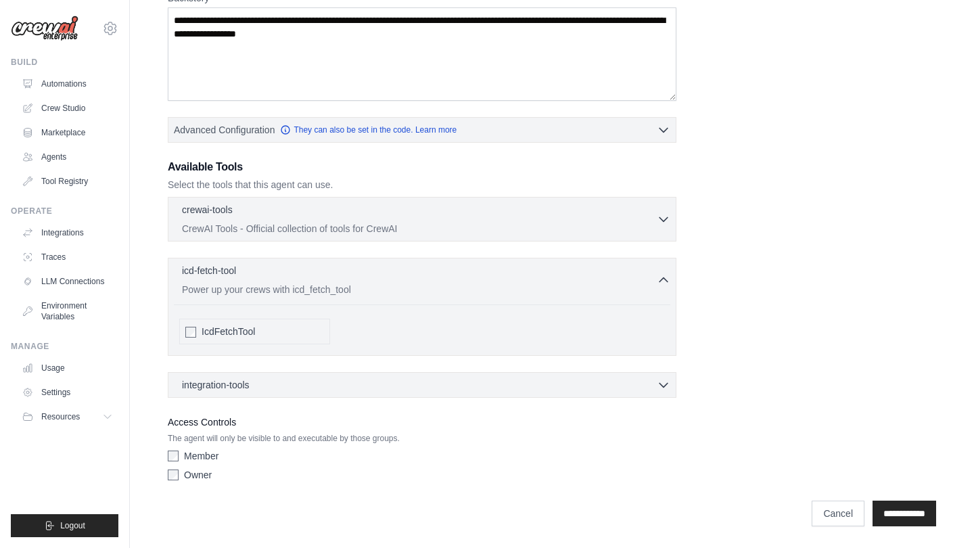
scroll to position [231, 0]
click at [630, 387] on div "integration-tools 0 selected" at bounding box center [426, 384] width 488 height 14
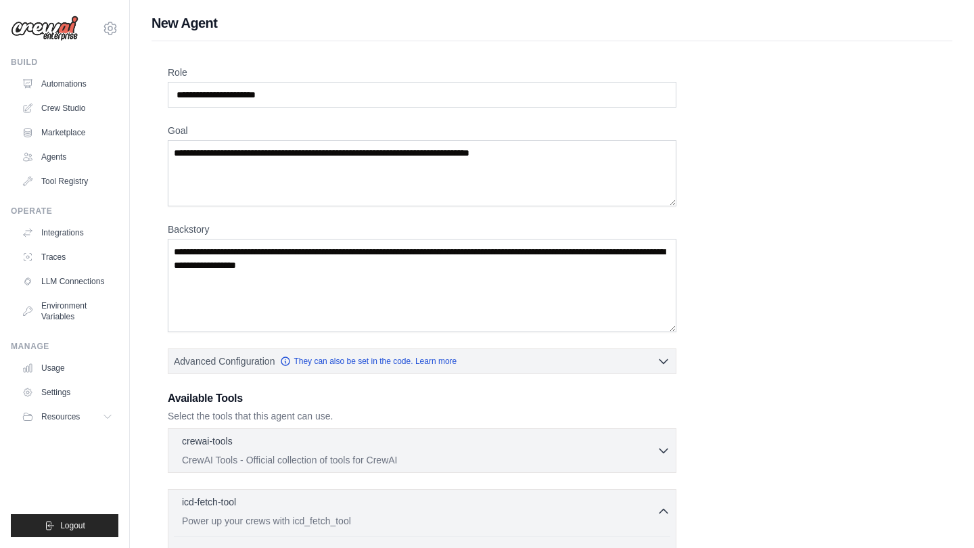
scroll to position [0, 0]
click at [47, 79] on link "Automations" at bounding box center [69, 84] width 102 height 22
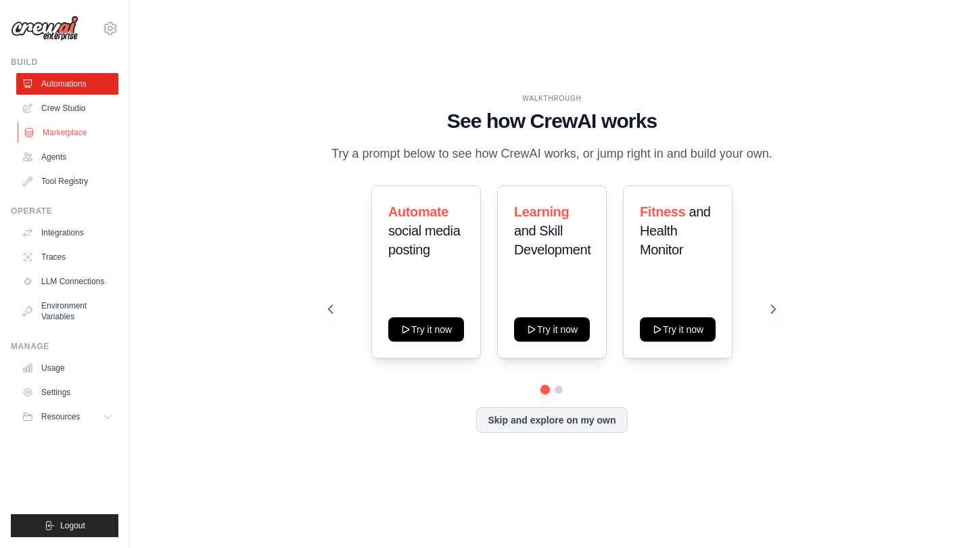
click at [64, 136] on link "Marketplace" at bounding box center [69, 133] width 102 height 22
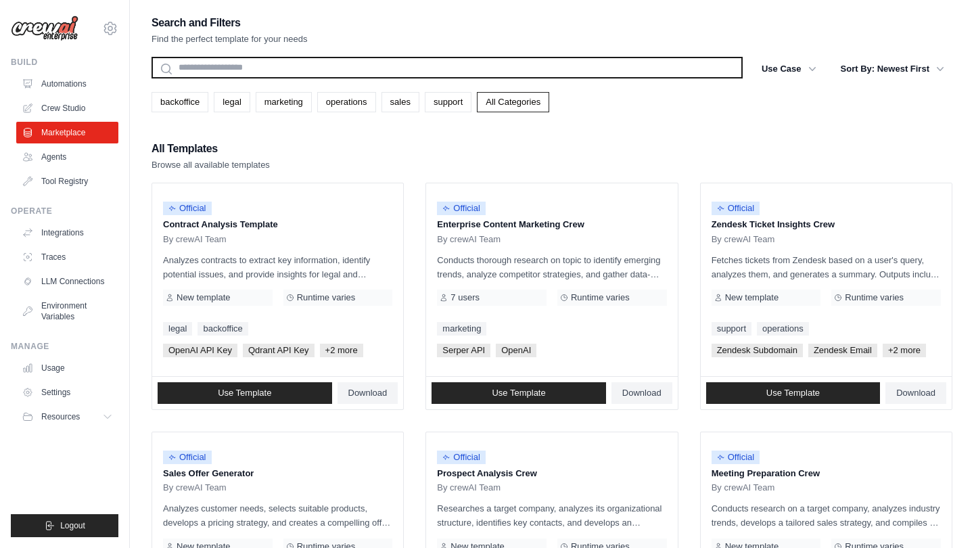
click at [389, 65] on input "text" at bounding box center [446, 68] width 591 height 22
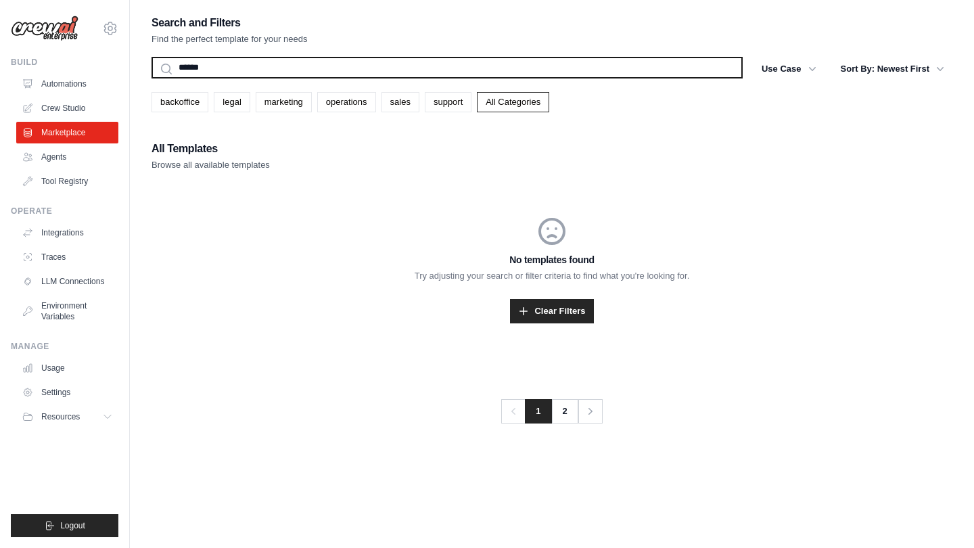
type input "******"
click at [151, 78] on button "Search" at bounding box center [151, 78] width 1 height 1
click at [231, 69] on input "******" at bounding box center [446, 68] width 591 height 22
type input "*"
type input "***"
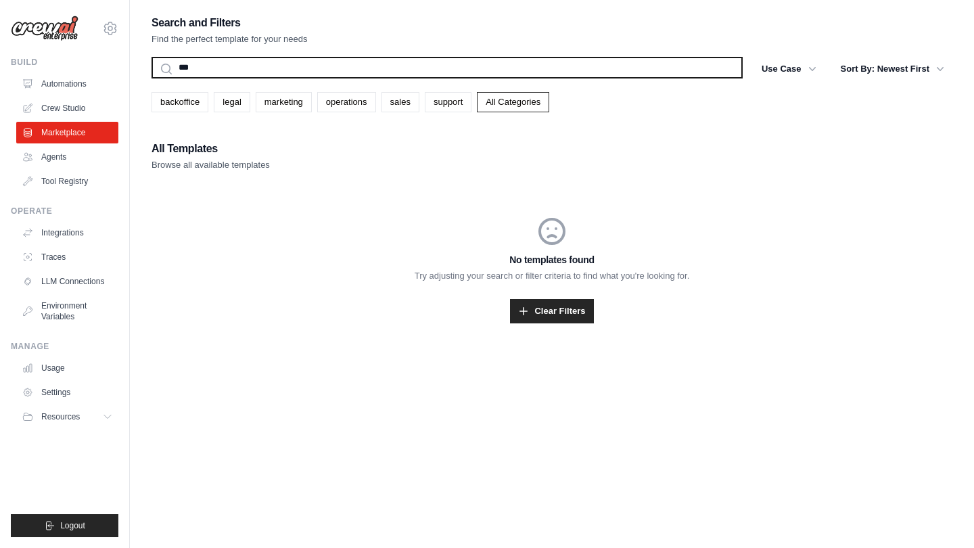
click at [151, 78] on button "Search" at bounding box center [151, 78] width 1 height 1
click at [305, 75] on input "***" at bounding box center [446, 68] width 591 height 22
type input "*"
type input "******"
click at [151, 78] on button "Search" at bounding box center [151, 78] width 1 height 1
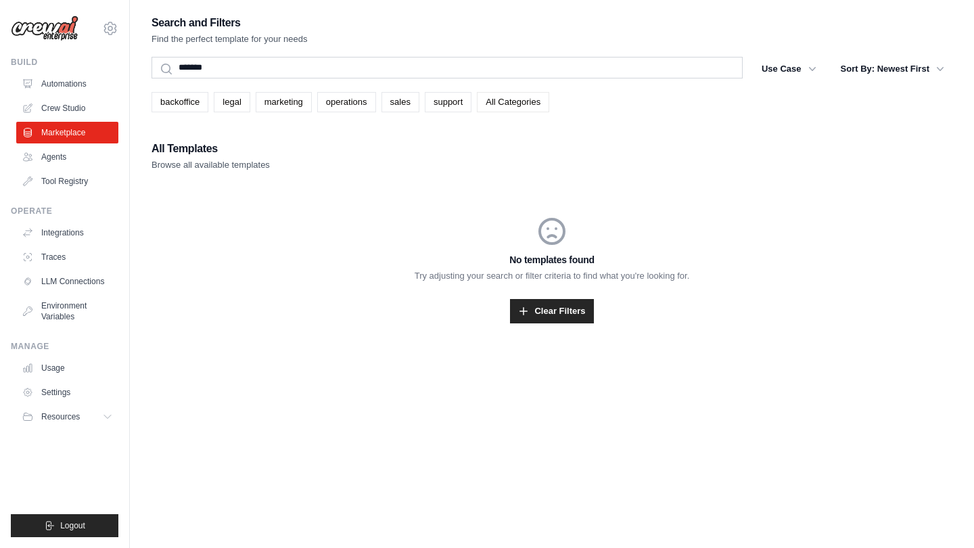
click at [510, 111] on link "All Categories" at bounding box center [513, 102] width 72 height 20
click at [56, 114] on link "Crew Studio" at bounding box center [69, 108] width 102 height 22
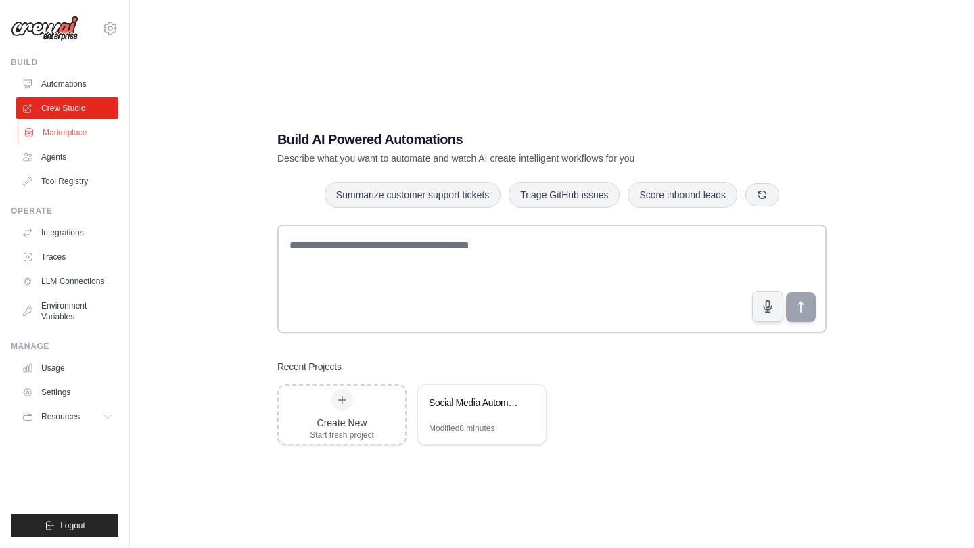
click at [69, 137] on link "Marketplace" at bounding box center [69, 133] width 102 height 22
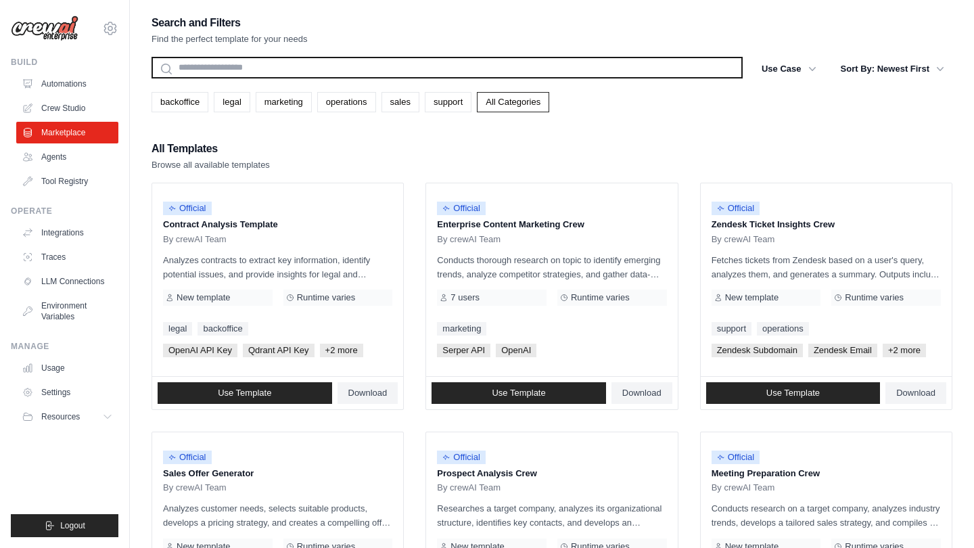
click at [304, 66] on input "text" at bounding box center [446, 68] width 591 height 22
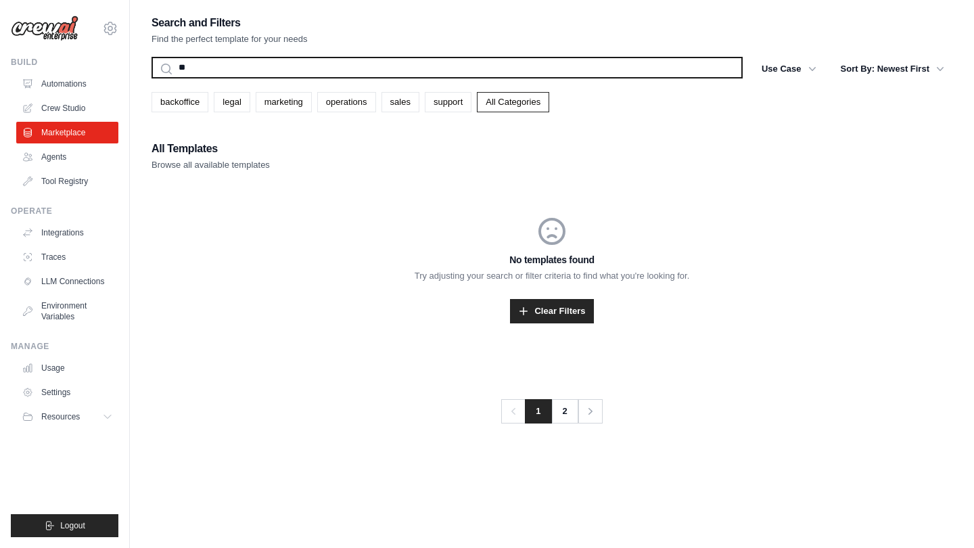
type input "*"
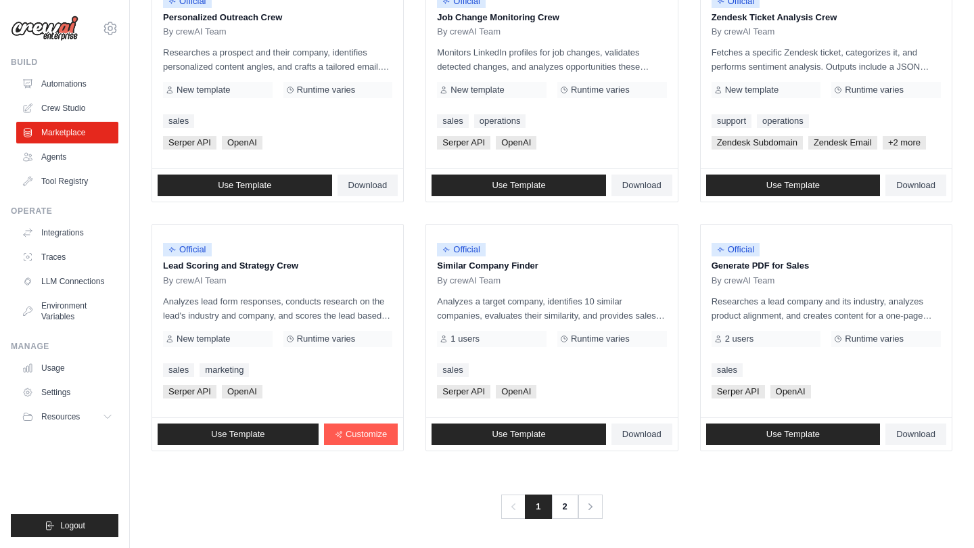
scroll to position [703, 0]
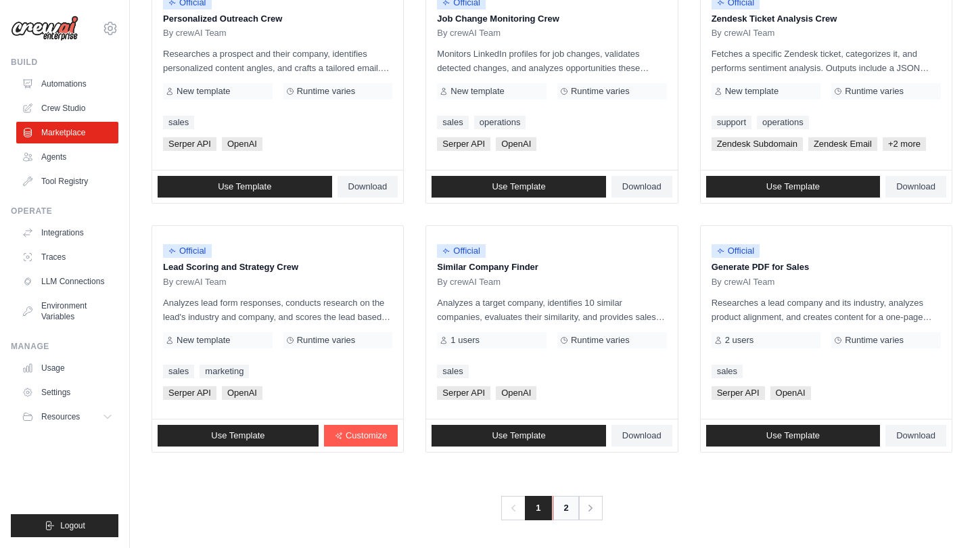
click at [567, 509] on link "2" at bounding box center [565, 508] width 27 height 24
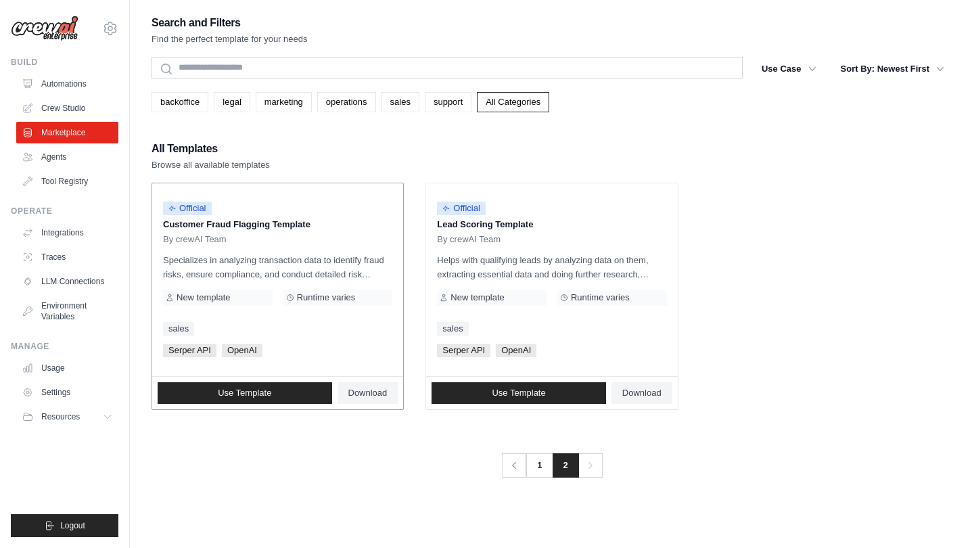
drag, startPoint x: 322, startPoint y: 224, endPoint x: 163, endPoint y: 220, distance: 159.0
click at [163, 220] on p "Customer Fraud Flagging Template" at bounding box center [277, 225] width 229 height 14
click at [189, 260] on p "Specializes in analyzing transaction data to identify fraud risks, ensure compl…" at bounding box center [277, 267] width 229 height 28
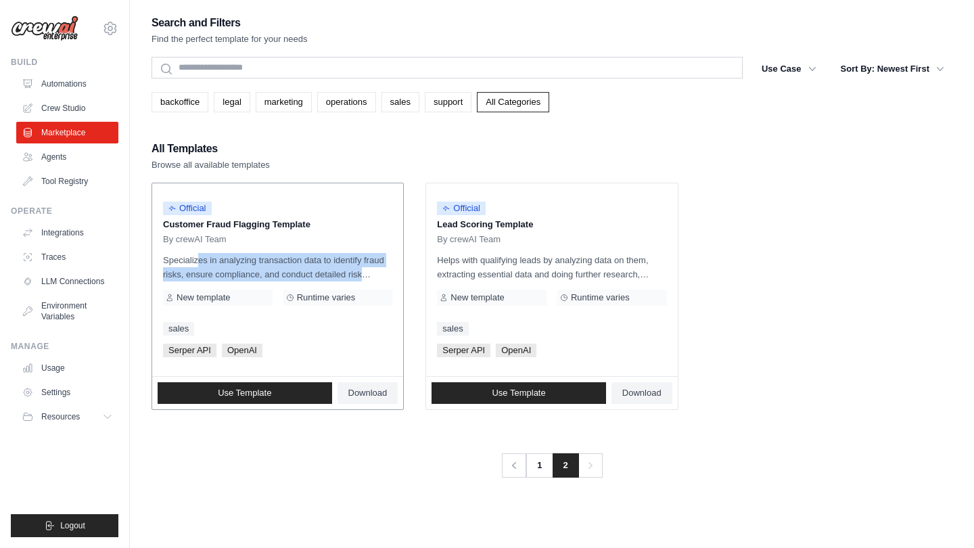
drag, startPoint x: 189, startPoint y: 260, endPoint x: 371, endPoint y: 272, distance: 182.3
click at [371, 272] on p "Specializes in analyzing transaction data to identify fraud risks, ensure compl…" at bounding box center [277, 267] width 229 height 28
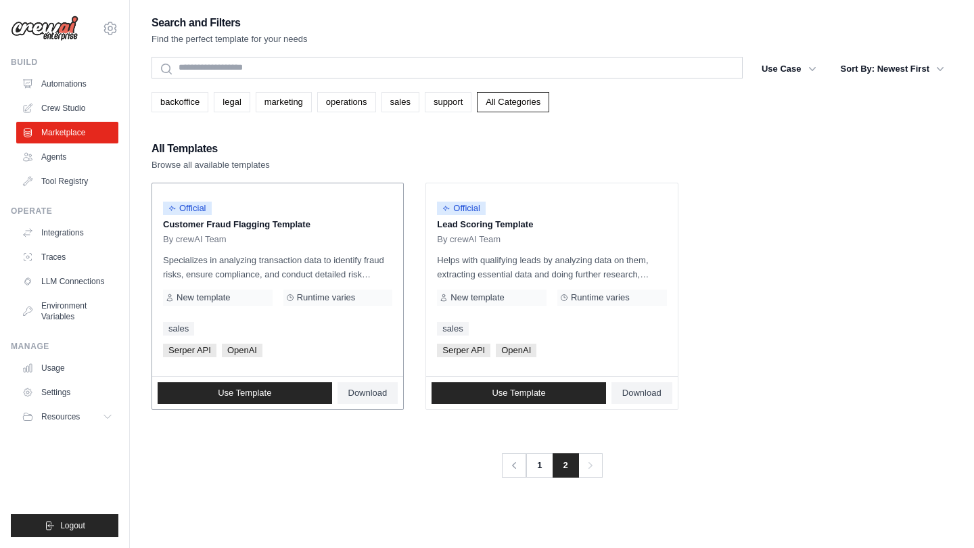
click at [339, 335] on div "Official Customer Fraud Flagging Template By crewAI Team Specializes in analyzi…" at bounding box center [277, 279] width 251 height 193
drag, startPoint x: 533, startPoint y: 465, endPoint x: 534, endPoint y: 451, distance: 14.2
click at [534, 450] on div "Previous 1 2 Next" at bounding box center [551, 457] width 801 height 41
click at [542, 464] on link "1" at bounding box center [540, 465] width 27 height 24
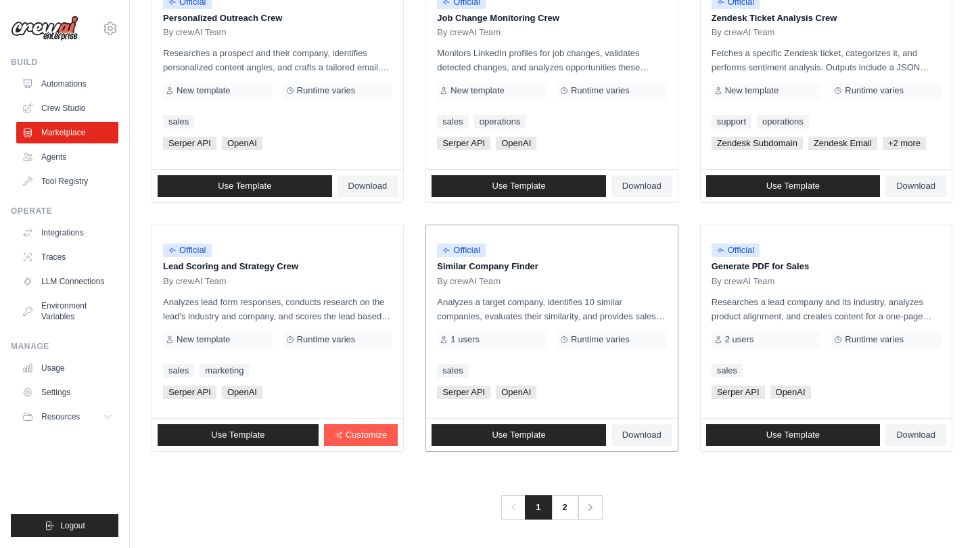
scroll to position [703, 0]
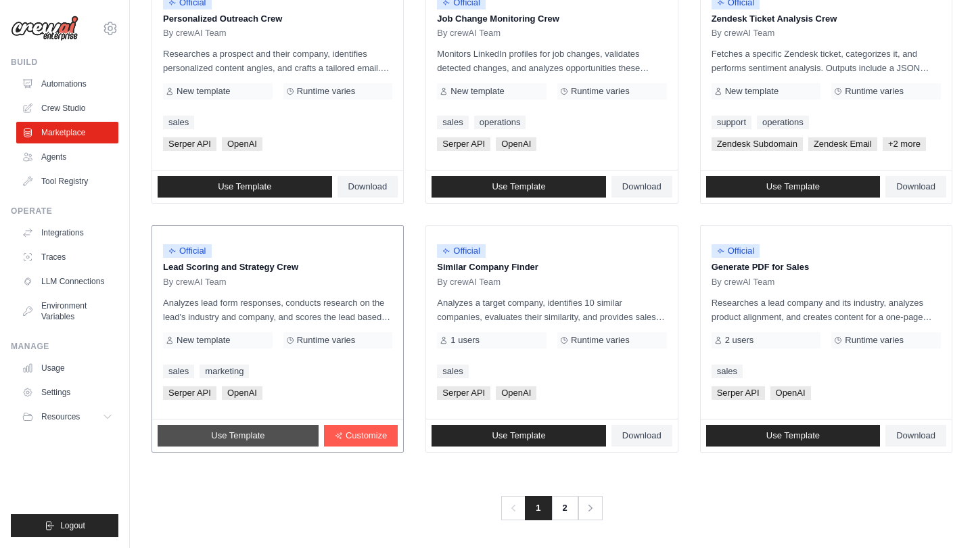
click at [282, 433] on link "Use Template" at bounding box center [238, 436] width 161 height 22
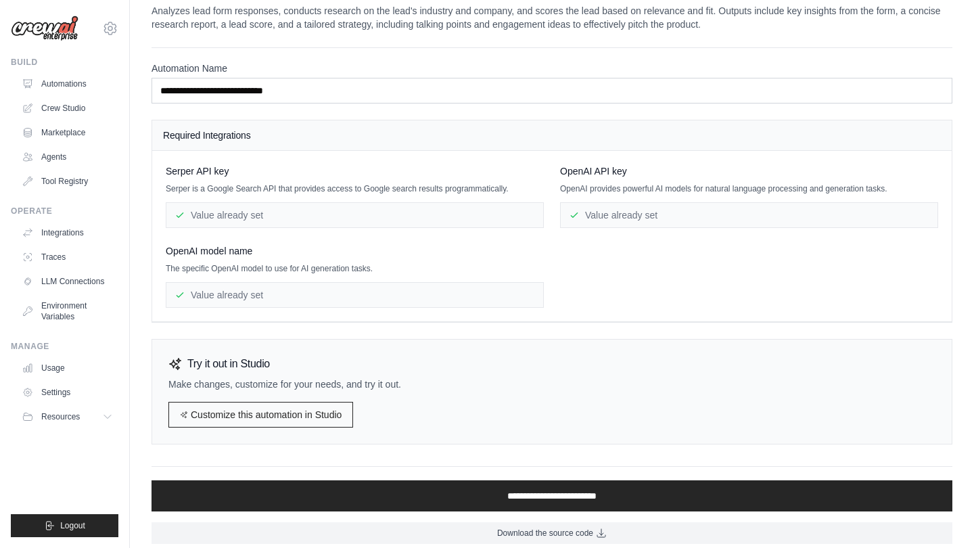
scroll to position [26, 0]
click at [321, 218] on div "Value already set" at bounding box center [355, 215] width 378 height 26
click at [640, 217] on div "Value already set" at bounding box center [749, 215] width 378 height 26
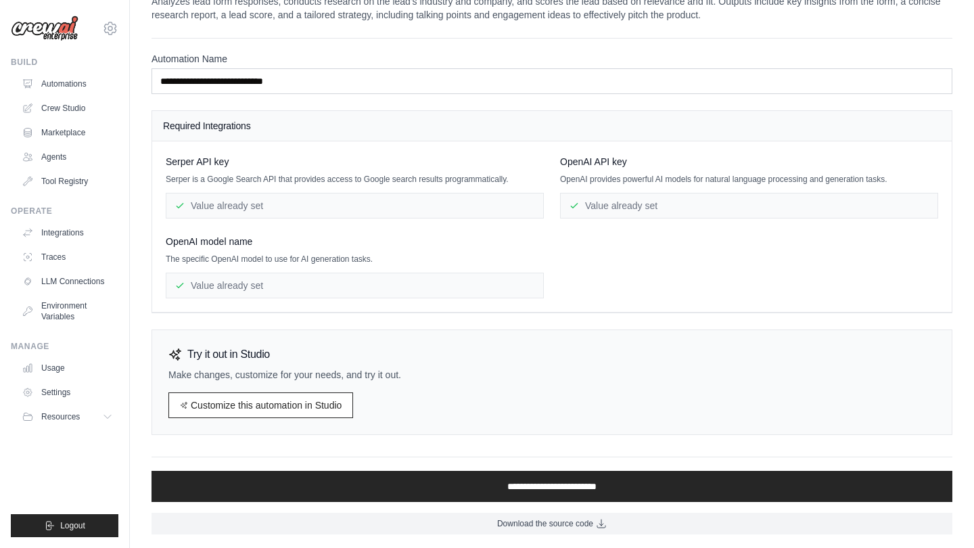
scroll to position [35, 0]
click at [82, 98] on link "Crew Studio" at bounding box center [69, 108] width 102 height 22
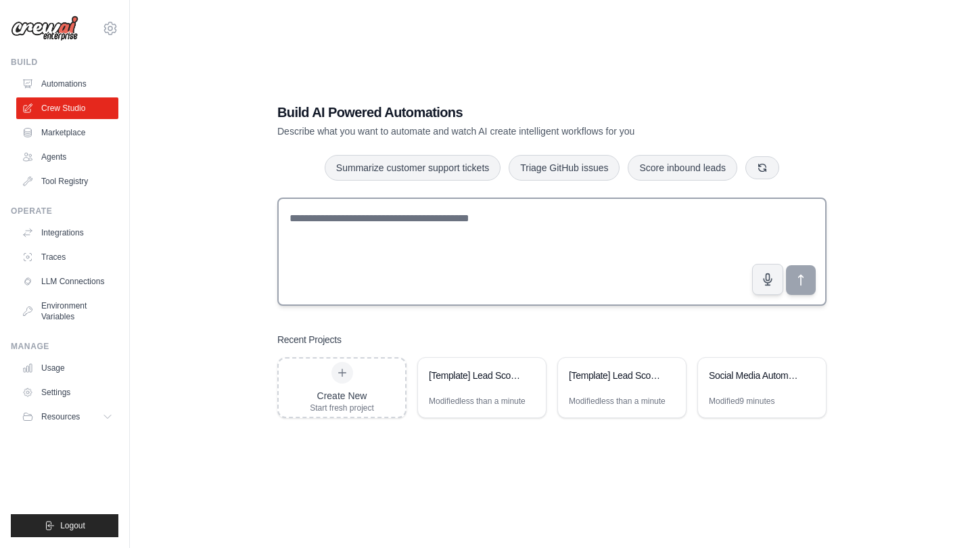
scroll to position [27, 0]
click at [750, 170] on button "button" at bounding box center [762, 167] width 34 height 23
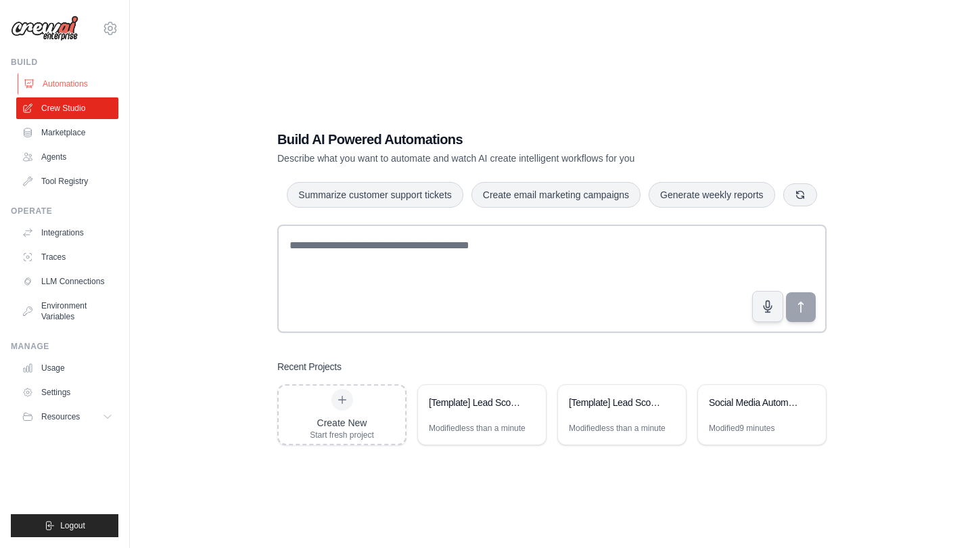
scroll to position [0, 0]
click at [69, 77] on link "Automations" at bounding box center [69, 84] width 102 height 22
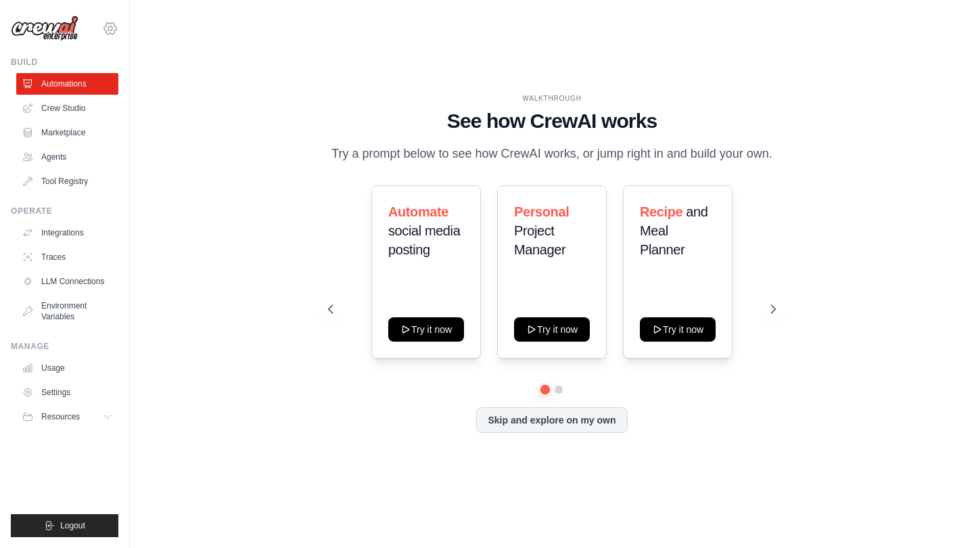
click at [105, 30] on icon at bounding box center [110, 27] width 12 height 11
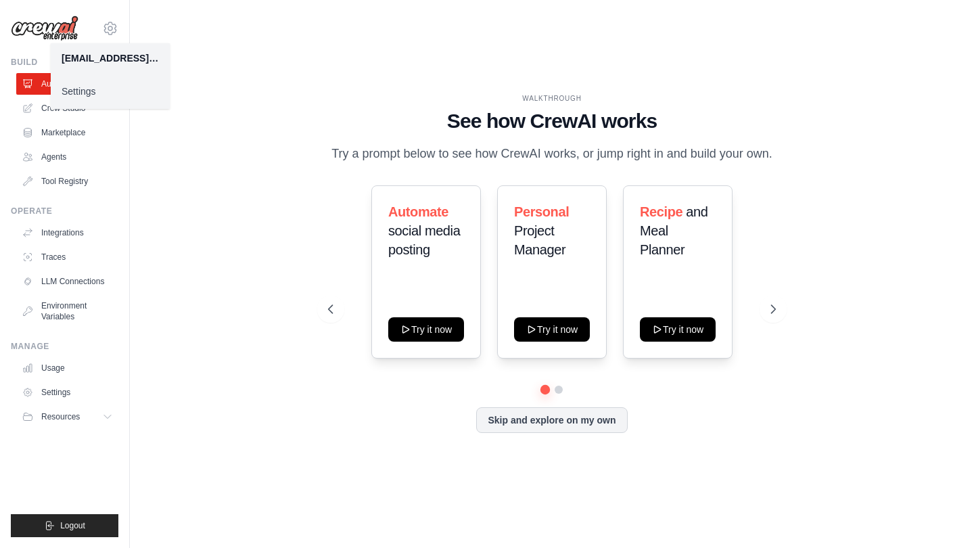
click at [106, 97] on link "Settings" at bounding box center [110, 91] width 119 height 24
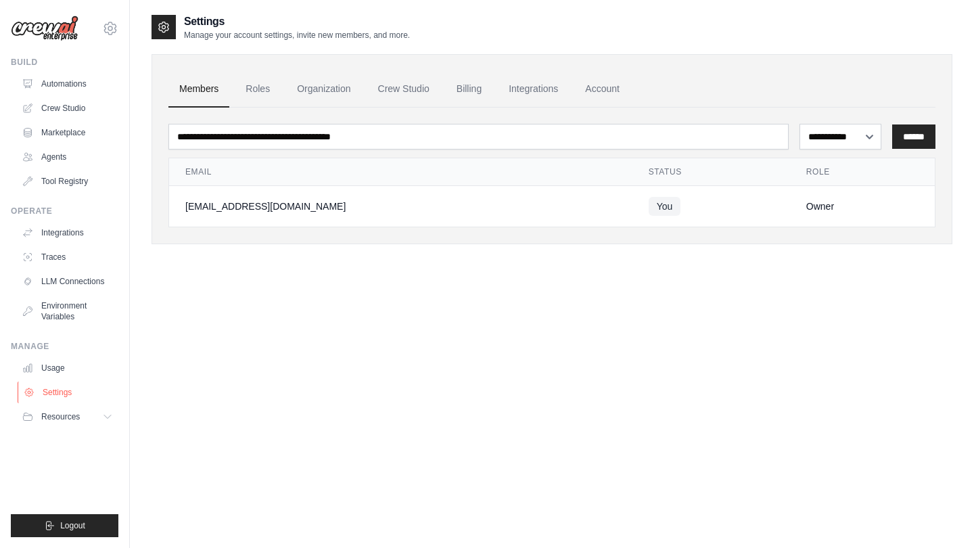
click at [85, 385] on link "Settings" at bounding box center [69, 392] width 102 height 22
click at [66, 393] on link "Settings" at bounding box center [69, 392] width 102 height 22
click at [108, 412] on icon at bounding box center [108, 416] width 11 height 11
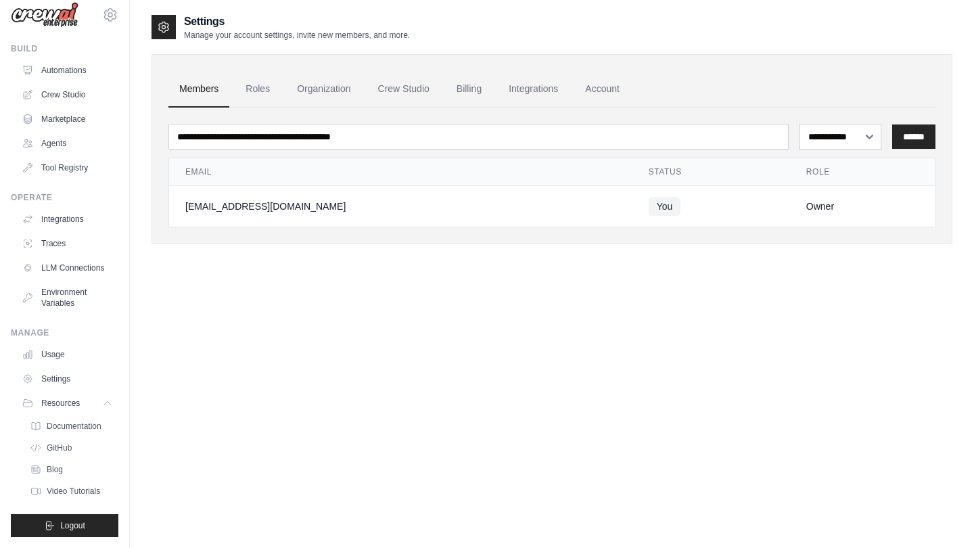
scroll to position [14, 0]
click at [87, 436] on ul "Documentation GitHub Blog Video Tutorials" at bounding box center [71, 459] width 94 height 84
click at [93, 421] on span "Documentation" at bounding box center [75, 426] width 55 height 11
click at [404, 92] on link "Crew Studio" at bounding box center [403, 89] width 73 height 37
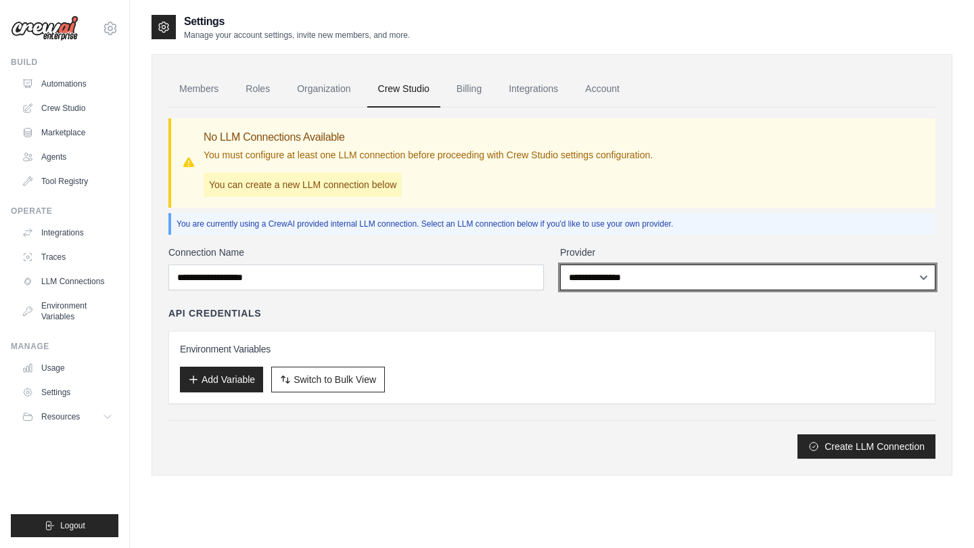
select select "******"
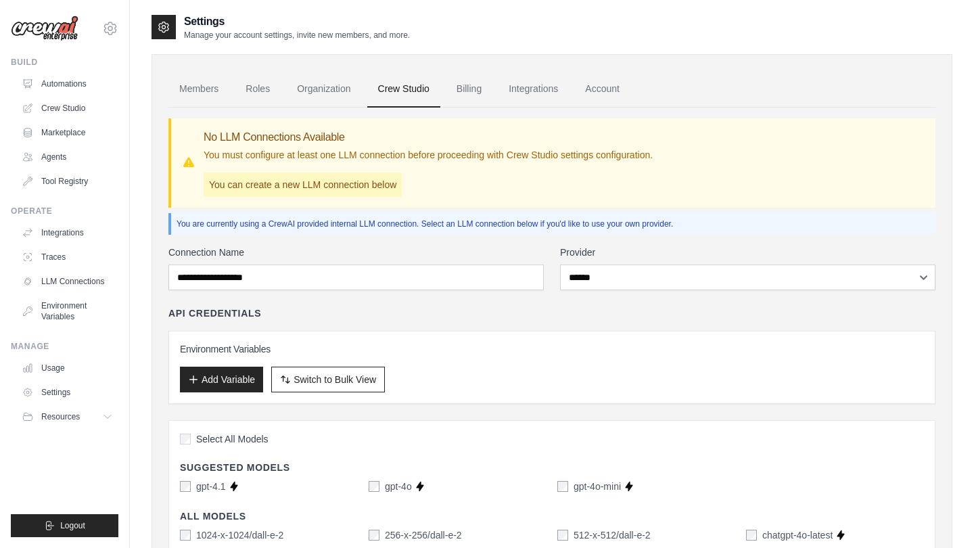
click at [578, 337] on div "Environment Variables Add Variable Switch to Bulk View Switch to Table View" at bounding box center [551, 367] width 767 height 73
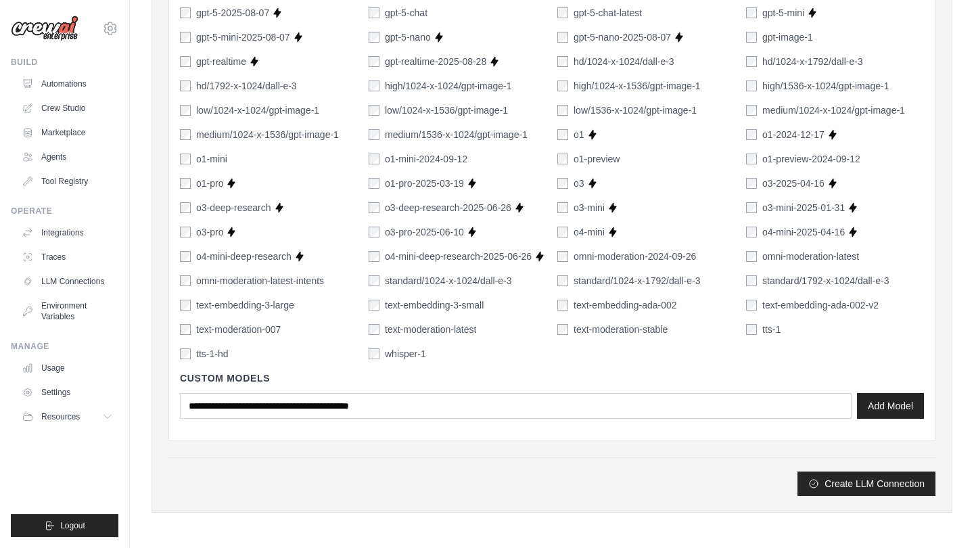
scroll to position [911, 0]
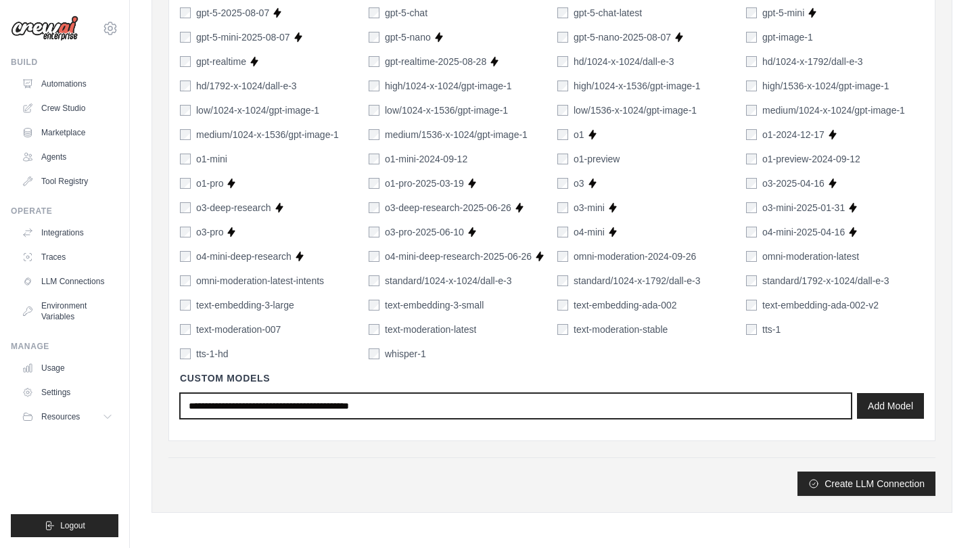
click at [300, 402] on input "text" at bounding box center [515, 406] width 671 height 26
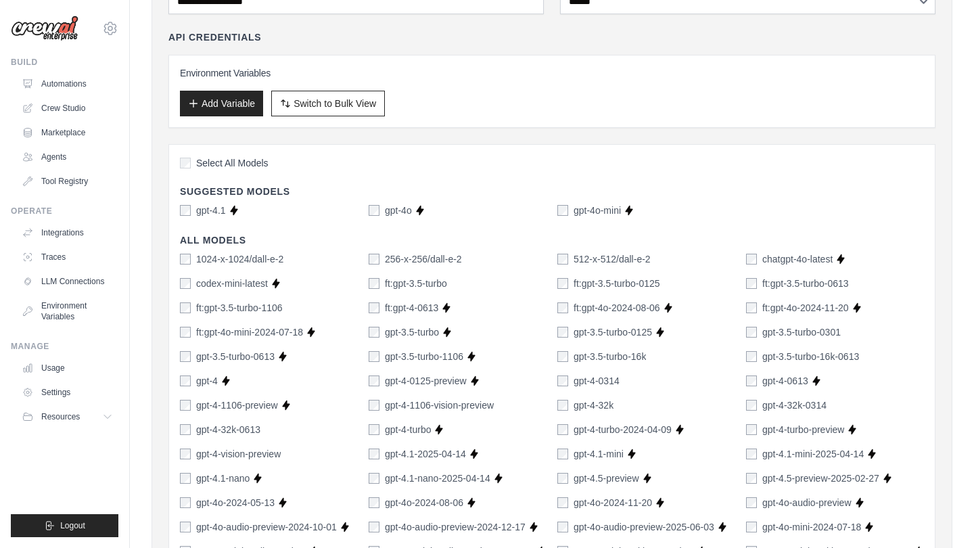
scroll to position [130, 0]
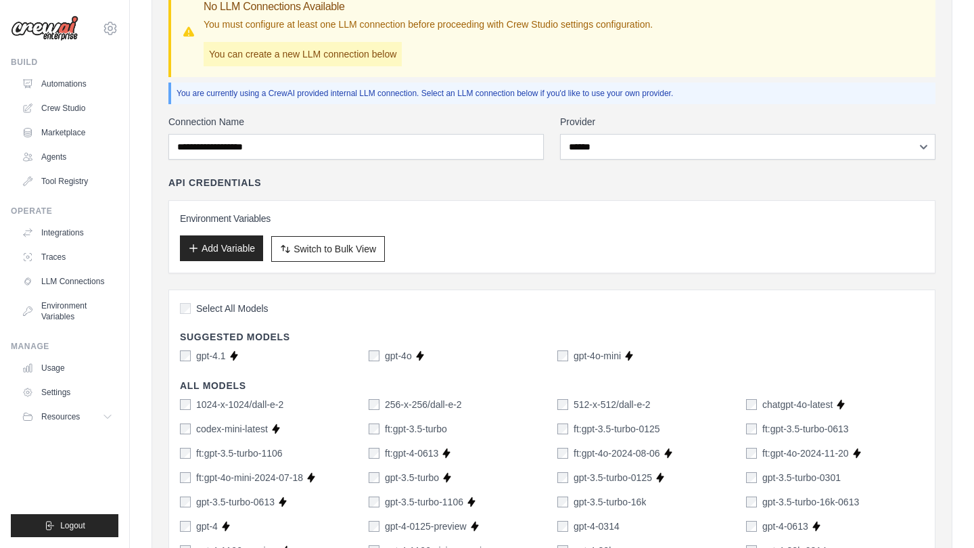
click at [222, 239] on button "Add Variable" at bounding box center [221, 248] width 83 height 26
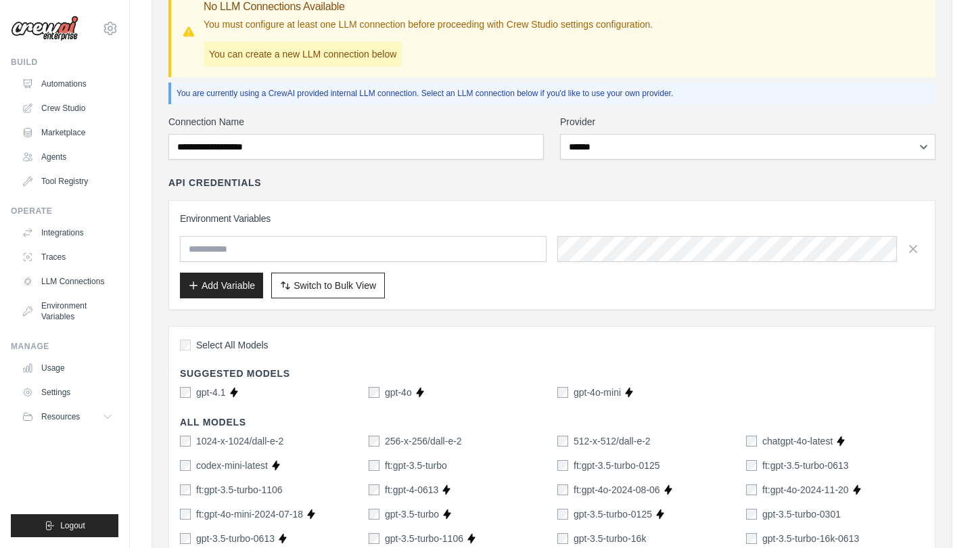
click at [239, 249] on input "text" at bounding box center [363, 249] width 366 height 26
click at [346, 291] on button "Switch to Bulk View Switch to Table View" at bounding box center [328, 285] width 114 height 26
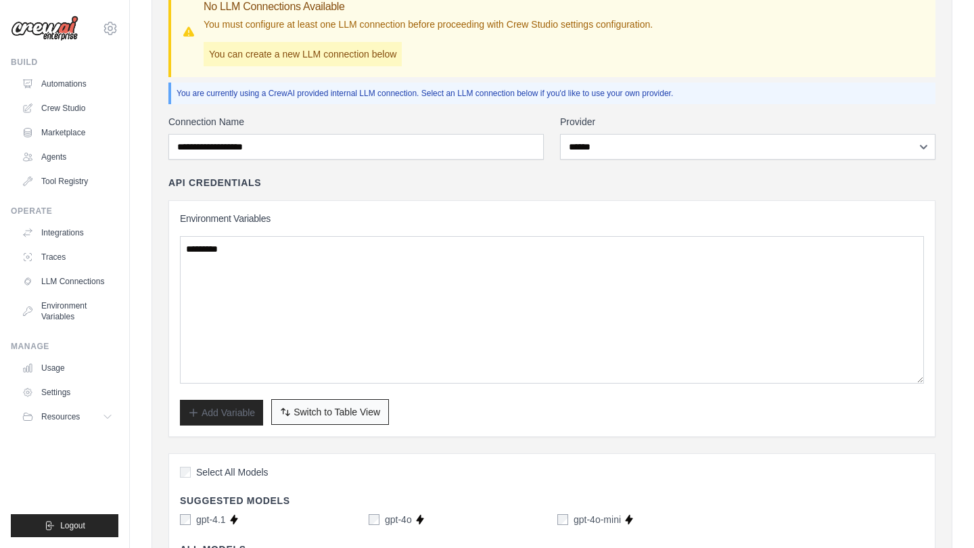
click at [314, 410] on span "Switch to Table View" at bounding box center [336, 412] width 87 height 14
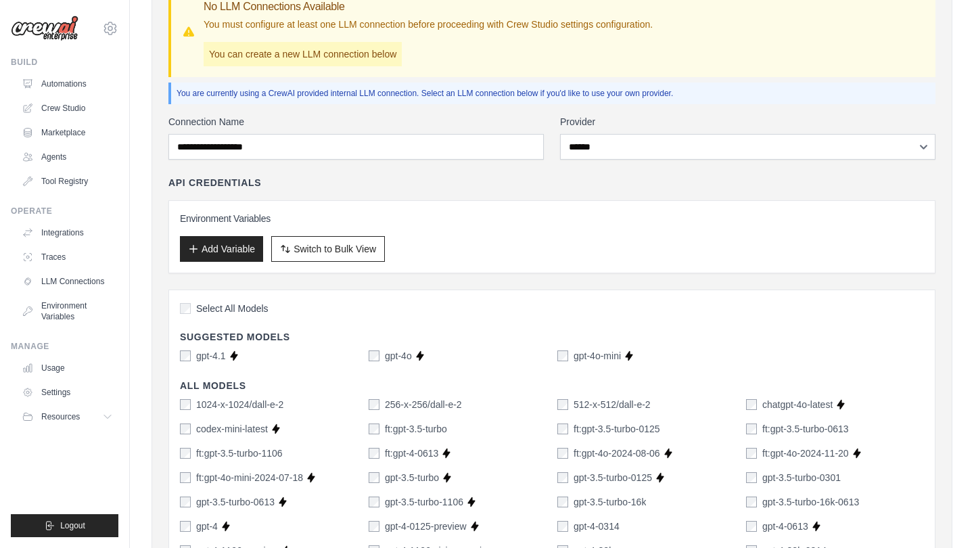
click at [890, 220] on h3 "Environment Variables" at bounding box center [552, 219] width 744 height 14
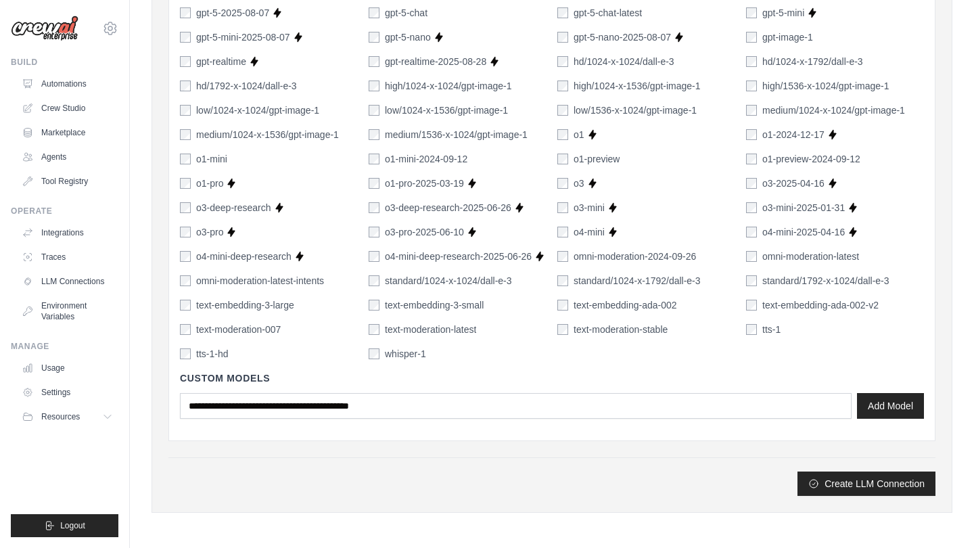
scroll to position [911, 0]
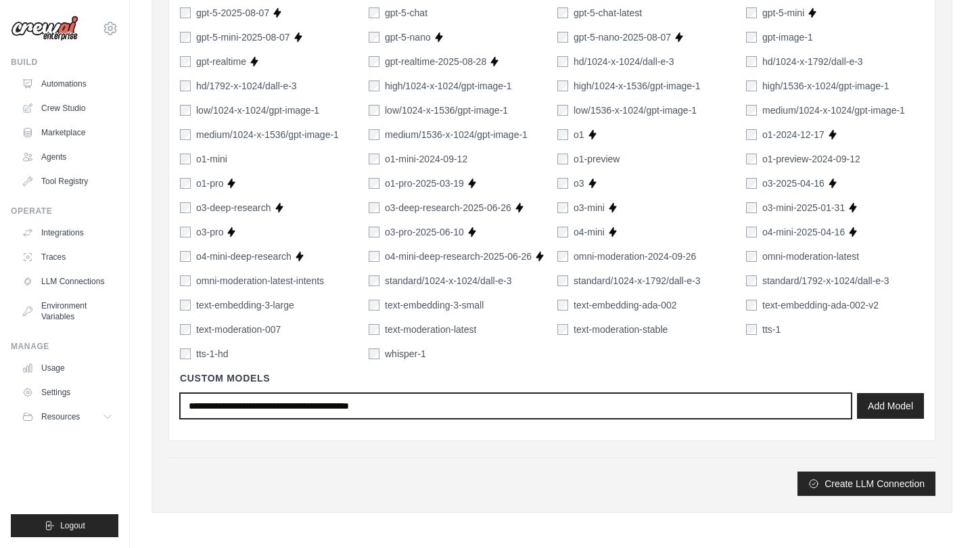
click at [784, 403] on input "text" at bounding box center [515, 406] width 671 height 26
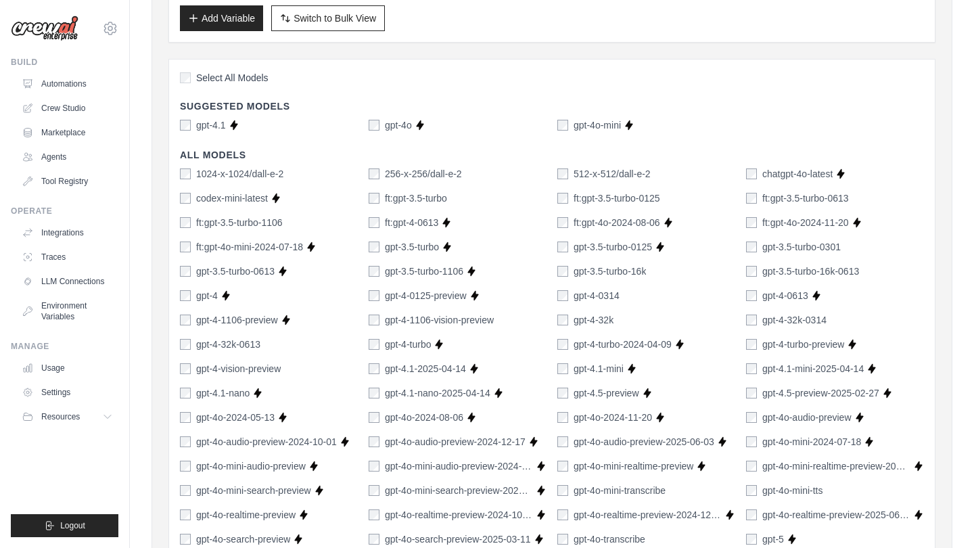
scroll to position [303, 0]
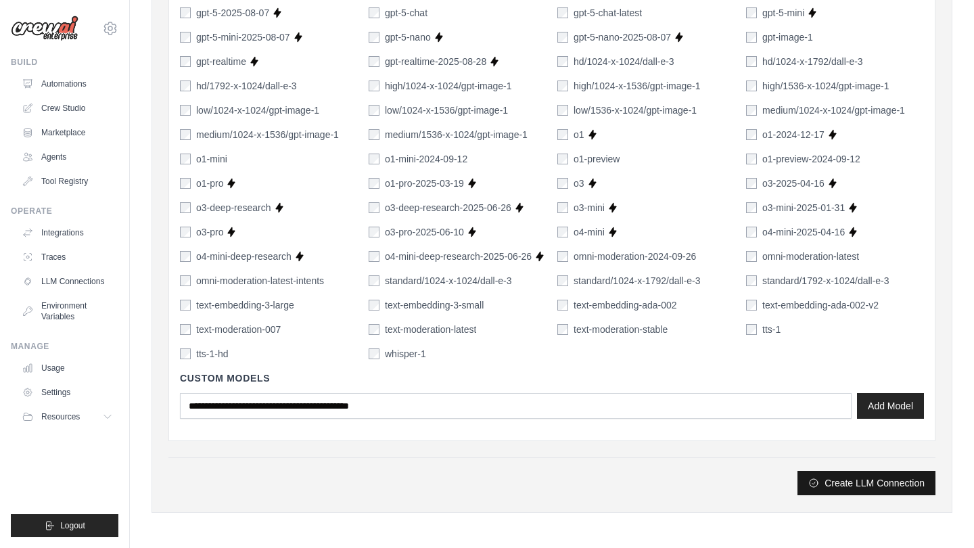
click at [832, 477] on button "Create LLM Connection" at bounding box center [866, 483] width 138 height 24
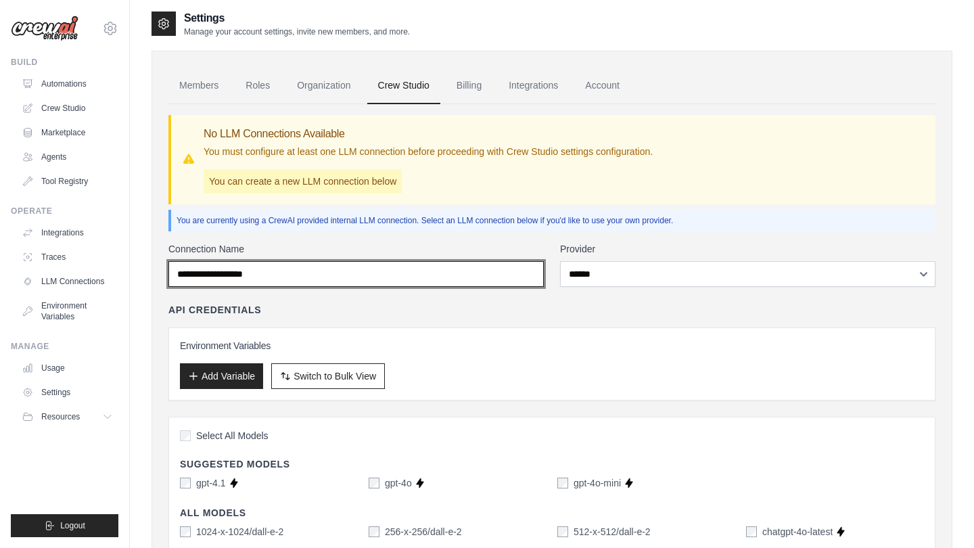
click at [442, 281] on input "Connection Name" at bounding box center [355, 274] width 375 height 26
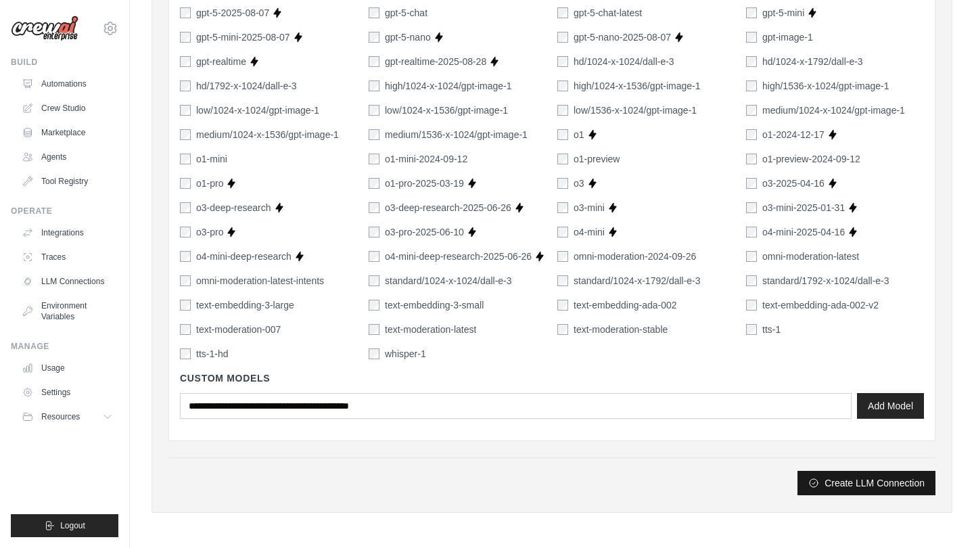
scroll to position [911, 0]
type input "****"
click at [894, 480] on button "Create LLM Connection" at bounding box center [866, 483] width 138 height 24
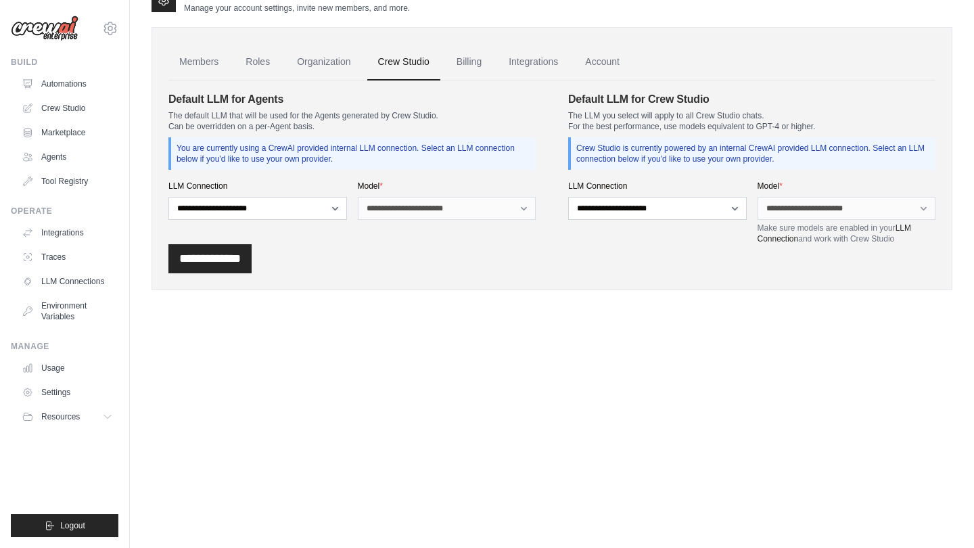
scroll to position [0, 0]
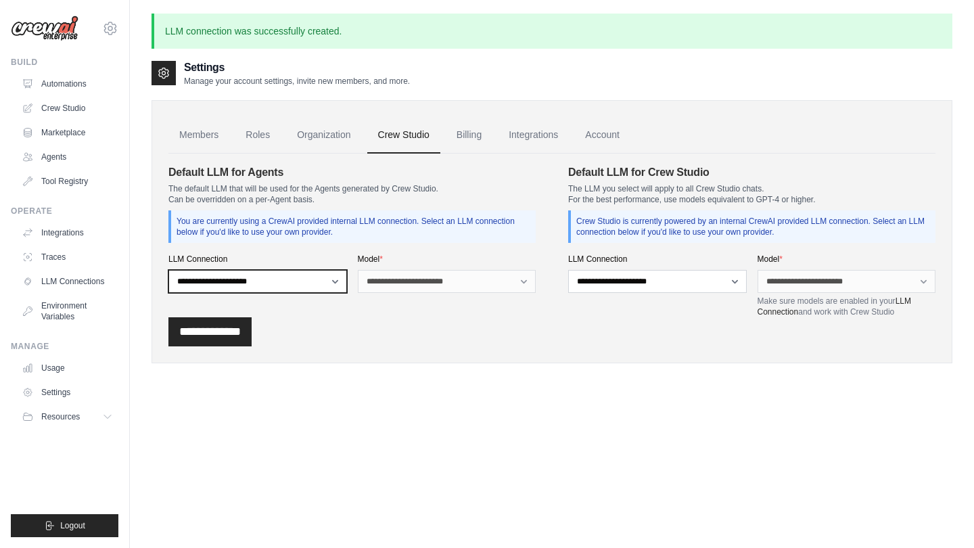
select select "******"
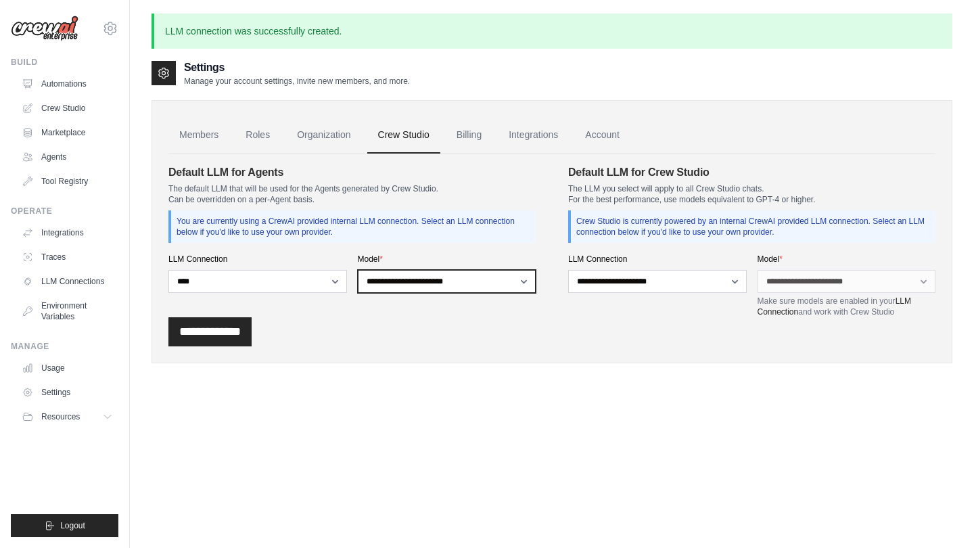
select select "*******"
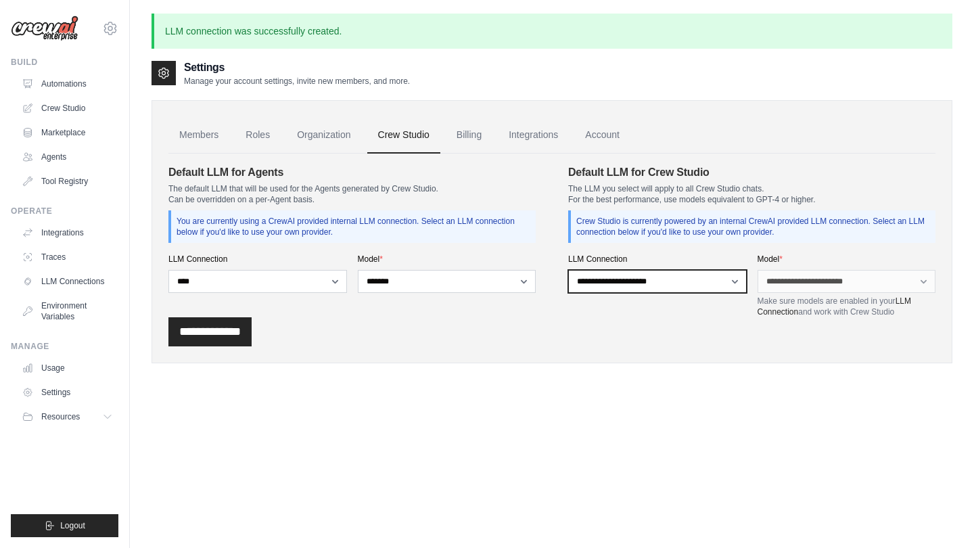
select select "******"
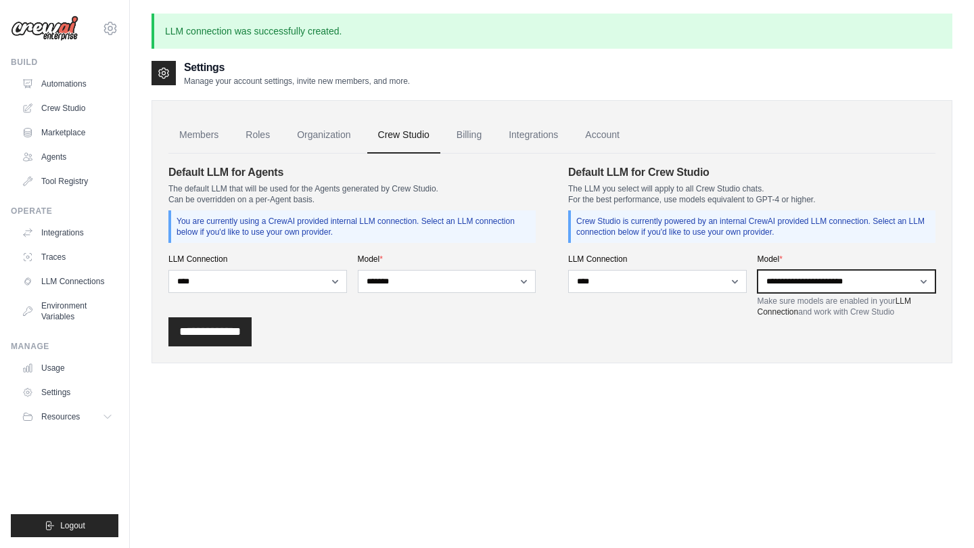
drag, startPoint x: 797, startPoint y: 274, endPoint x: 778, endPoint y: 306, distance: 37.3
click at [778, 306] on div "**********" at bounding box center [846, 286] width 179 height 64
click at [624, 190] on p "The LLM you select will apply to all Crew Studio chats. For the best performanc…" at bounding box center [751, 194] width 367 height 22
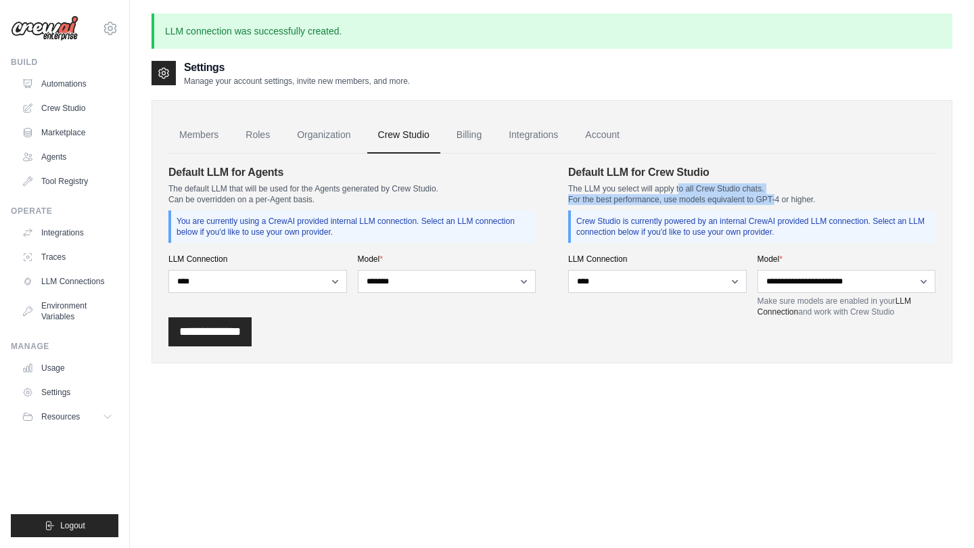
drag, startPoint x: 624, startPoint y: 190, endPoint x: 690, endPoint y: 197, distance: 66.0
click at [690, 197] on p "The LLM you select will apply to all Crew Studio chats. For the best performanc…" at bounding box center [751, 194] width 367 height 22
select select "**********"
click at [630, 375] on div "Settings Manage your account settings, invite new members, and more. Members Ro…" at bounding box center [551, 222] width 801 height 325
click at [245, 334] on input "**********" at bounding box center [209, 331] width 83 height 29
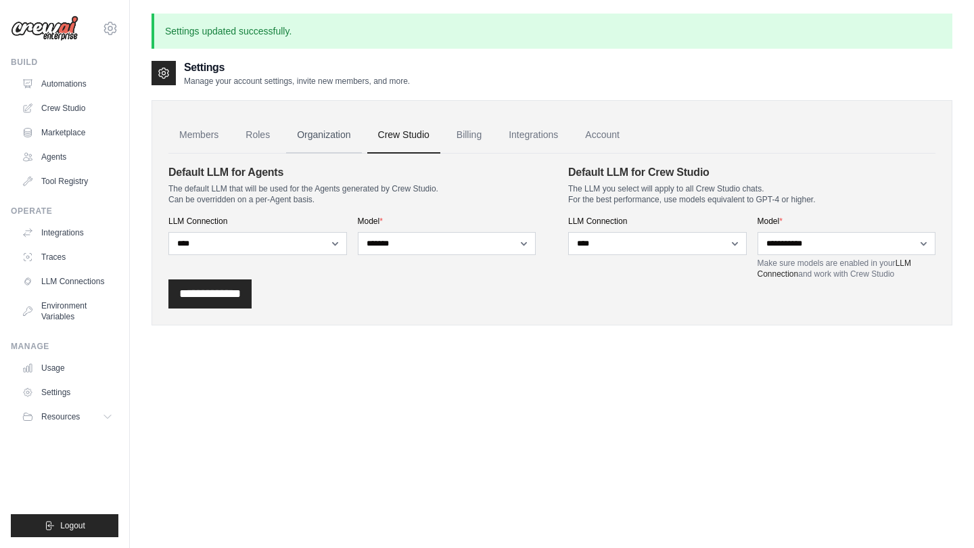
click at [336, 143] on link "Organization" at bounding box center [323, 135] width 75 height 37
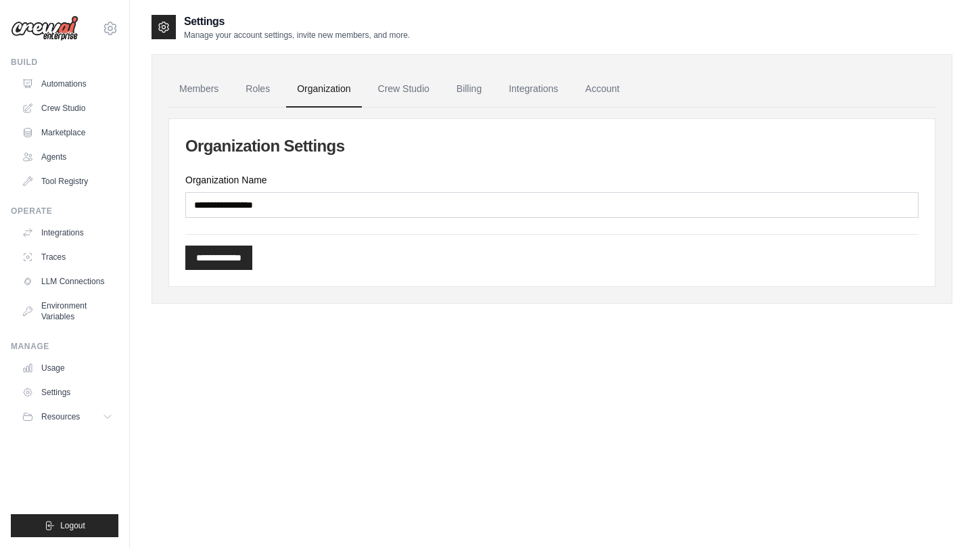
click at [264, 137] on h2 "Organization Settings" at bounding box center [551, 146] width 733 height 22
click at [262, 90] on link "Roles" at bounding box center [258, 89] width 46 height 37
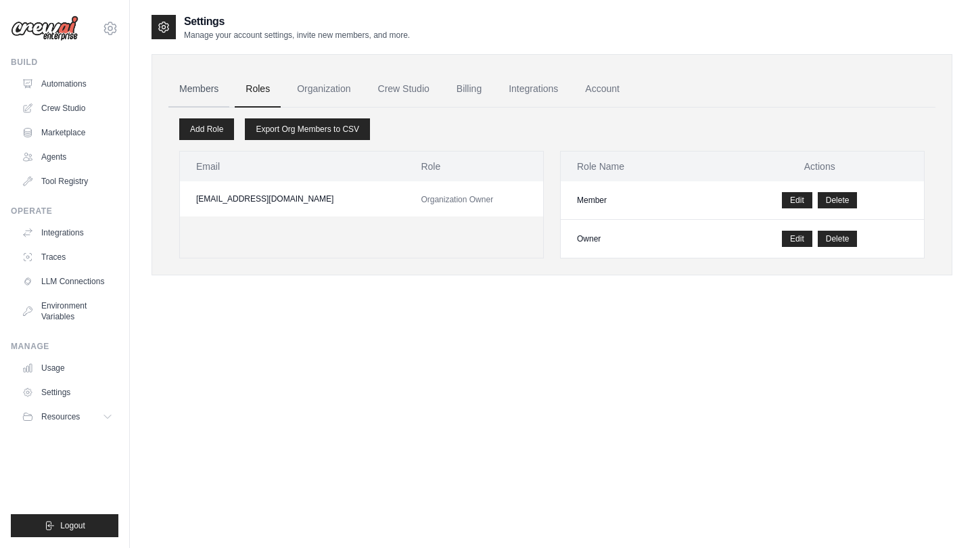
click at [195, 96] on link "Members" at bounding box center [198, 89] width 61 height 37
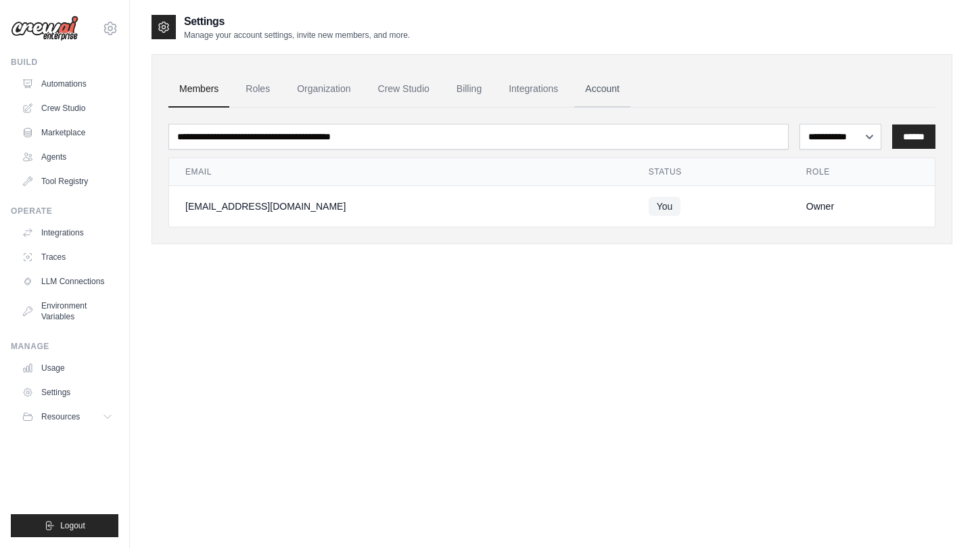
click at [605, 82] on link "Account" at bounding box center [602, 89] width 56 height 37
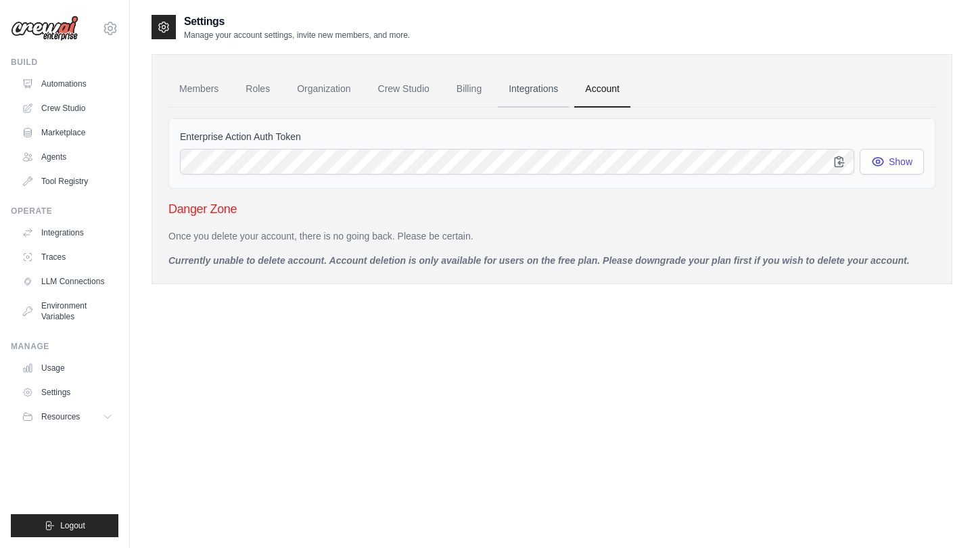
click at [542, 93] on link "Integrations" at bounding box center [533, 89] width 71 height 37
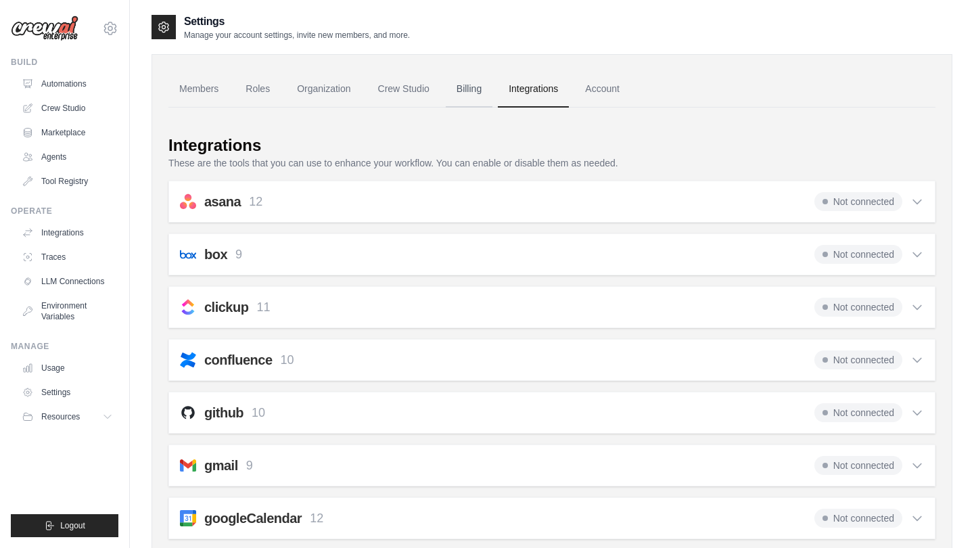
click at [467, 97] on link "Billing" at bounding box center [469, 89] width 47 height 37
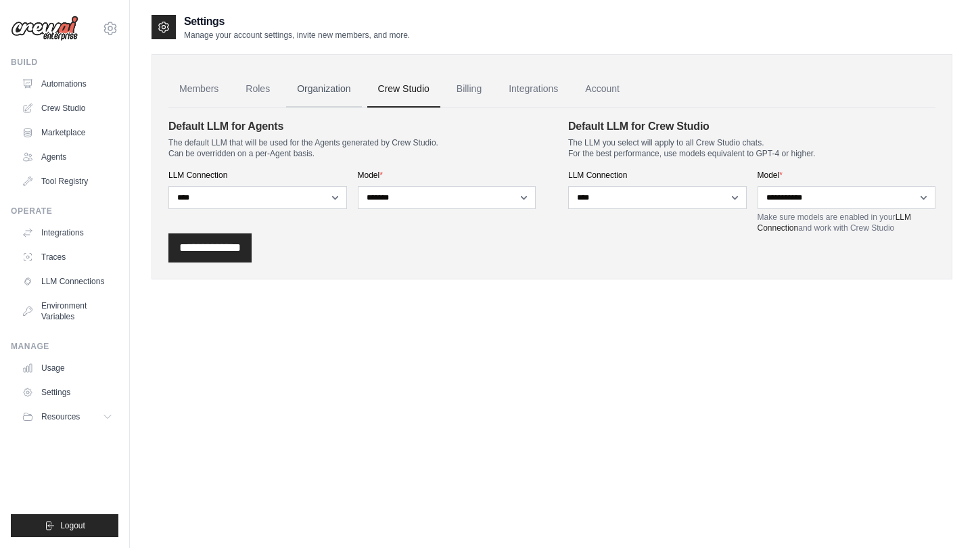
click at [348, 82] on link "Organization" at bounding box center [323, 89] width 75 height 37
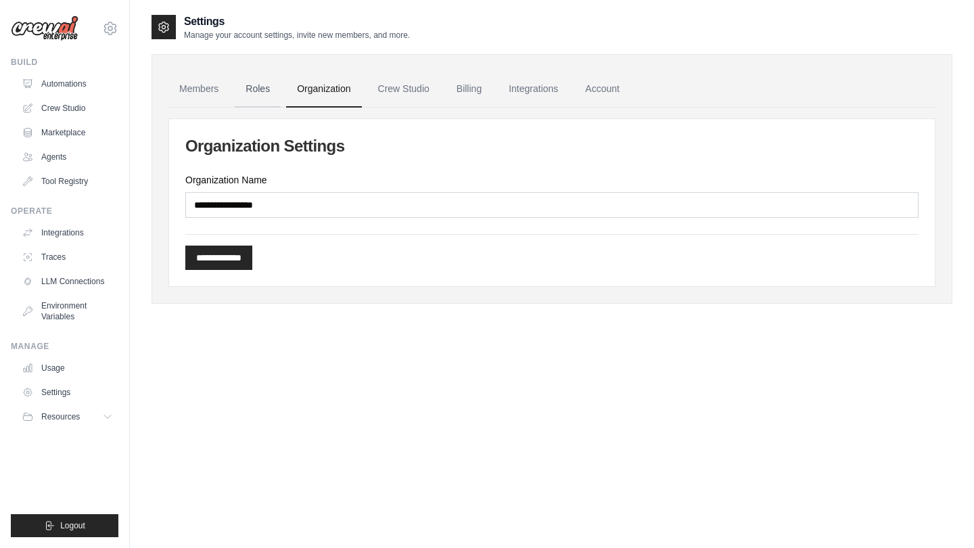
click at [260, 99] on link "Roles" at bounding box center [258, 89] width 46 height 37
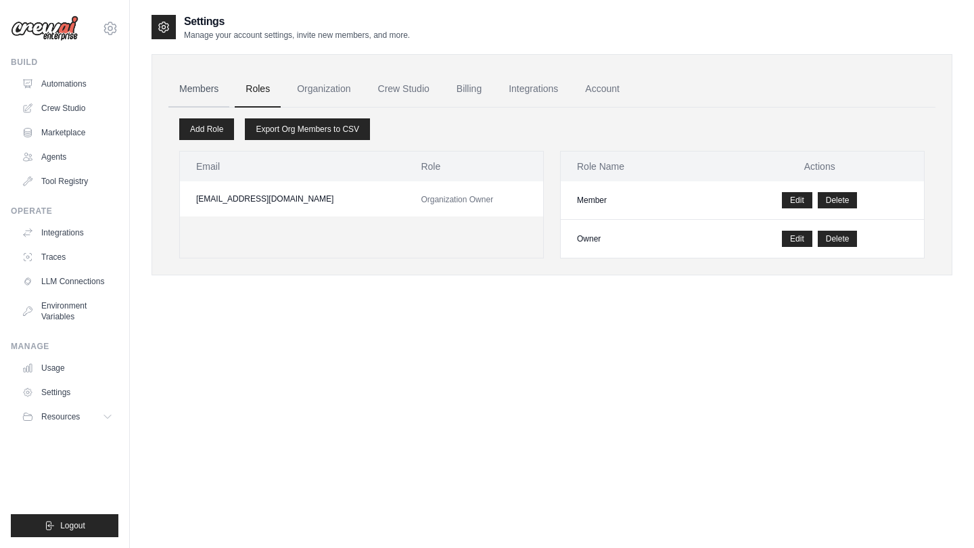
click at [183, 97] on link "Members" at bounding box center [198, 89] width 61 height 37
click at [88, 80] on link "Automations" at bounding box center [69, 84] width 102 height 22
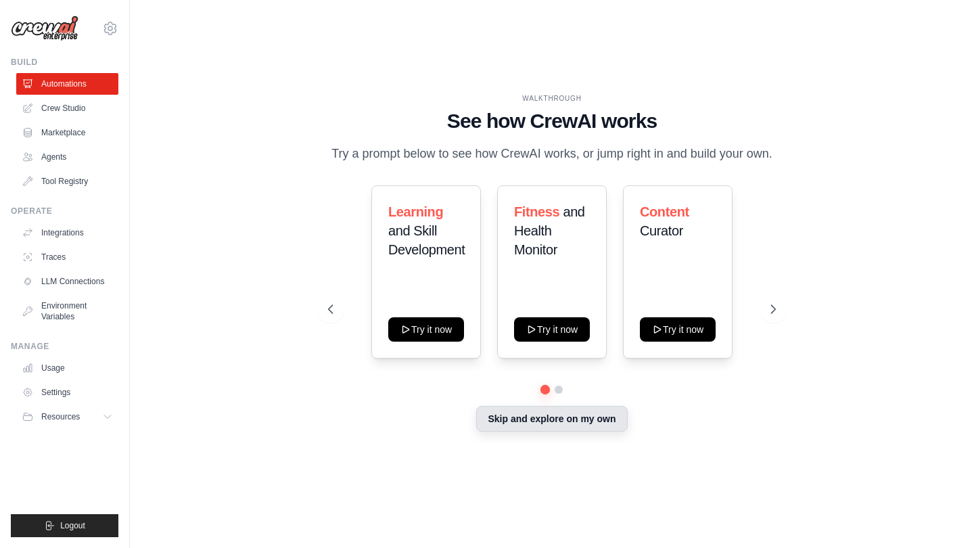
click at [544, 427] on button "Skip and explore on my own" at bounding box center [551, 419] width 151 height 26
